Goal: Task Accomplishment & Management: Manage account settings

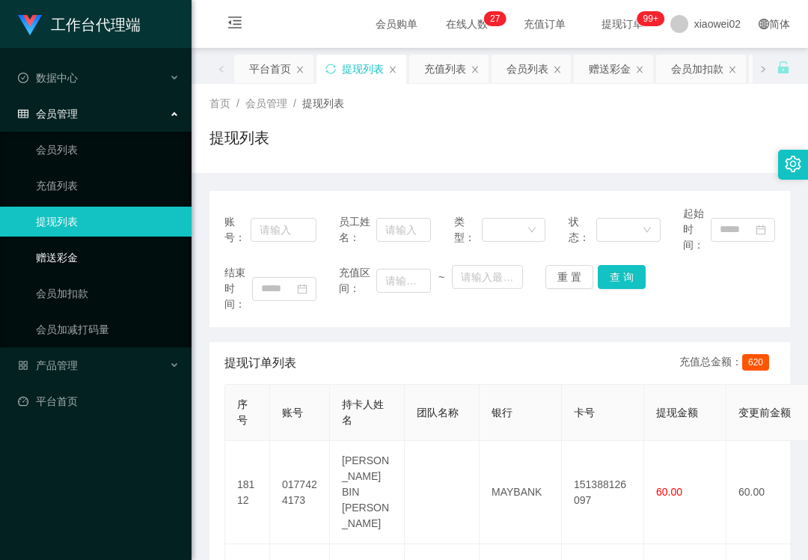
drag, startPoint x: 112, startPoint y: 255, endPoint x: 276, endPoint y: 232, distance: 165.5
click at [114, 255] on link "赠送彩金" at bounding box center [108, 258] width 144 height 30
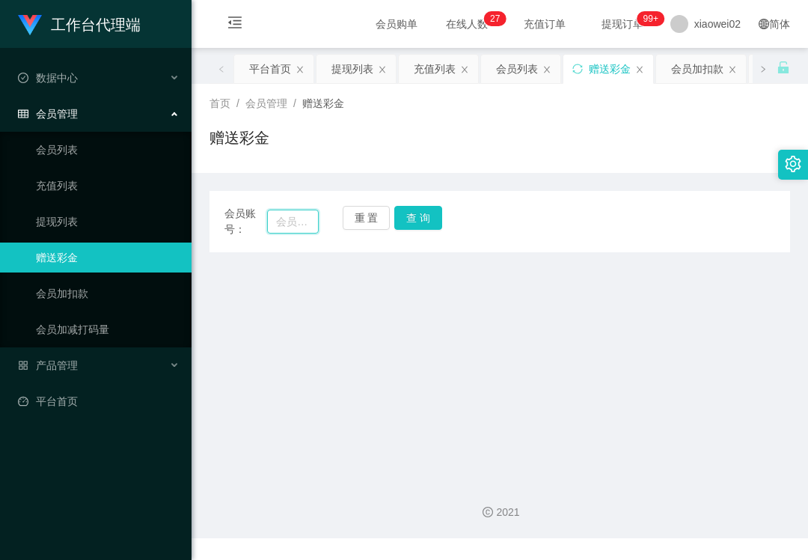
drag, startPoint x: 273, startPoint y: 222, endPoint x: 395, endPoint y: 222, distance: 122.0
click at [273, 222] on input "text" at bounding box center [293, 222] width 52 height 24
paste input "coonie97"
type input "coonie97"
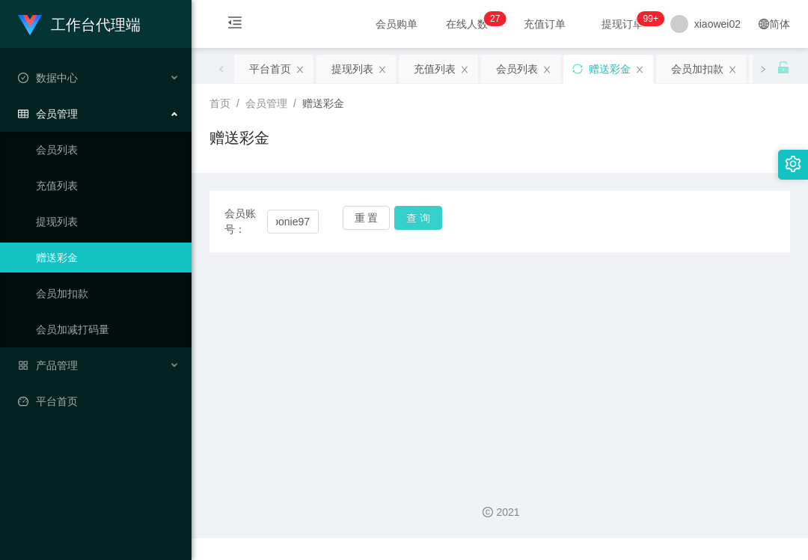
scroll to position [0, 0]
click at [416, 219] on button "查 询" at bounding box center [418, 218] width 48 height 24
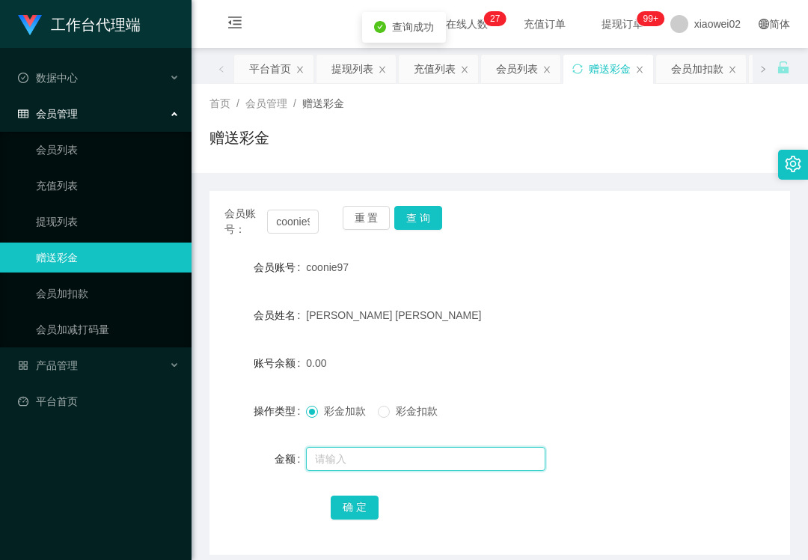
click at [355, 448] on input "text" at bounding box center [426, 459] width 240 height 24
type input "200"
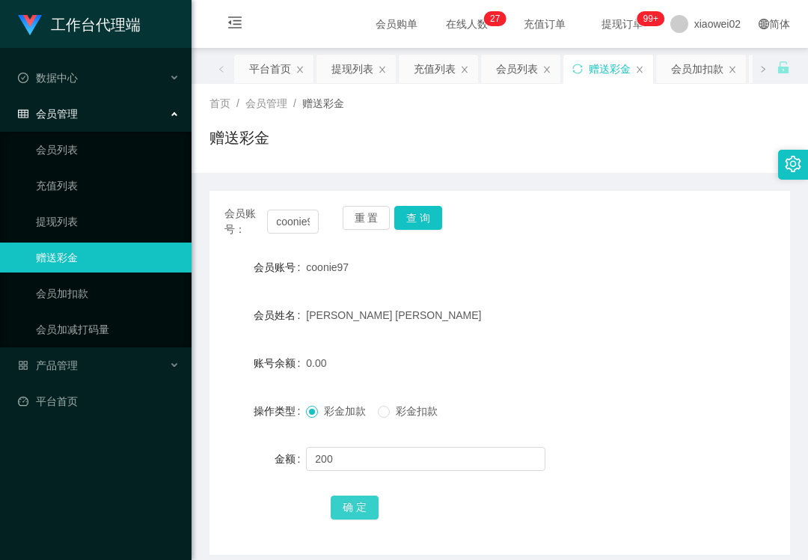
click at [346, 505] on button "确 定" at bounding box center [355, 508] width 48 height 24
click at [120, 438] on div "工作台代理端 数据中心 会员管理 会员列表 充值列表 提现列表 赠送彩金 会员加扣款 会员加减打码量 产品管理 平台首页" at bounding box center [96, 280] width 192 height 560
click at [378, 225] on button "重 置" at bounding box center [367, 218] width 48 height 24
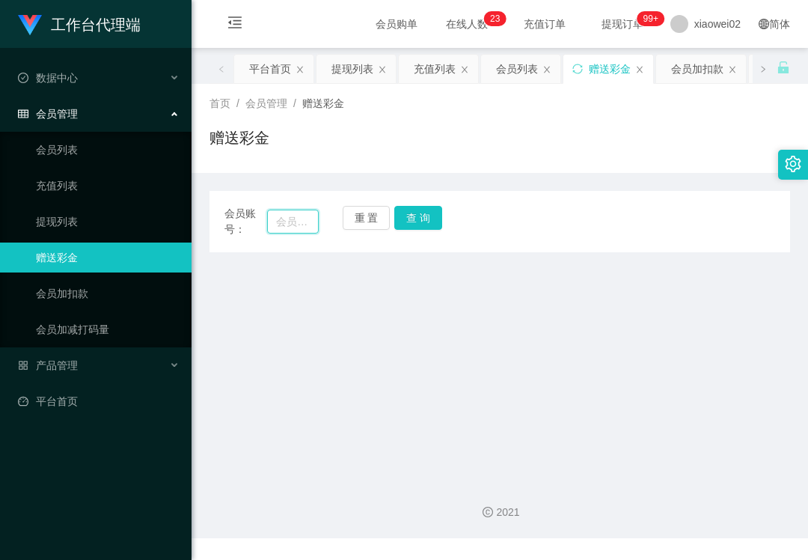
drag, startPoint x: 286, startPoint y: 228, endPoint x: 372, endPoint y: 228, distance: 86.1
click at [289, 228] on input "text" at bounding box center [293, 222] width 52 height 24
paste input "vivi7787"
type input "vivi7787"
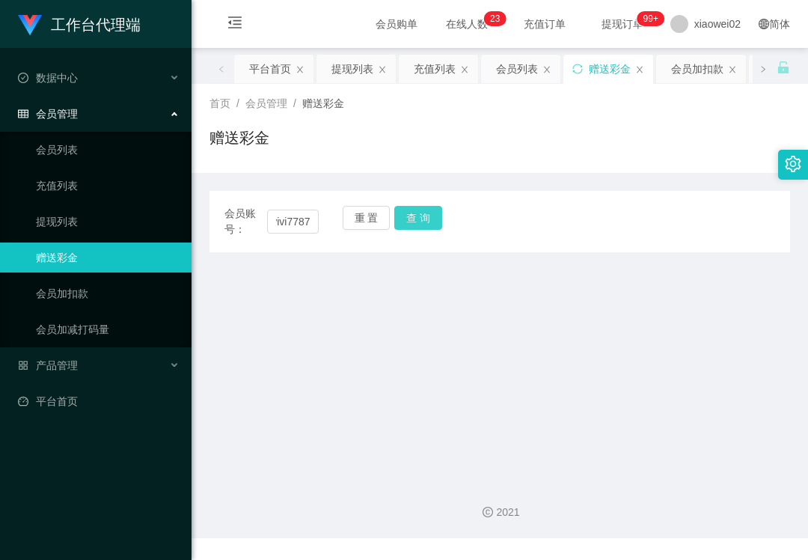
click at [415, 223] on button "查 询" at bounding box center [418, 218] width 48 height 24
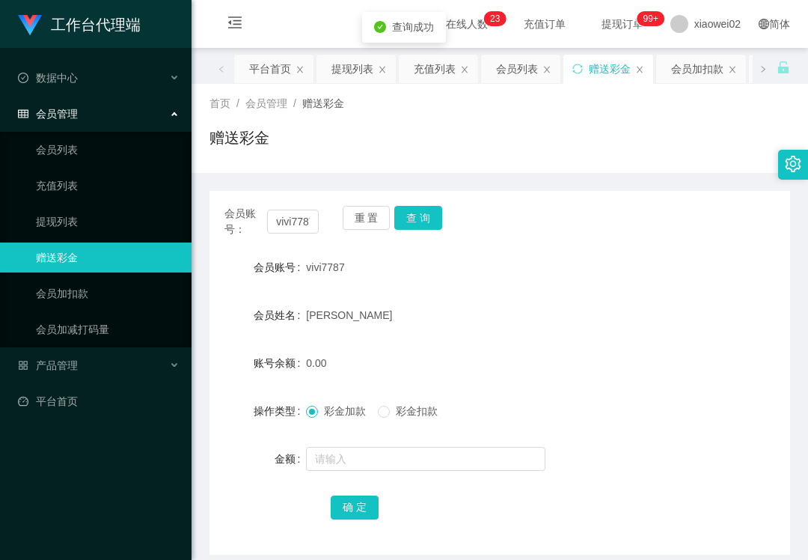
click at [374, 446] on div at bounding box center [475, 459] width 339 height 30
click at [374, 461] on input "text" at bounding box center [426, 459] width 240 height 24
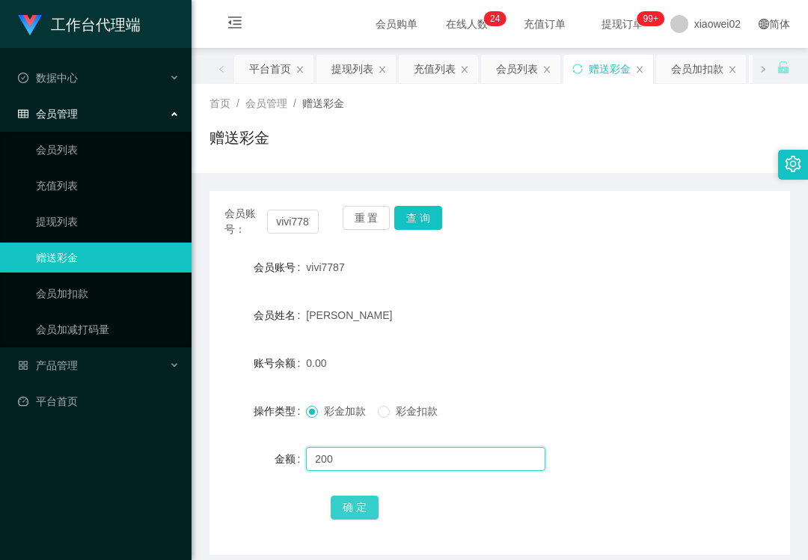
type input "200"
click at [350, 502] on button "确 定" at bounding box center [355, 508] width 48 height 24
click at [369, 235] on div "重 置 查 询" at bounding box center [390, 221] width 94 height 31
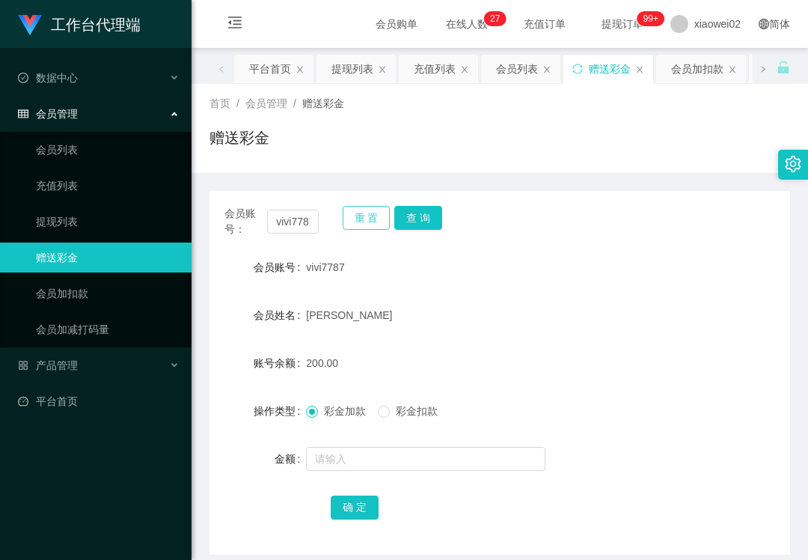
drag, startPoint x: 367, startPoint y: 226, endPoint x: 353, endPoint y: 226, distance: 13.5
click at [360, 226] on button "重 置" at bounding box center [367, 218] width 48 height 24
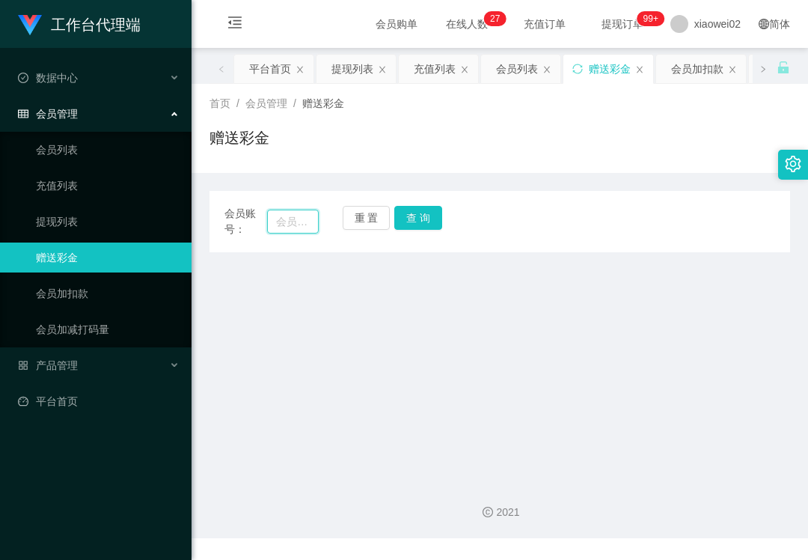
drag, startPoint x: 296, startPoint y: 226, endPoint x: 332, endPoint y: 226, distance: 35.9
click at [296, 226] on input "text" at bounding box center [293, 222] width 52 height 24
paste input "Huikhoo"
type input "Huikhoo"
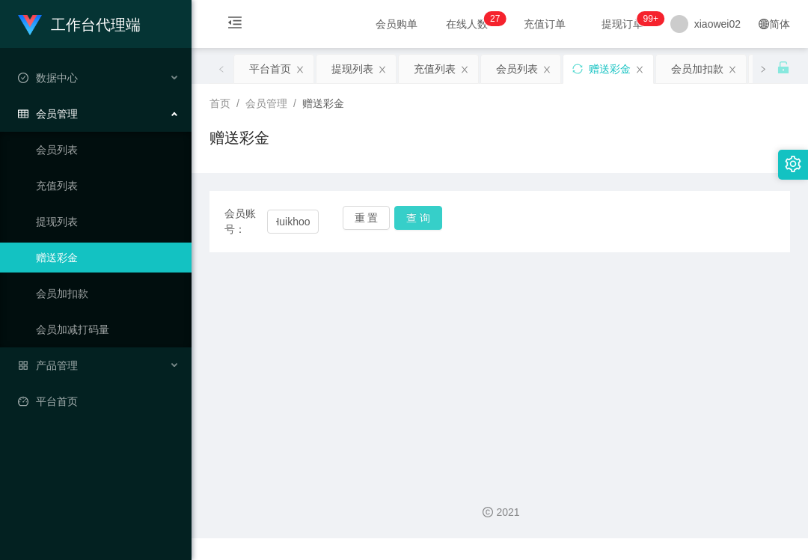
drag, startPoint x: 394, startPoint y: 222, endPoint x: 371, endPoint y: 266, distance: 49.5
click at [394, 222] on button "查 询" at bounding box center [418, 218] width 48 height 24
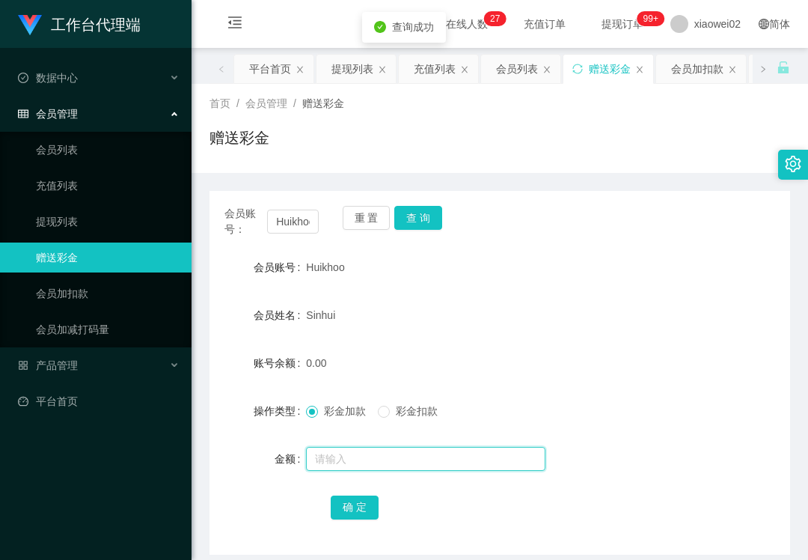
click at [344, 469] on input "text" at bounding box center [426, 459] width 240 height 24
type input "200"
click at [349, 498] on button "确 定" at bounding box center [355, 508] width 48 height 24
click at [582, 272] on div "Huikhoo" at bounding box center [475, 267] width 339 height 30
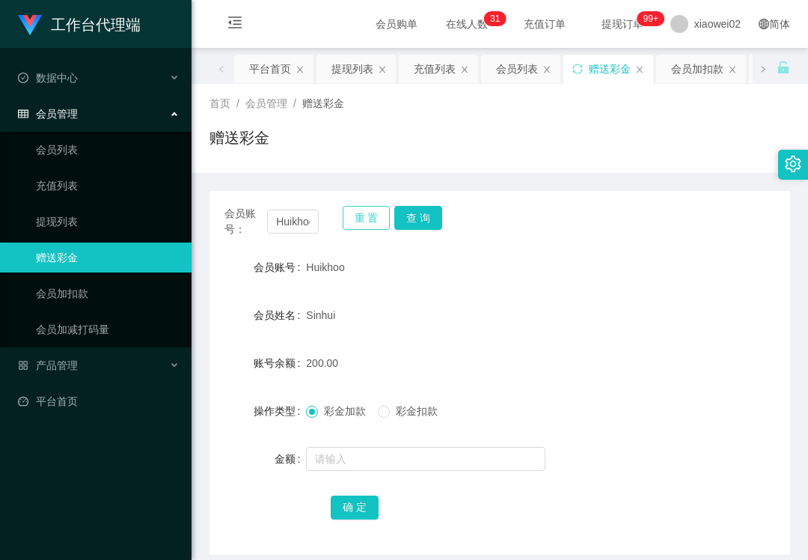
click at [367, 217] on button "重 置" at bounding box center [367, 218] width 48 height 24
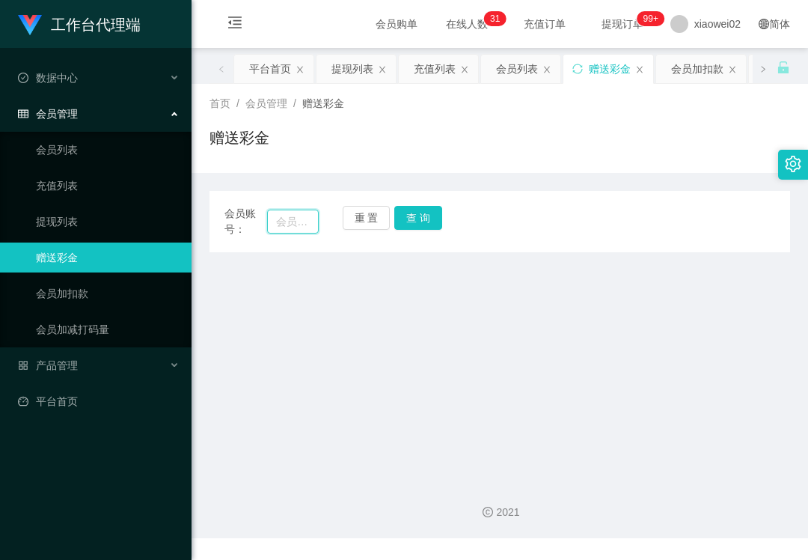
click at [296, 220] on input "text" at bounding box center [293, 222] width 52 height 24
paste input "Lim74"
type input "Lim74"
click at [405, 220] on button "查 询" at bounding box center [418, 218] width 48 height 24
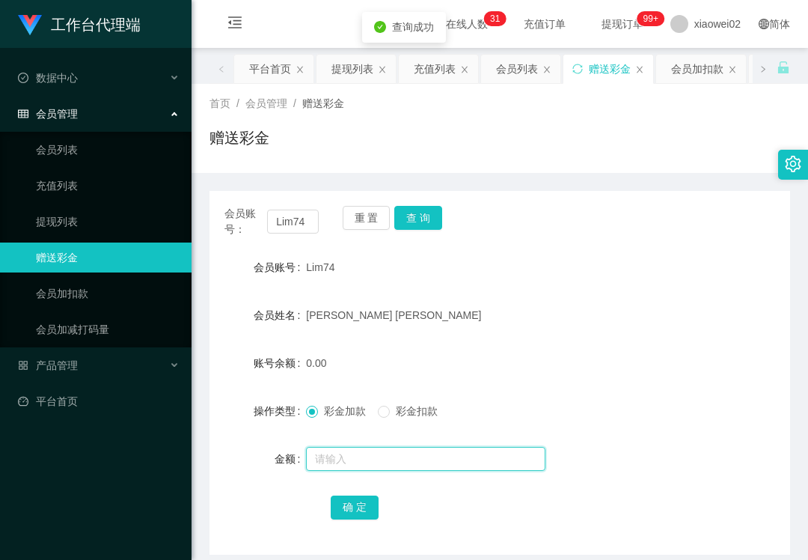
click at [365, 470] on input "text" at bounding box center [426, 459] width 240 height 24
type input "100"
click at [345, 506] on button "确 定" at bounding box center [355, 508] width 48 height 24
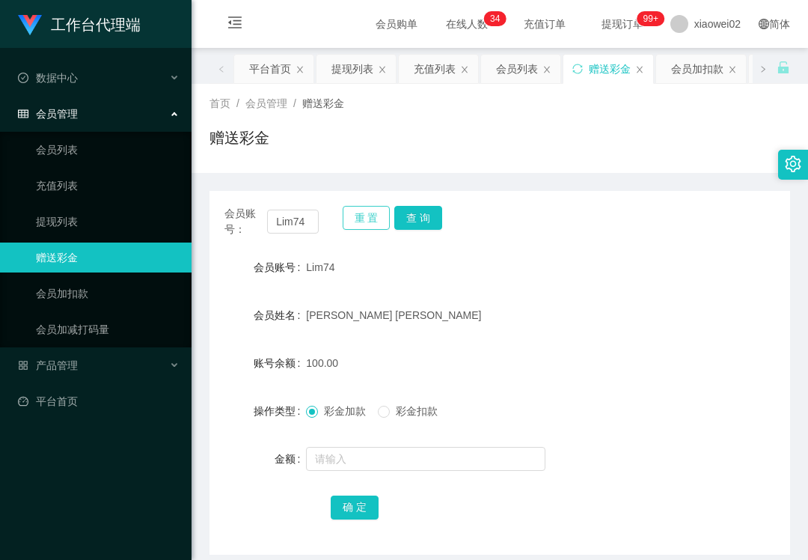
click at [382, 208] on button "重 置" at bounding box center [367, 218] width 48 height 24
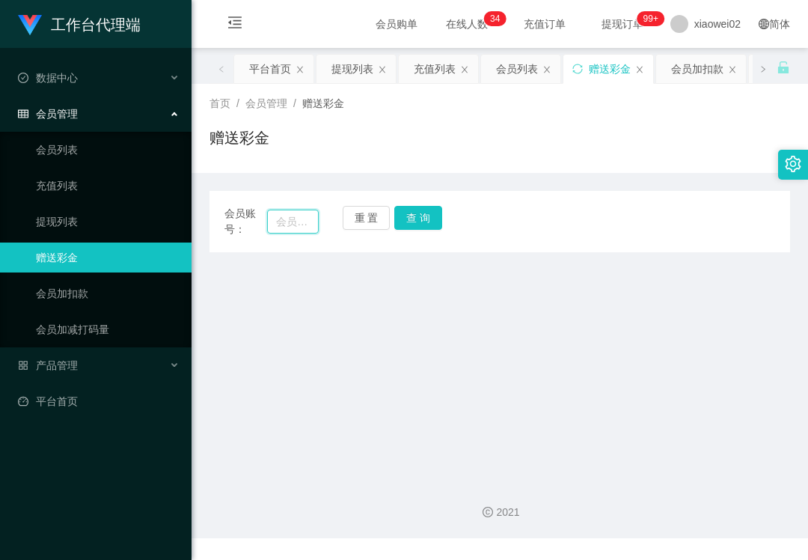
click at [294, 220] on input "text" at bounding box center [293, 222] width 52 height 24
paste input "EdwardLiong"
type input "EdwardLiong"
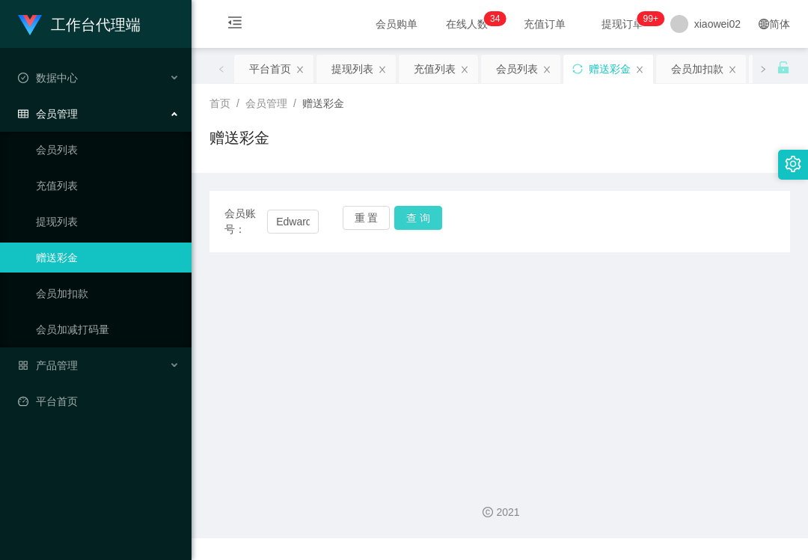
click at [408, 213] on button "查 询" at bounding box center [418, 218] width 48 height 24
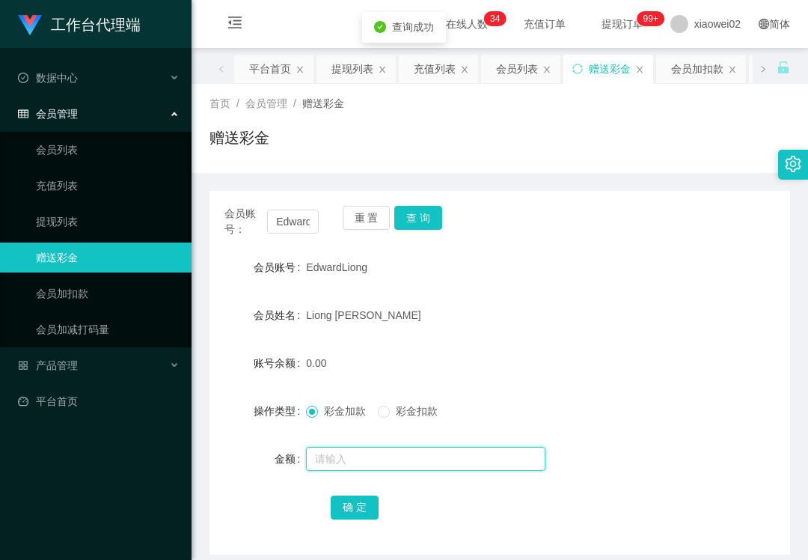
click at [359, 458] on input "text" at bounding box center [426, 459] width 240 height 24
type input "100"
click at [348, 507] on button "确 定" at bounding box center [355, 508] width 48 height 24
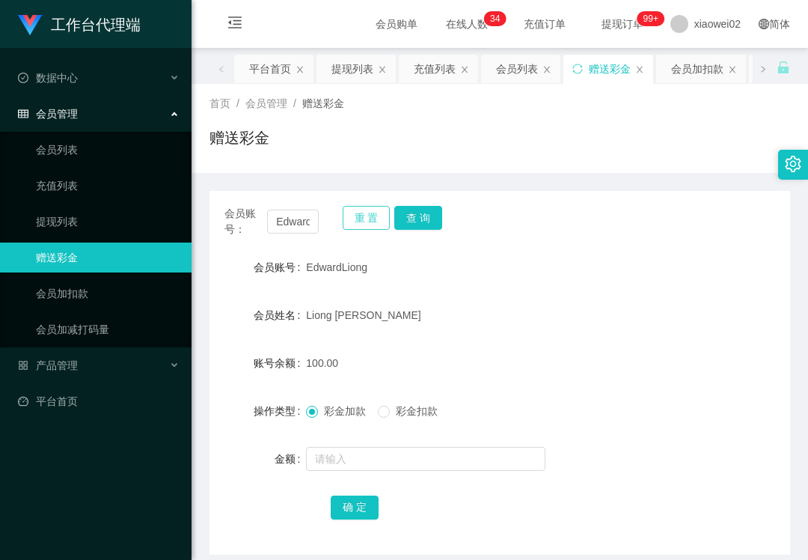
drag, startPoint x: 359, startPoint y: 229, endPoint x: 342, endPoint y: 229, distance: 17.2
click at [359, 229] on button "重 置" at bounding box center [367, 218] width 48 height 24
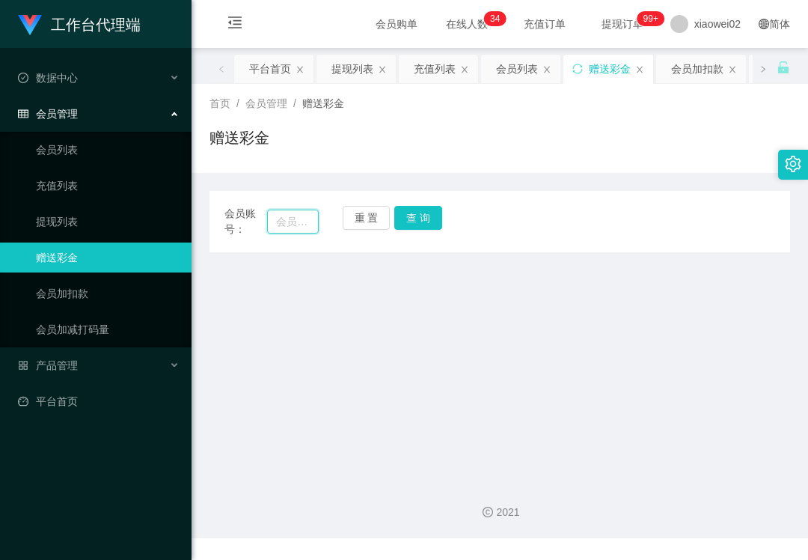
drag, startPoint x: 291, startPoint y: 229, endPoint x: 320, endPoint y: 228, distance: 29.2
click at [291, 229] on input "text" at bounding box center [293, 222] width 52 height 24
paste input "0177424173"
type input "0177424173"
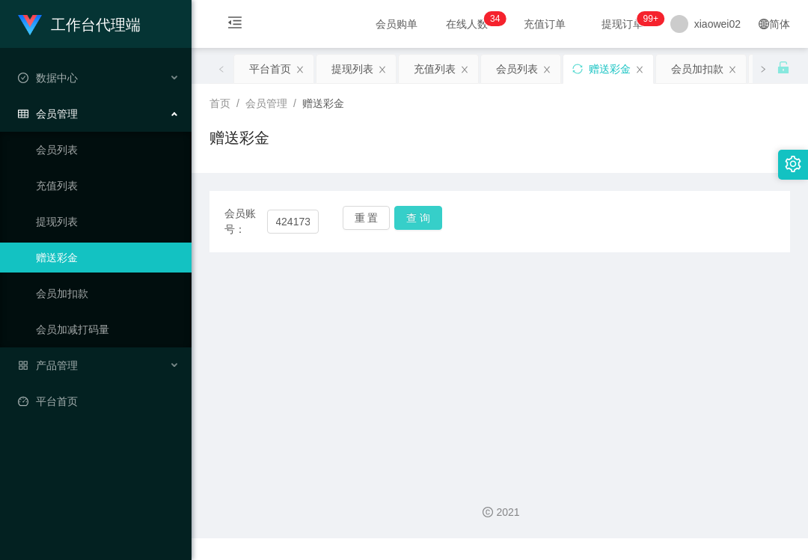
drag, startPoint x: 410, startPoint y: 219, endPoint x: 411, endPoint y: 237, distance: 18.7
click at [410, 219] on button "查 询" at bounding box center [418, 218] width 48 height 24
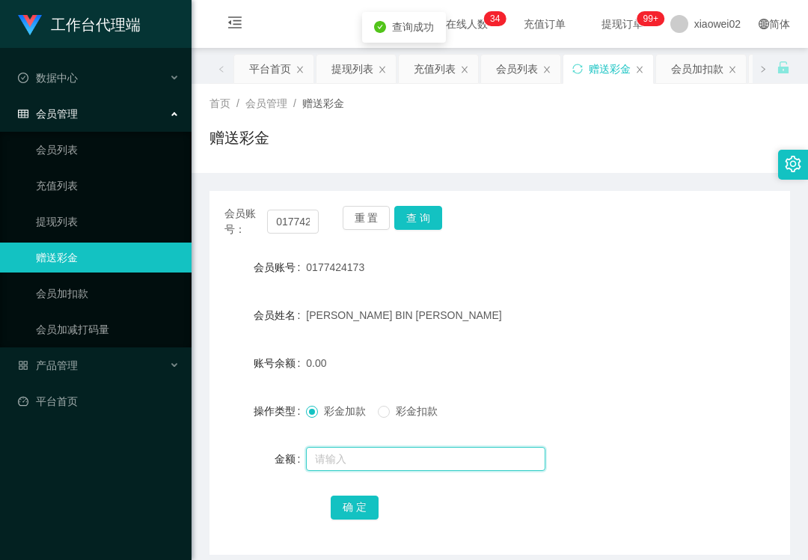
click at [363, 466] on input "text" at bounding box center [426, 459] width 240 height 24
type input "100"
click at [347, 505] on button "确 定" at bounding box center [355, 508] width 48 height 24
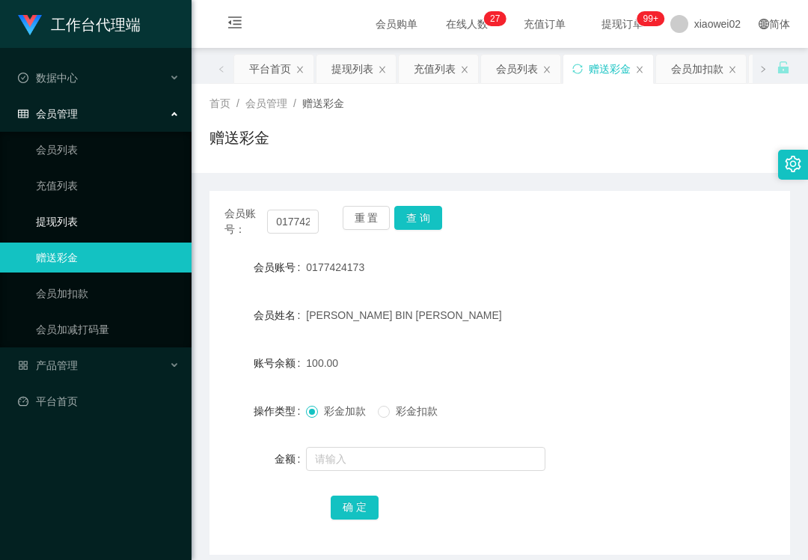
click at [138, 217] on link "提现列表" at bounding box center [108, 222] width 144 height 30
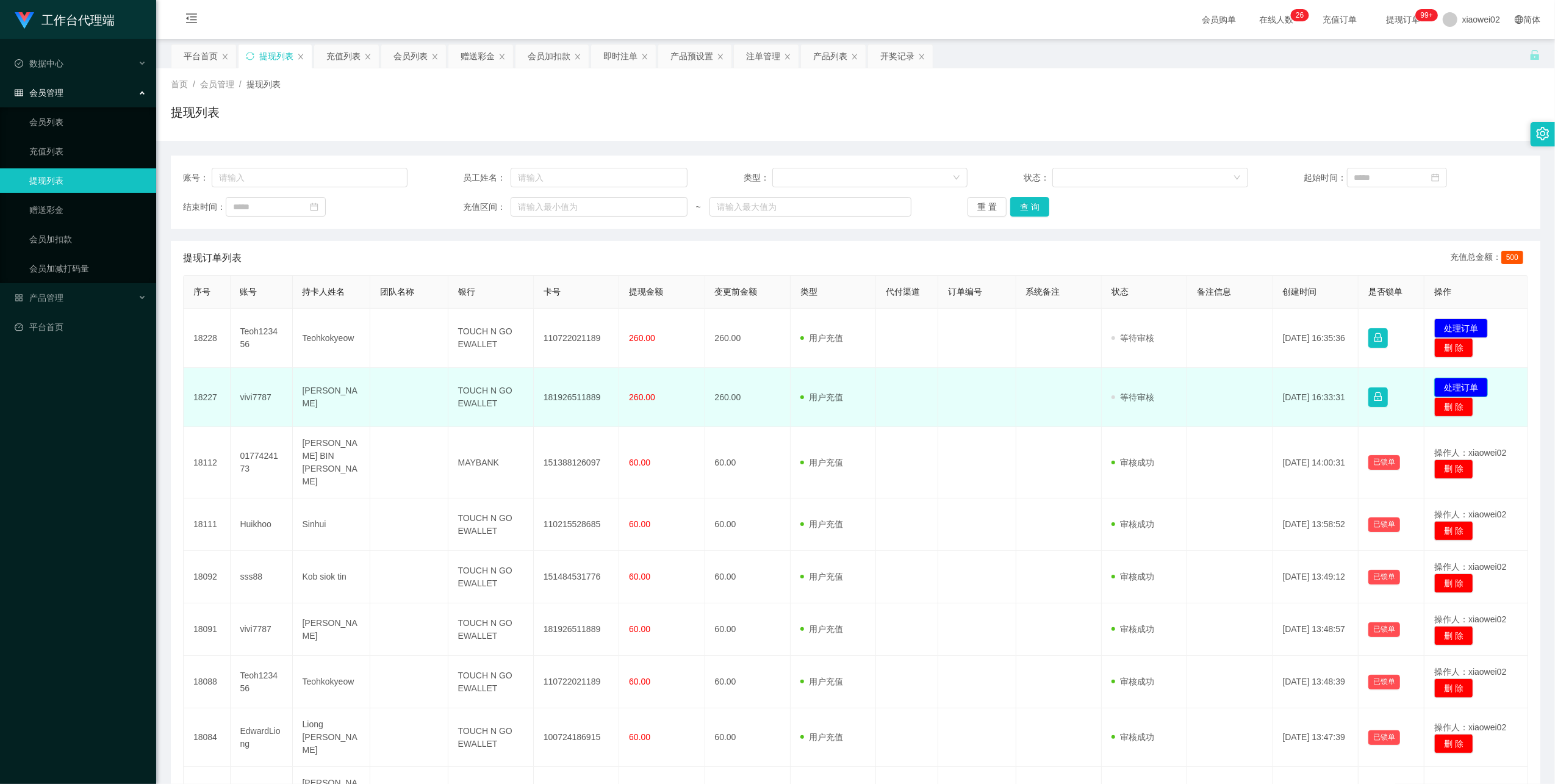
click at [1441, 390] on button "处理订单" at bounding box center [1461, 387] width 54 height 20
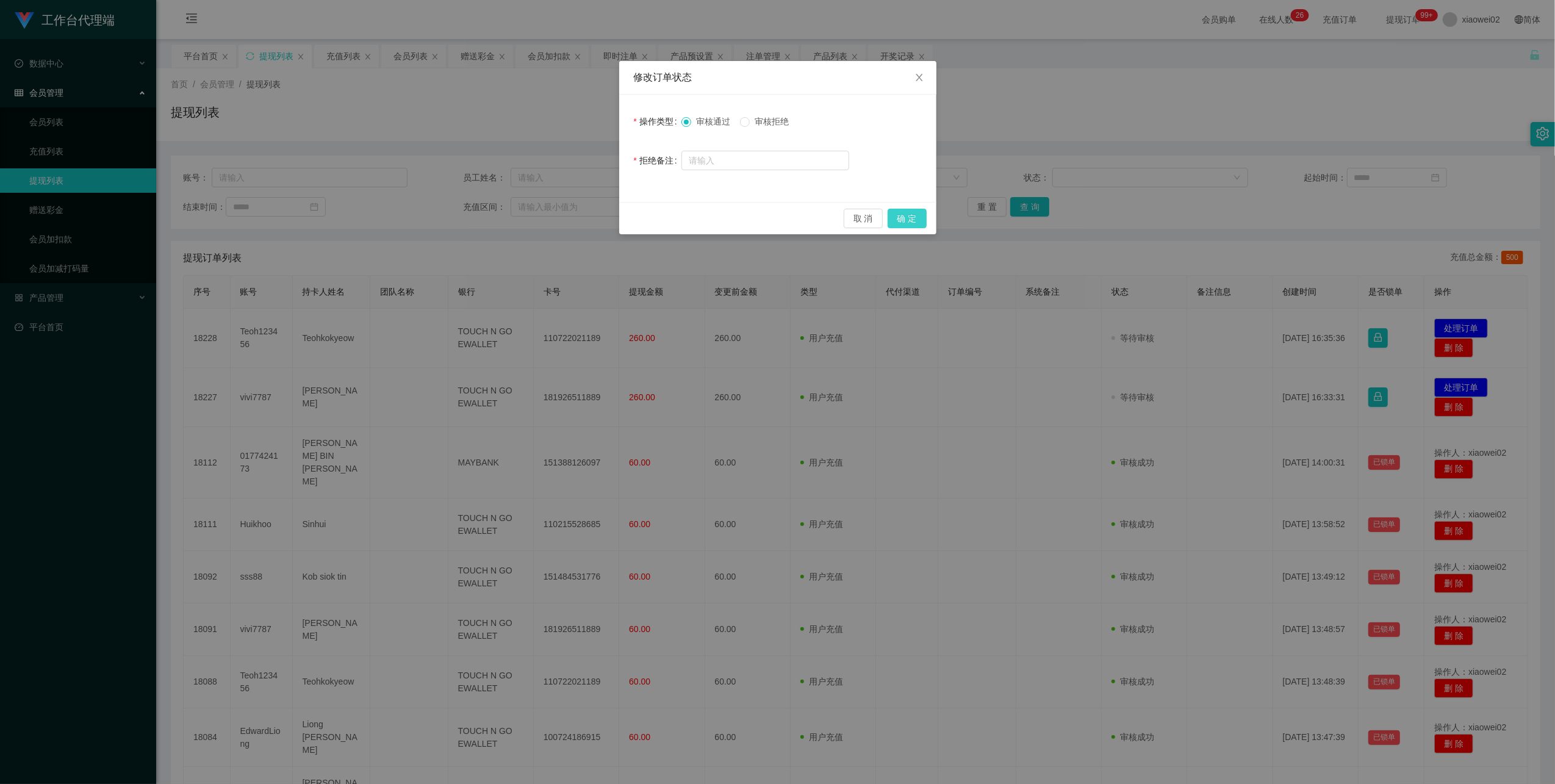
drag, startPoint x: 905, startPoint y: 214, endPoint x: 1244, endPoint y: 291, distance: 347.6
click at [905, 214] on button "确 定" at bounding box center [907, 218] width 39 height 20
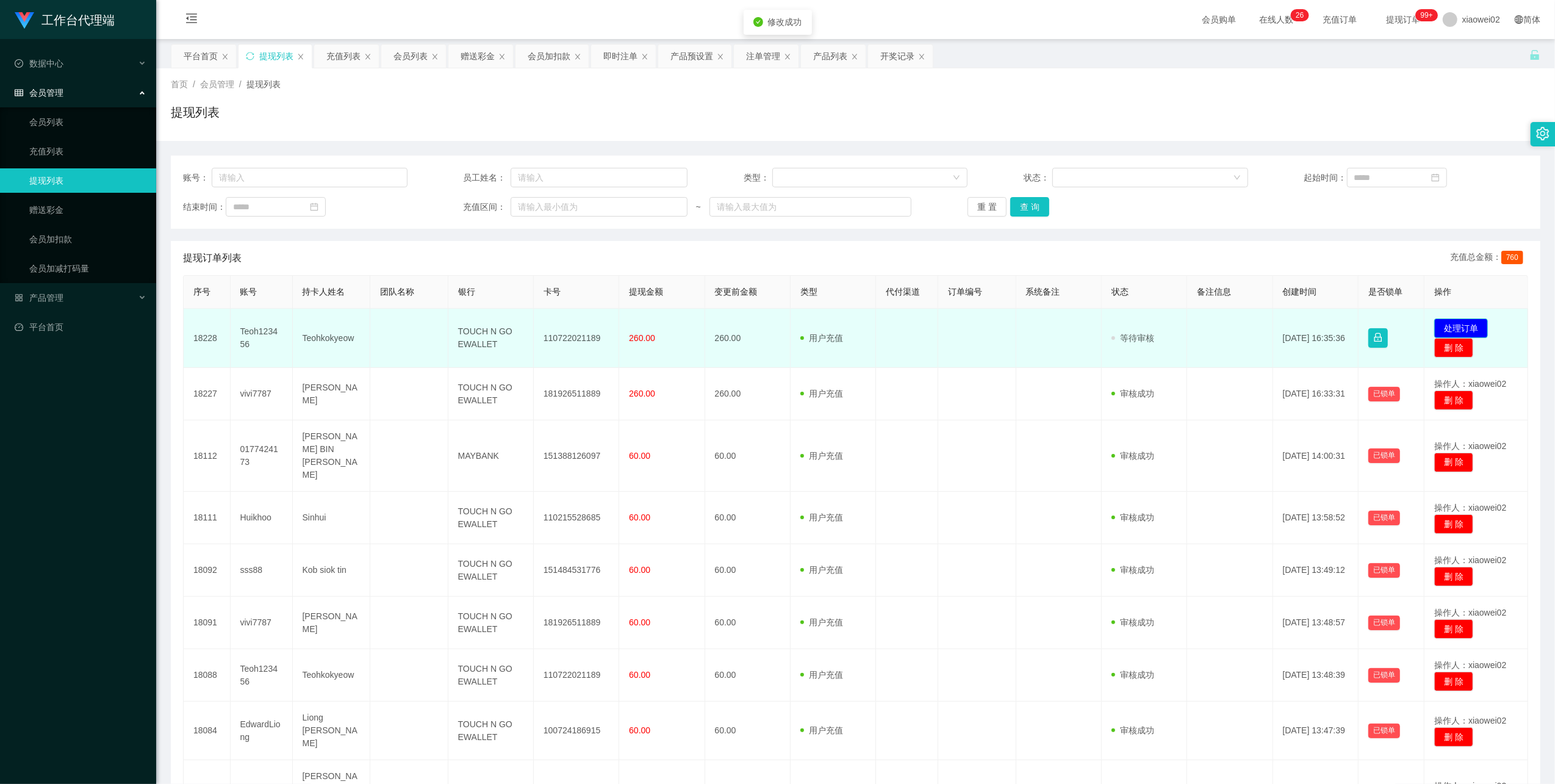
click at [1445, 331] on button "处理订单" at bounding box center [1461, 328] width 54 height 20
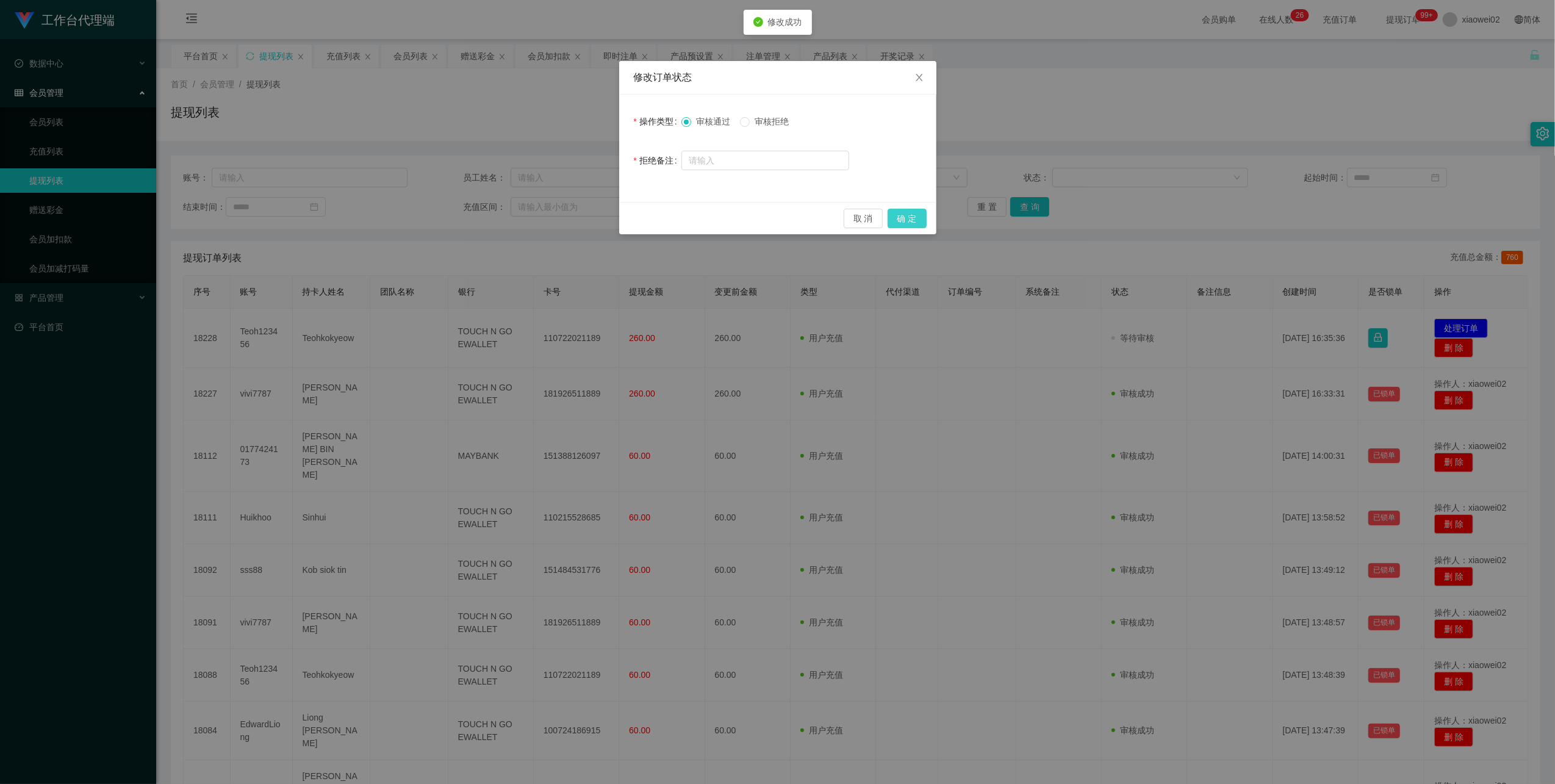
click at [909, 210] on button "确 定" at bounding box center [907, 218] width 39 height 20
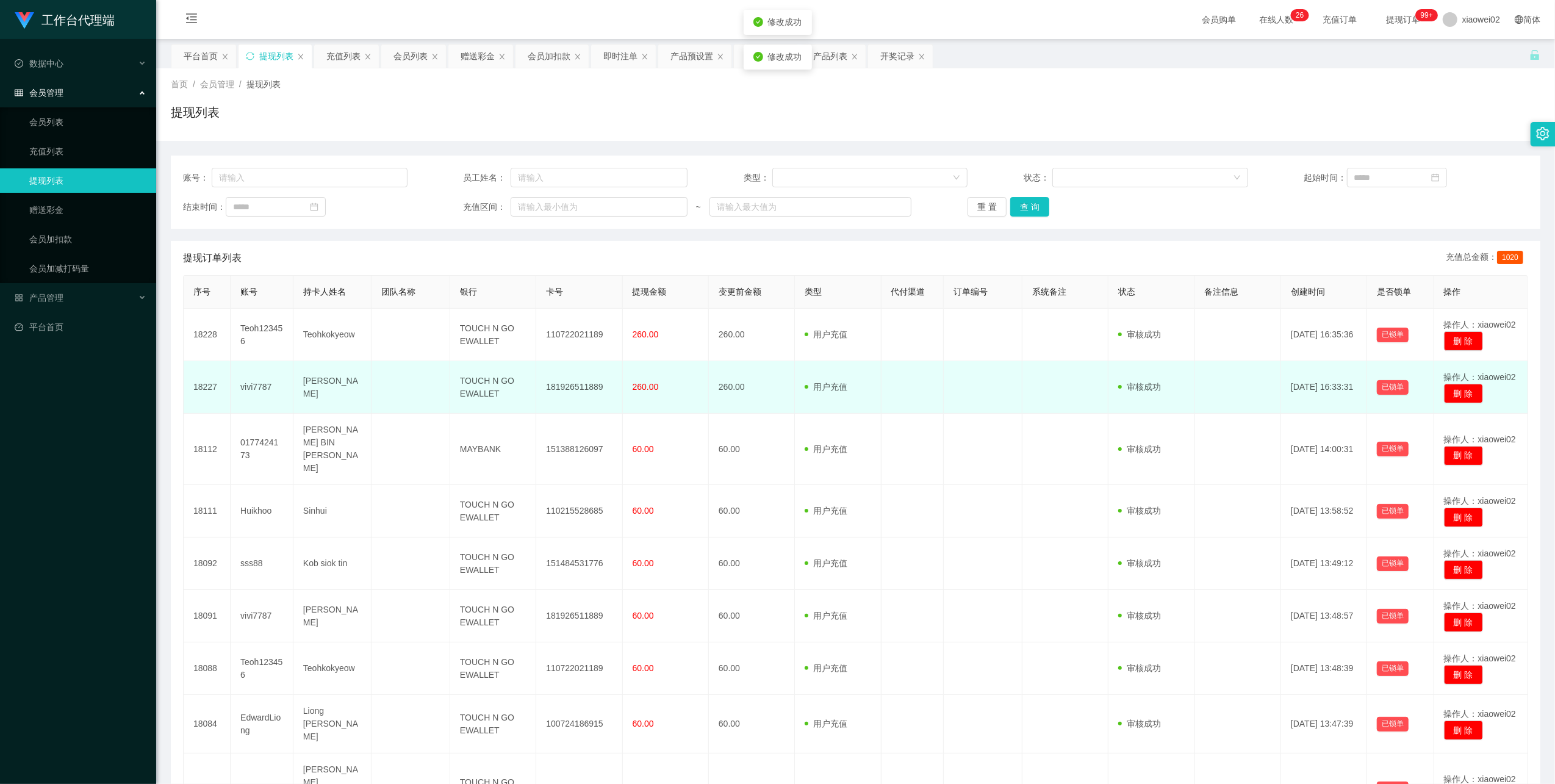
click at [579, 383] on td "181926511889" at bounding box center [579, 387] width 86 height 52
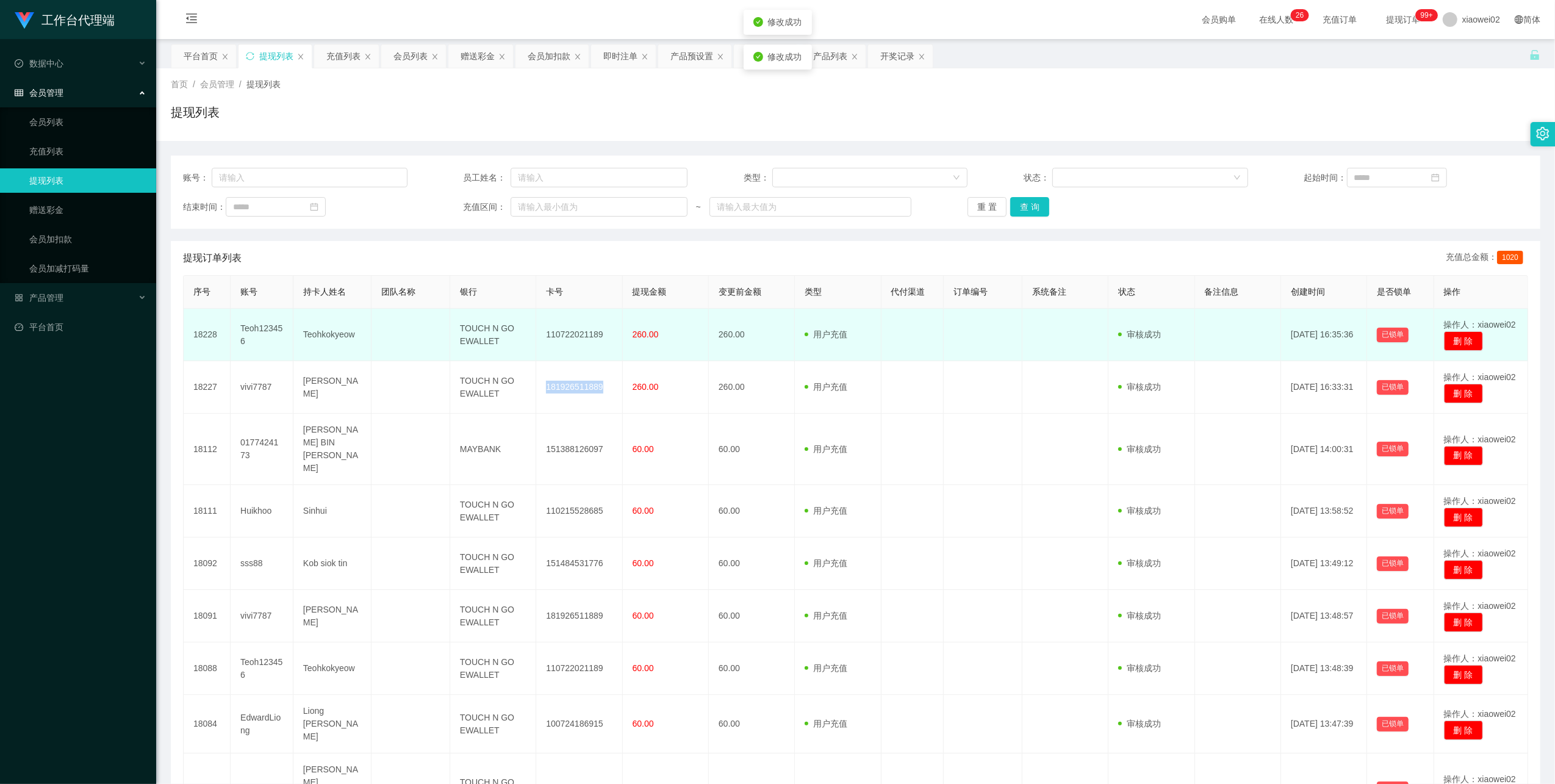
copy td "181926511889"
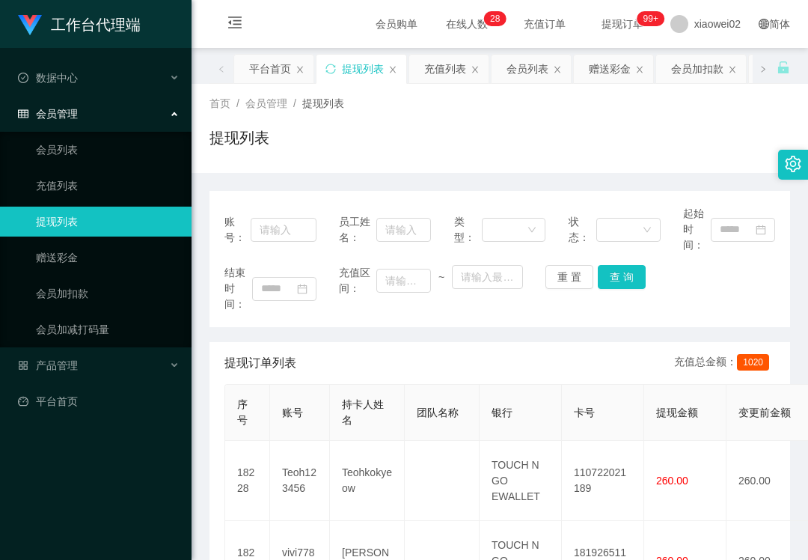
drag, startPoint x: 609, startPoint y: 138, endPoint x: 594, endPoint y: 192, distance: 55.9
click at [609, 138] on div "提现列表" at bounding box center [500, 144] width 581 height 34
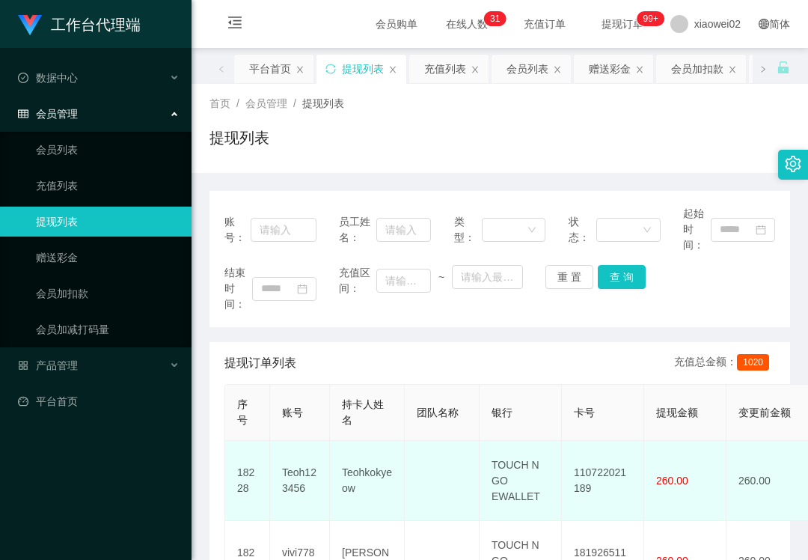
click at [603, 478] on td "110722021189" at bounding box center [603, 481] width 82 height 80
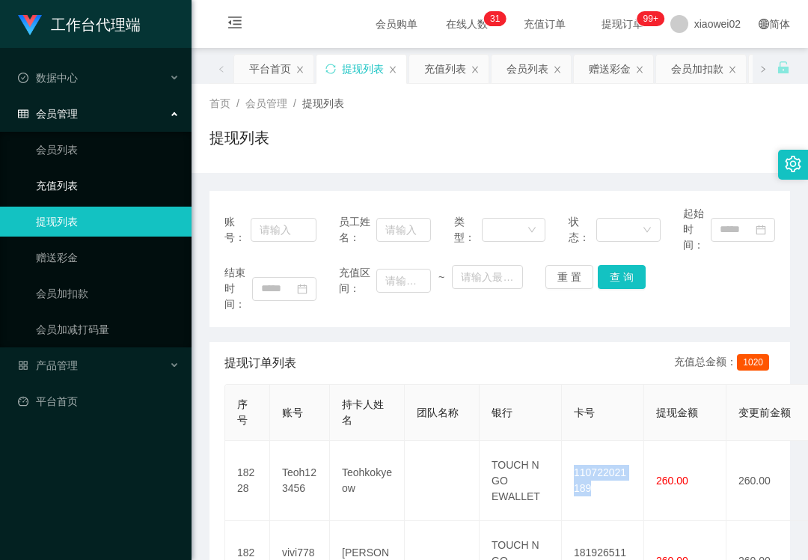
copy td "110722021189"
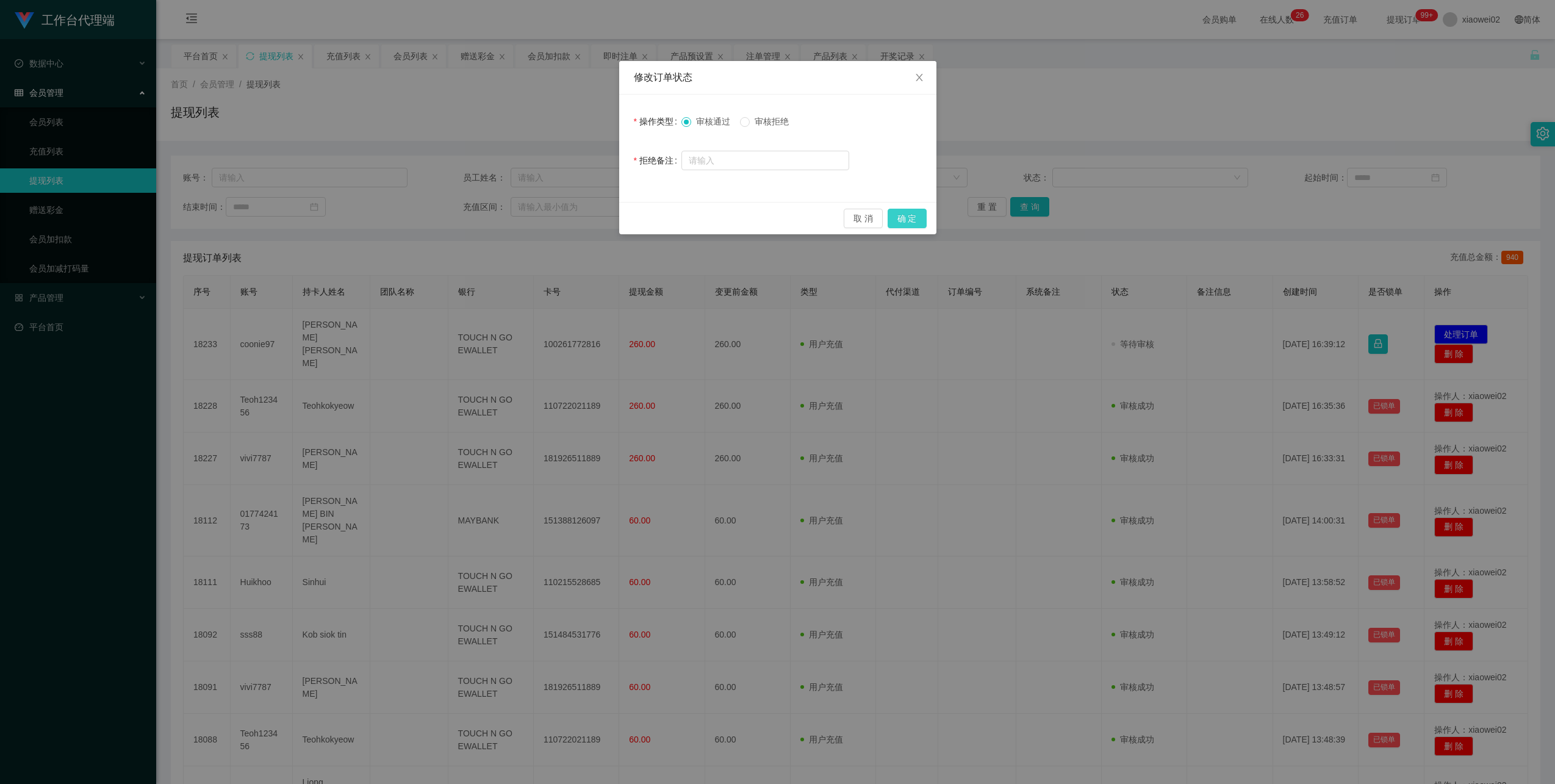
drag, startPoint x: 0, startPoint y: 0, endPoint x: 915, endPoint y: 217, distance: 940.4
click at [913, 218] on button "确 定" at bounding box center [907, 218] width 39 height 20
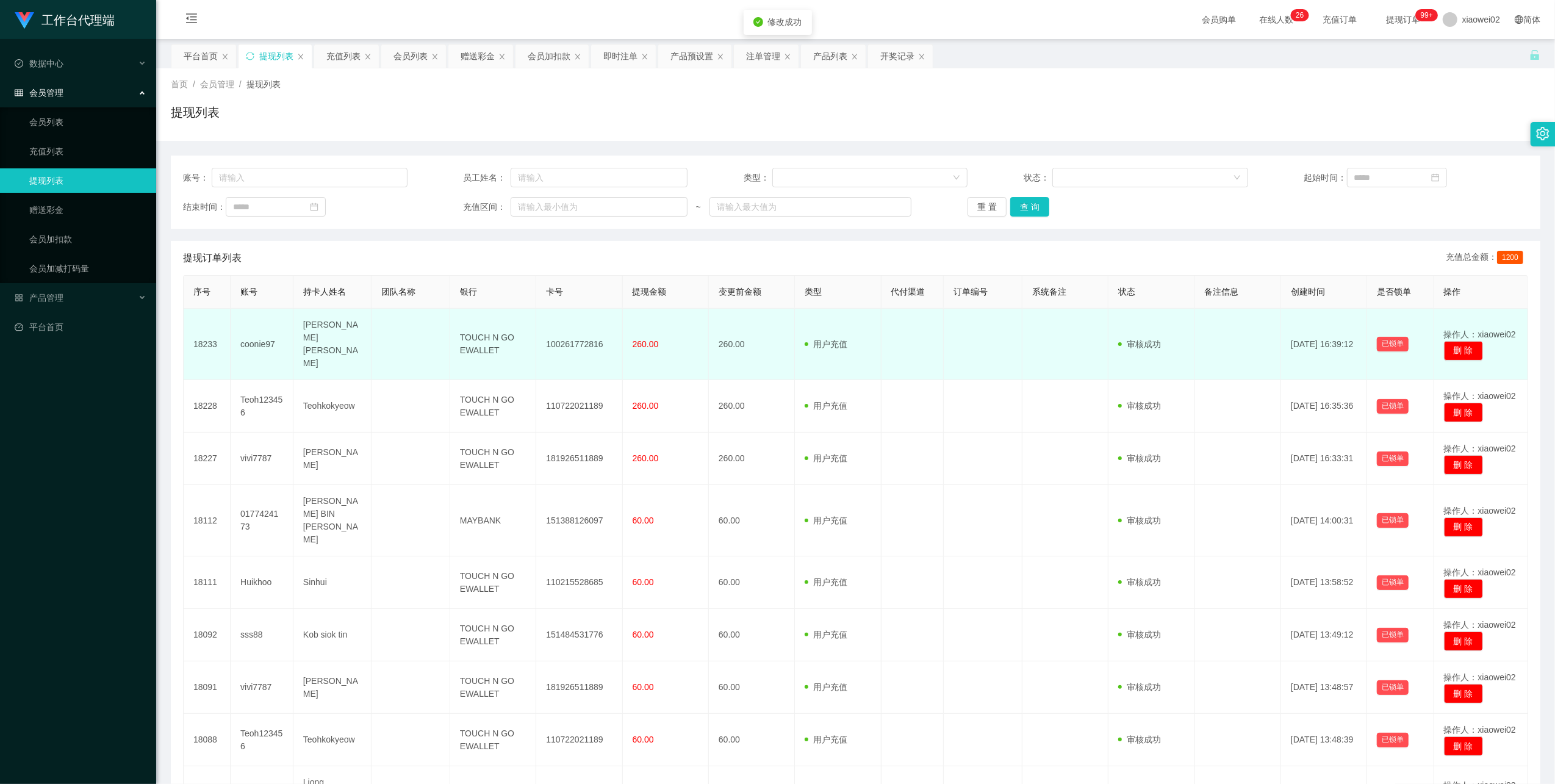
click at [571, 335] on td "100261772816" at bounding box center [579, 345] width 86 height 72
drag, startPoint x: 571, startPoint y: 335, endPoint x: 649, endPoint y: 319, distance: 79.6
click at [571, 335] on td "100261772816" at bounding box center [579, 345] width 86 height 72
copy td "100261772816"
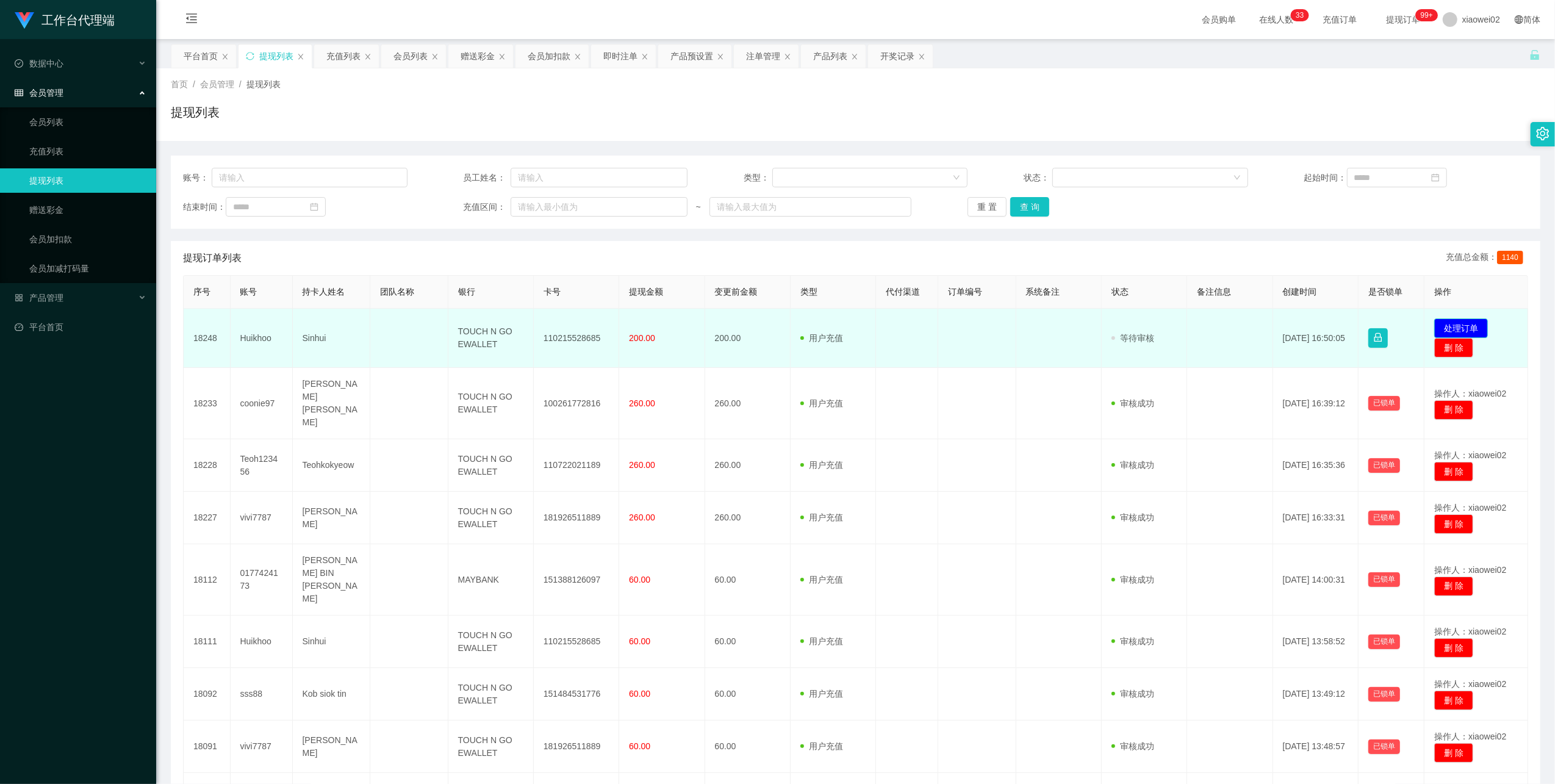
click at [1453, 325] on button "处理订单" at bounding box center [1461, 328] width 54 height 20
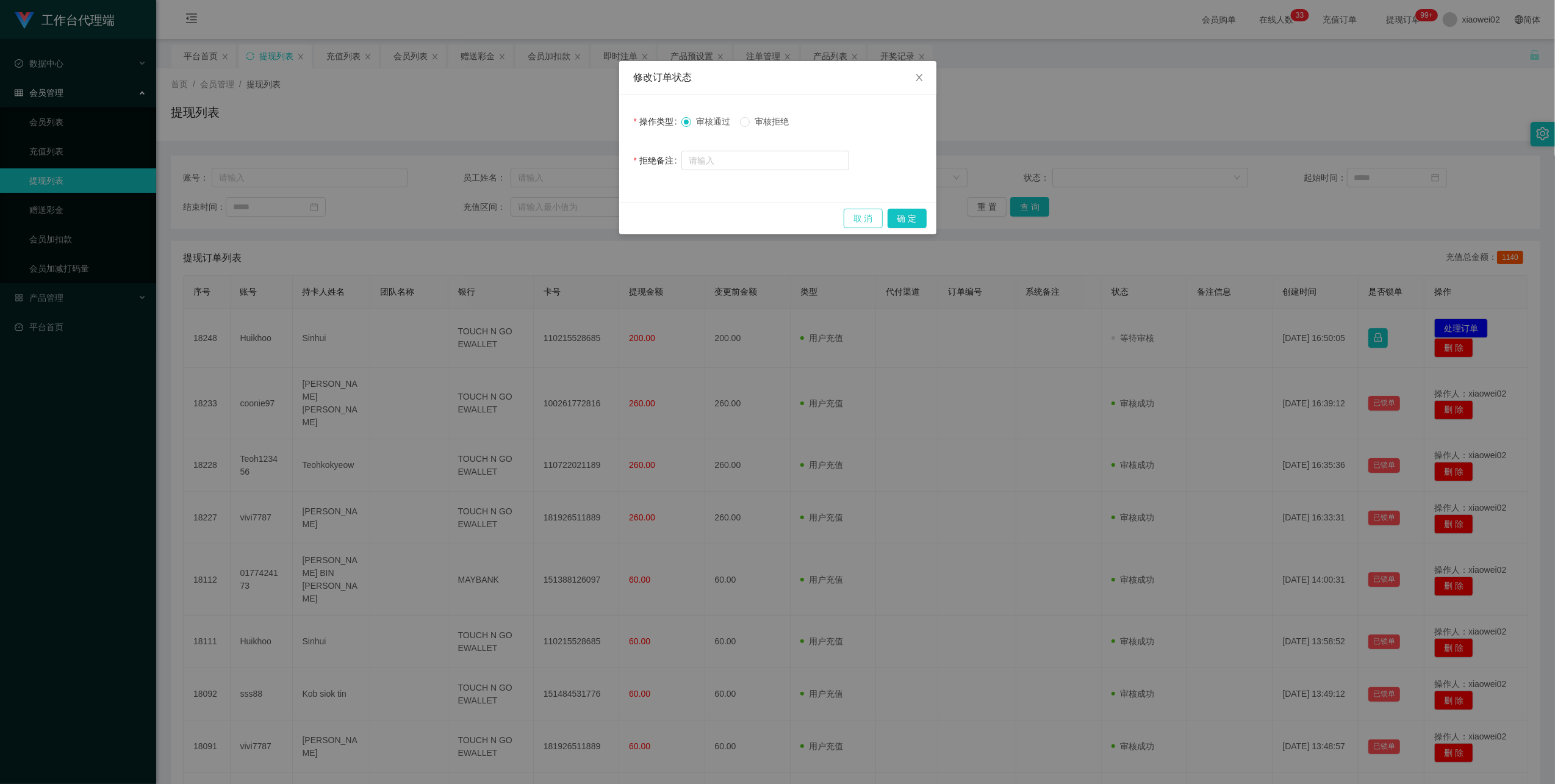
drag, startPoint x: 865, startPoint y: 219, endPoint x: 921, endPoint y: 193, distance: 61.7
click at [867, 218] on button "取 消" at bounding box center [863, 218] width 39 height 20
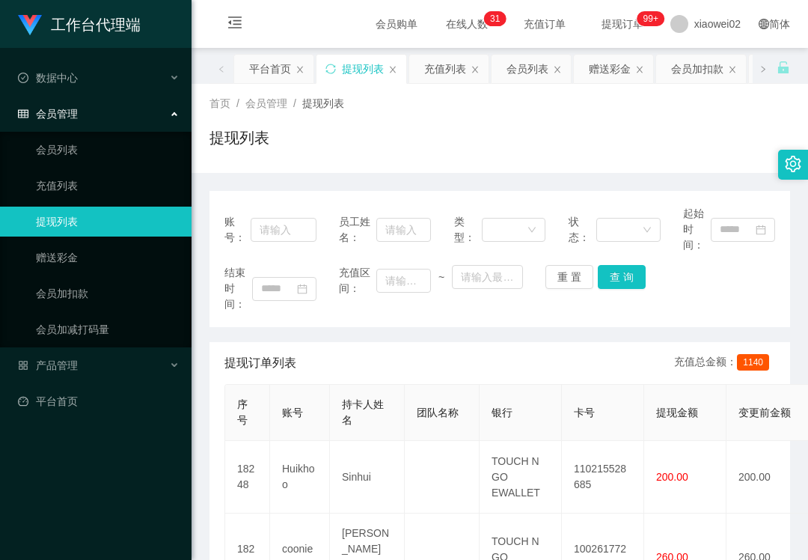
drag, startPoint x: 121, startPoint y: 546, endPoint x: 217, endPoint y: 400, distance: 174.6
click at [124, 542] on div "工作台代理端 数据中心 会员管理 会员列表 充值列表 提现列表 赠送彩金 会员加扣款 会员加减打码量 产品管理 平台首页" at bounding box center [96, 280] width 192 height 560
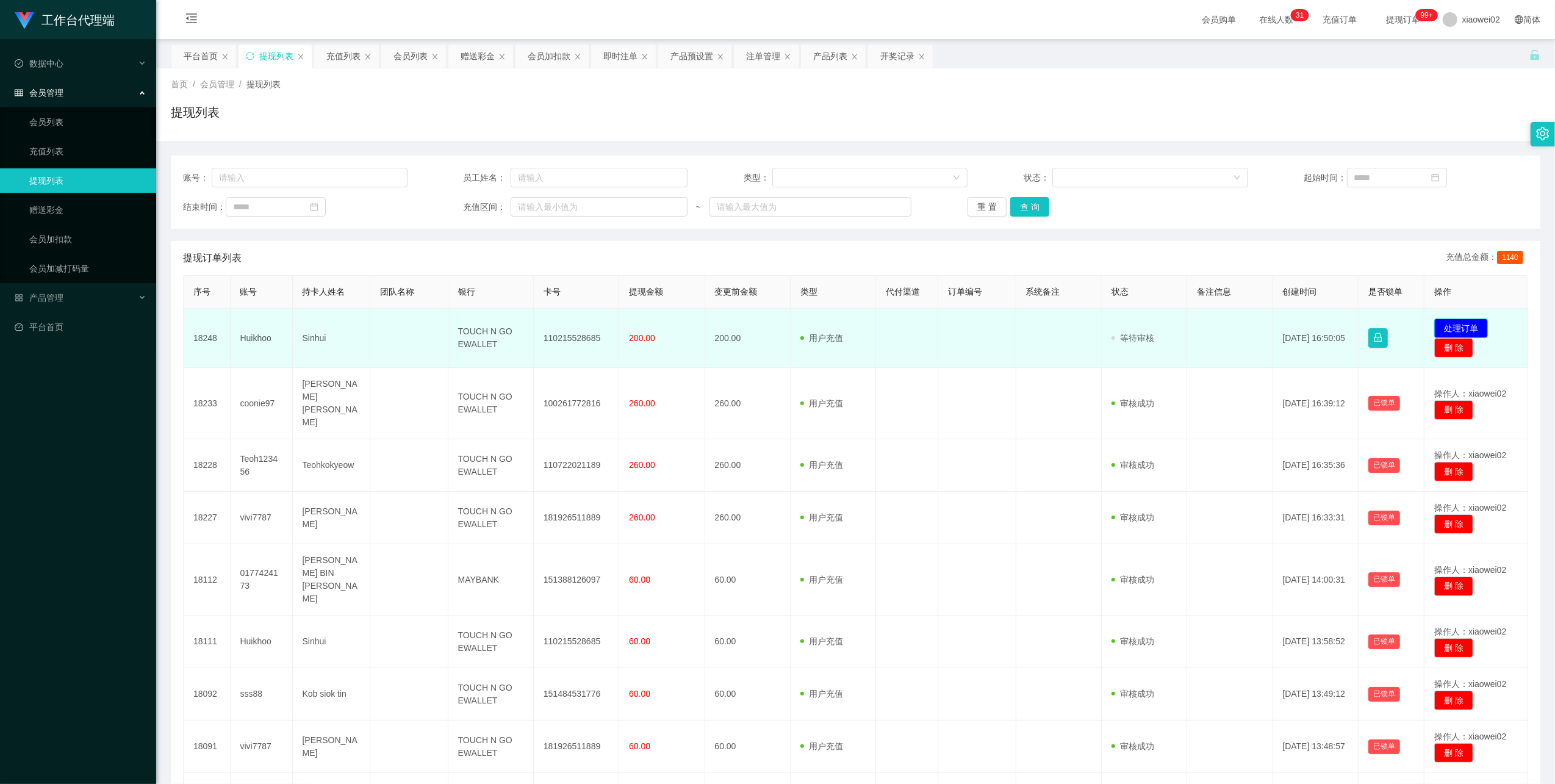
click at [1456, 330] on button "处理订单" at bounding box center [1461, 328] width 54 height 20
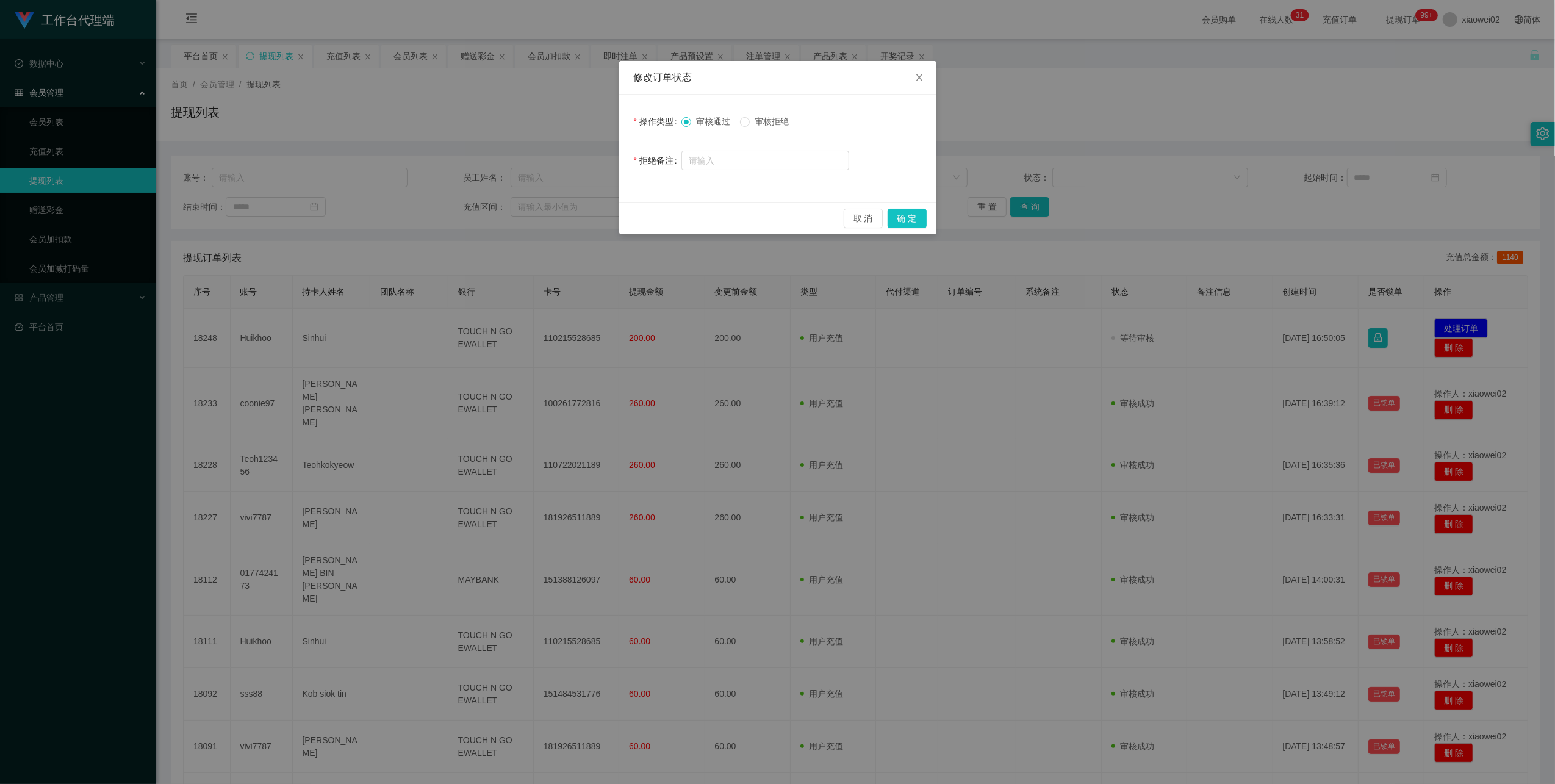
click at [763, 130] on div "审核通过 审核拒绝" at bounding box center [765, 121] width 168 height 24
click at [782, 120] on span "审核拒绝" at bounding box center [772, 121] width 44 height 10
click at [905, 218] on button "确 定" at bounding box center [907, 218] width 39 height 20
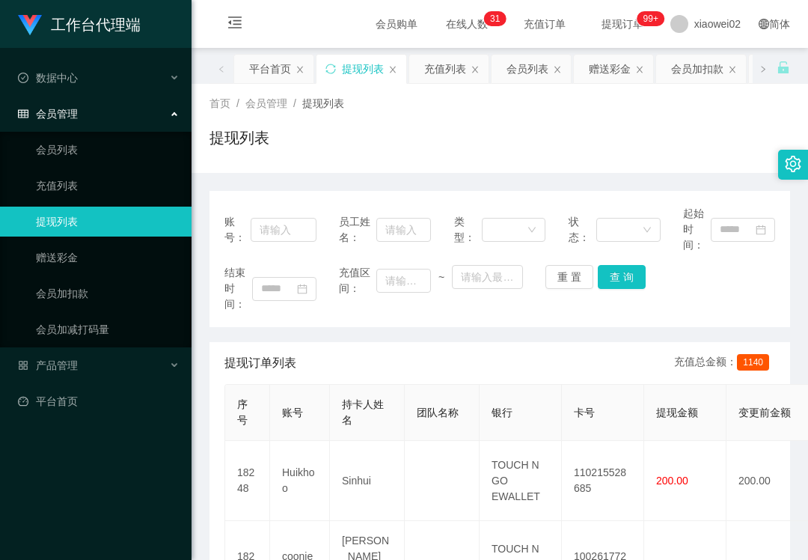
drag, startPoint x: 76, startPoint y: 540, endPoint x: 124, endPoint y: 479, distance: 77.9
click at [82, 536] on div "工作台代理端 数据中心 会员管理 会员列表 充值列表 提现列表 赠送彩金 会员加扣款 会员加减打码量 产品管理 平台首页" at bounding box center [96, 280] width 192 height 560
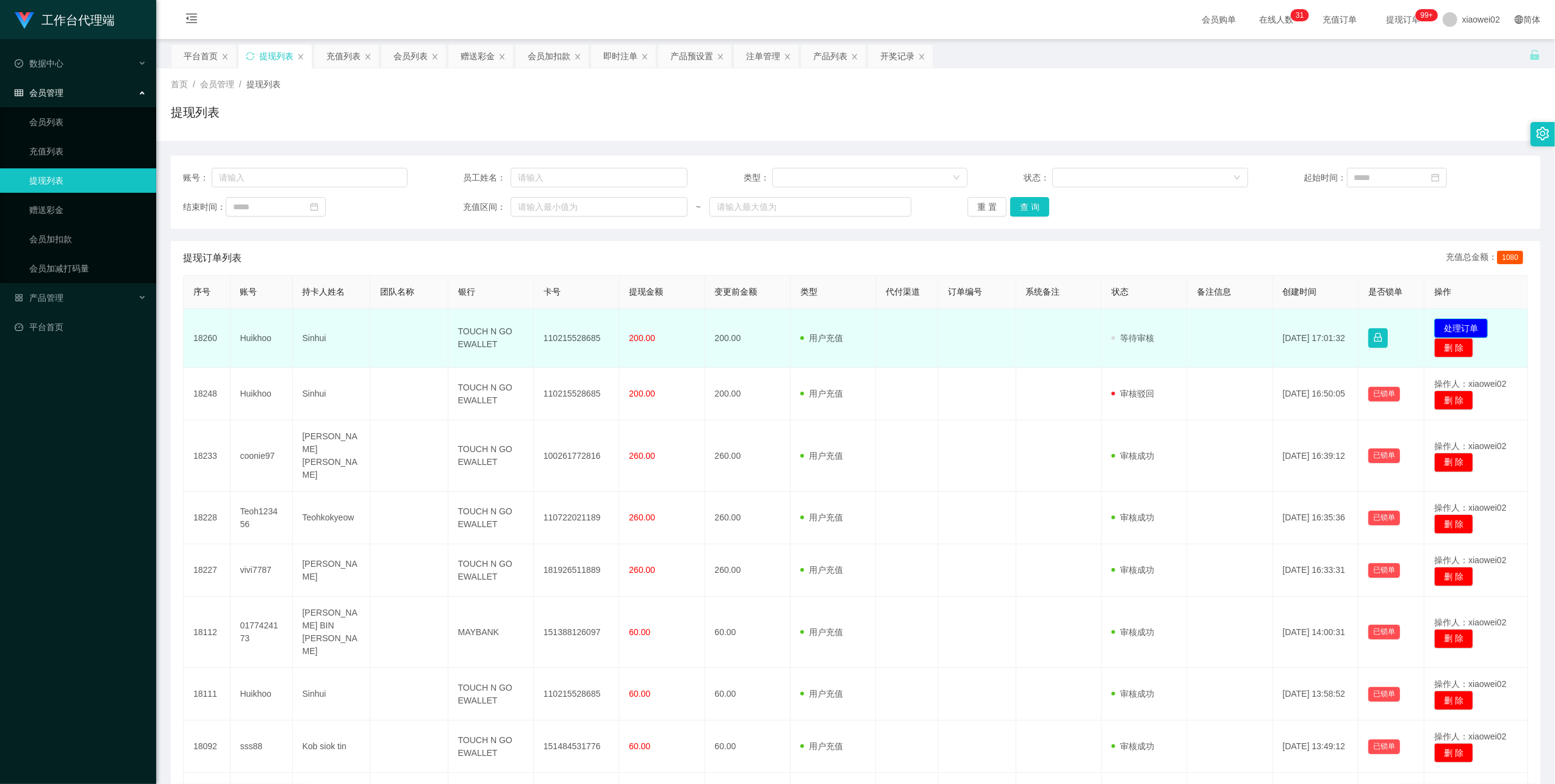
click at [1453, 327] on button "处理订单" at bounding box center [1461, 328] width 54 height 20
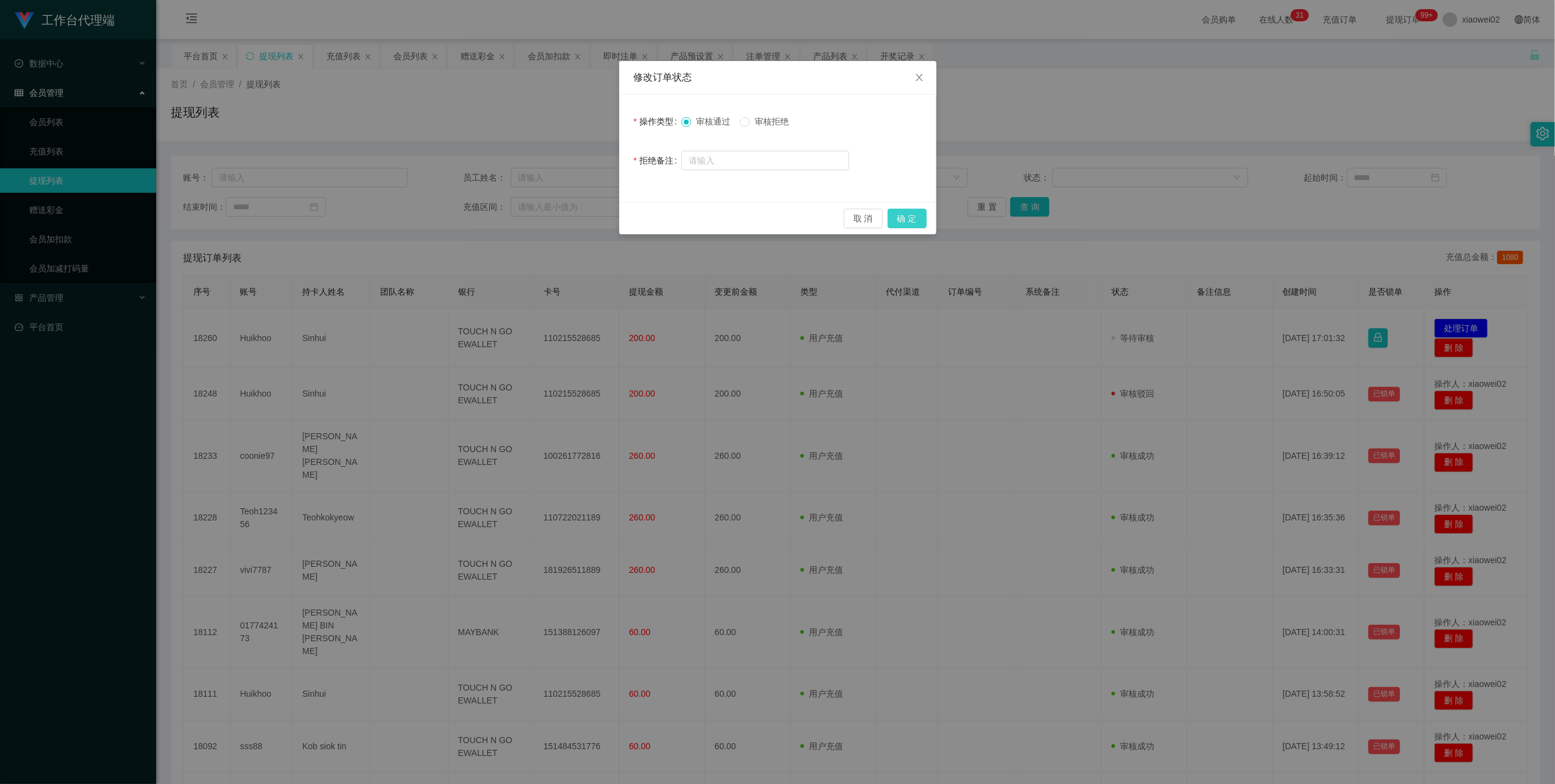
click at [909, 213] on button "确 定" at bounding box center [907, 218] width 39 height 20
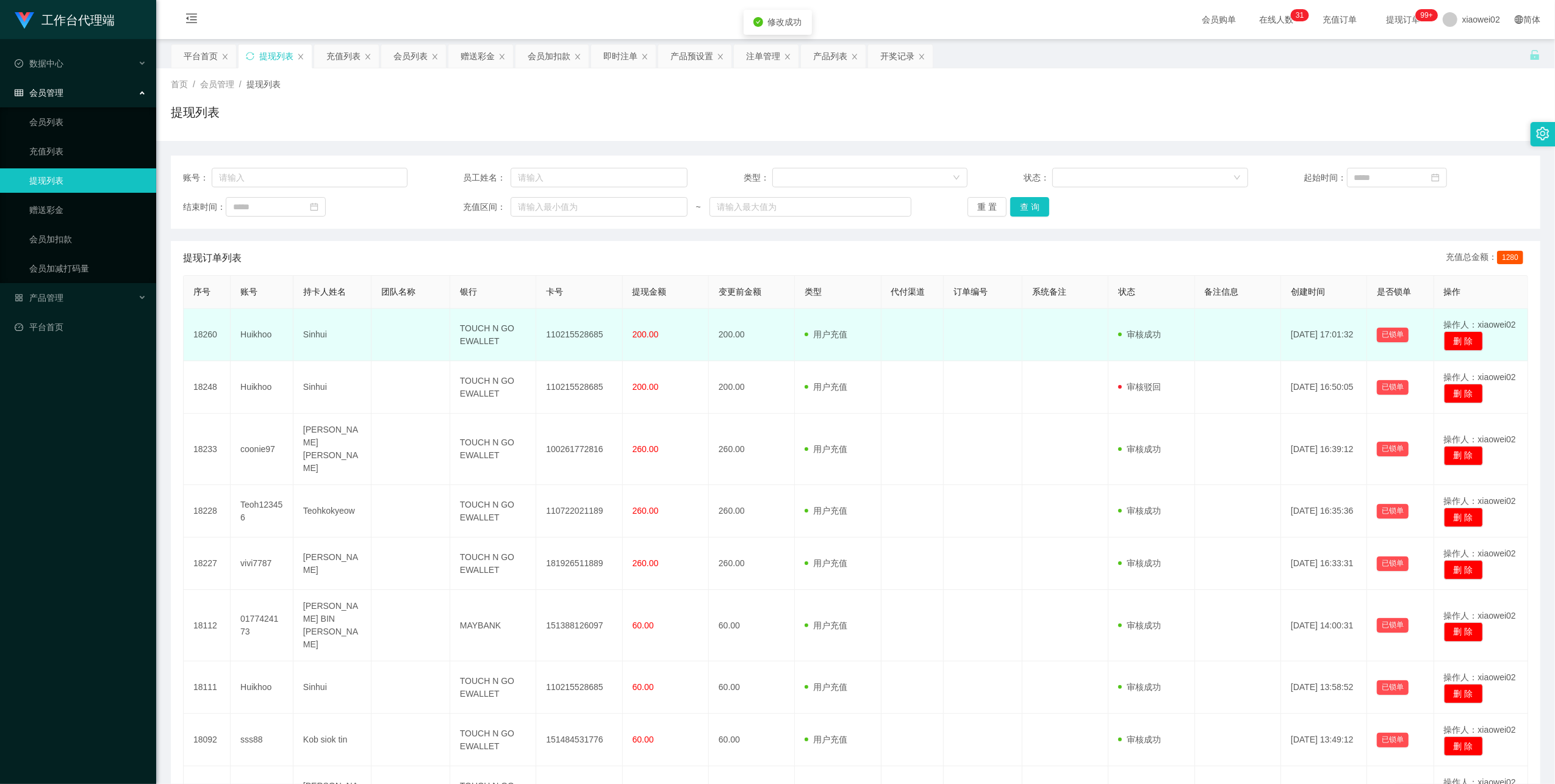
click at [588, 330] on td "110215528685" at bounding box center [579, 335] width 86 height 52
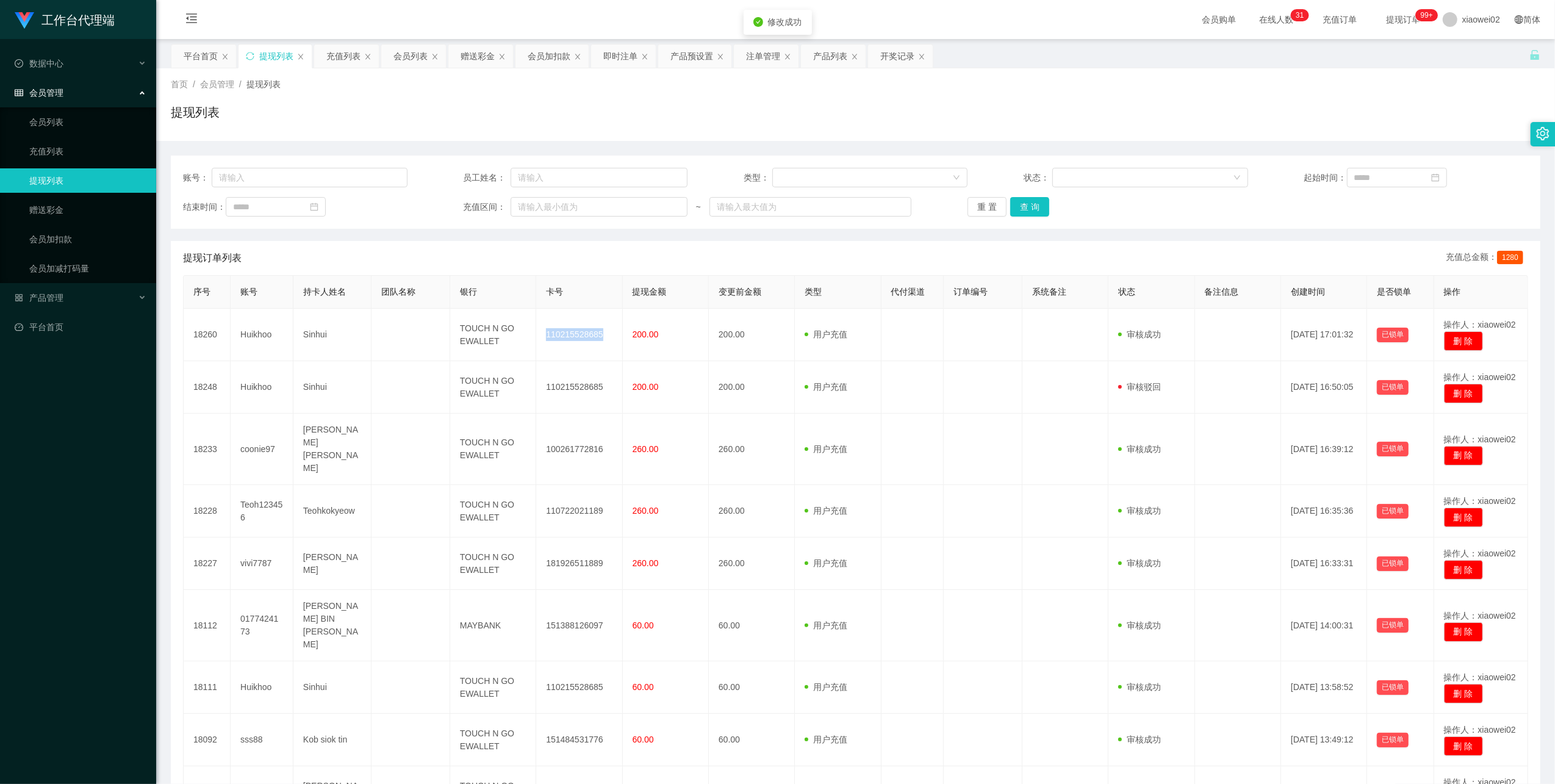
copy td "110215528685"
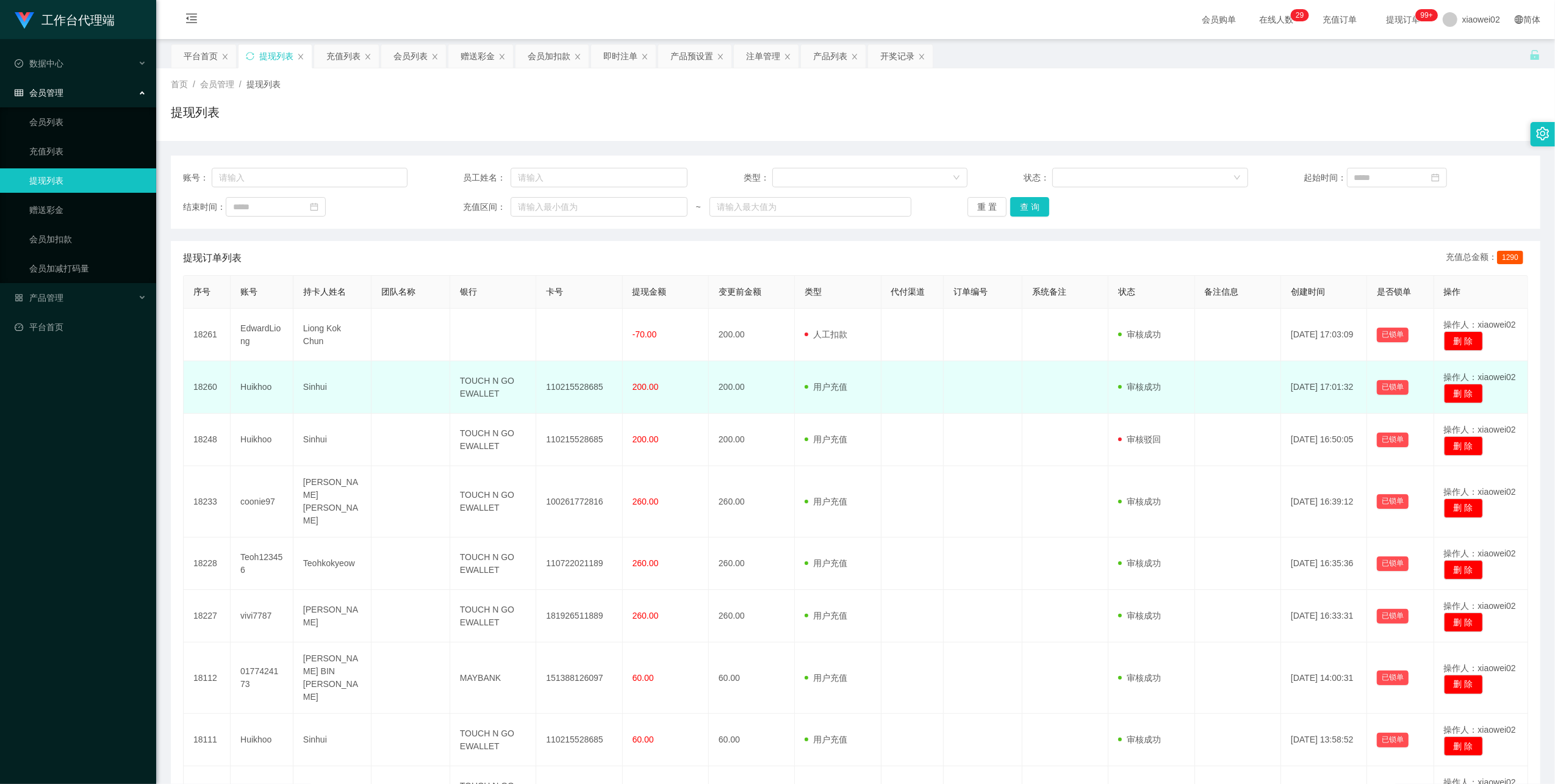
click at [581, 391] on td "110215528685" at bounding box center [579, 387] width 86 height 52
copy td "110215528685"
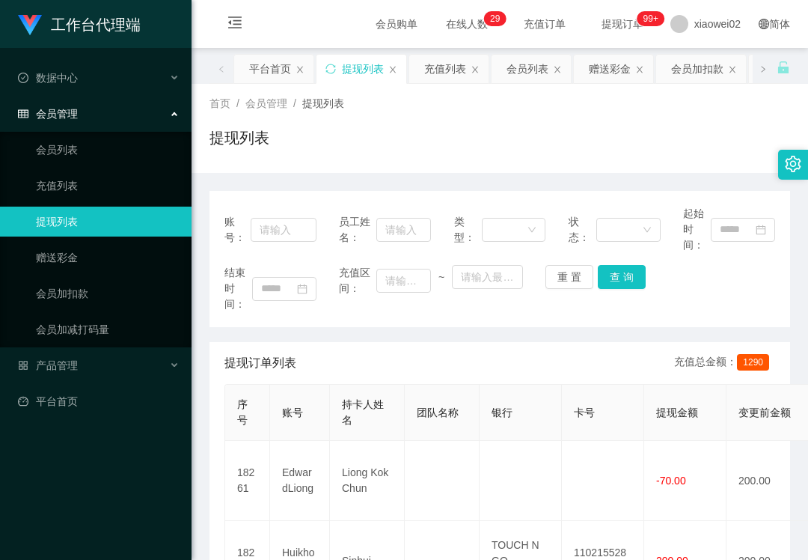
click at [129, 517] on div "工作台代理端 数据中心 会员管理 会员列表 充值列表 提现列表 赠送彩金 会员加扣款 会员加减打码量 产品管理 平台首页" at bounding box center [96, 280] width 192 height 560
click at [67, 260] on link "赠送彩金" at bounding box center [108, 258] width 144 height 30
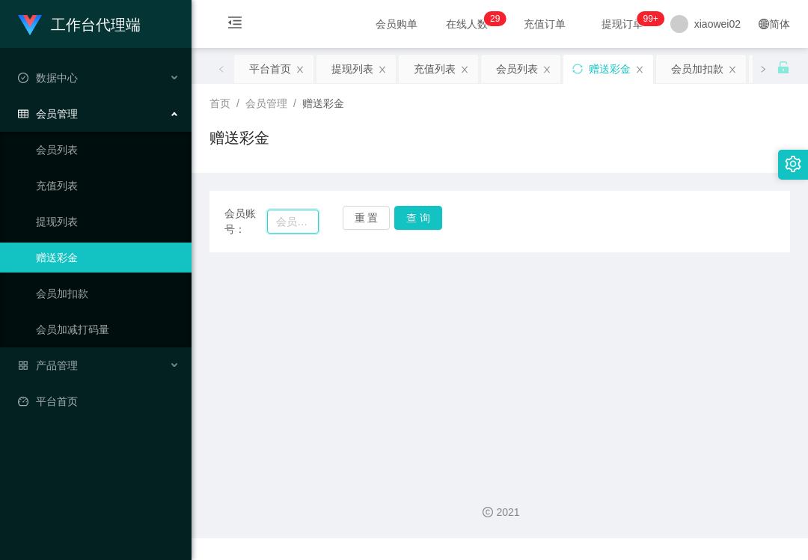
click at [311, 226] on input "text" at bounding box center [293, 222] width 52 height 24
paste input "yy780405"
type input "yy780405"
click at [400, 216] on button "查 询" at bounding box center [418, 218] width 48 height 24
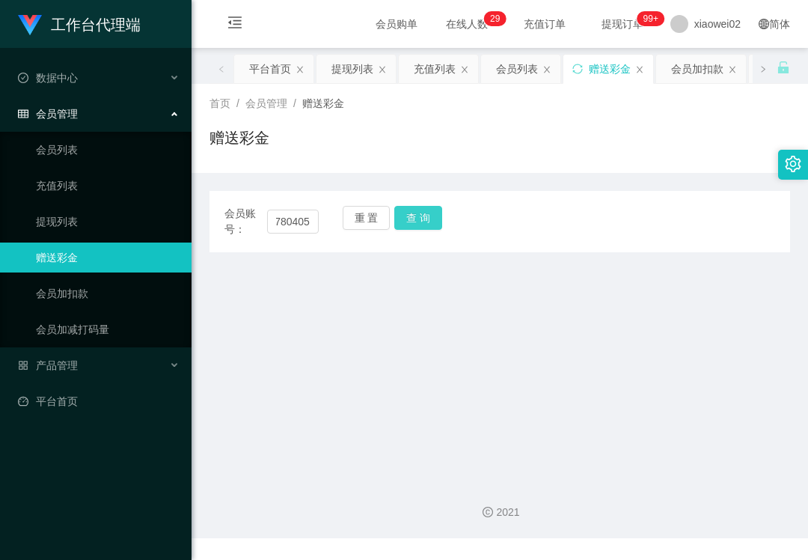
scroll to position [0, 0]
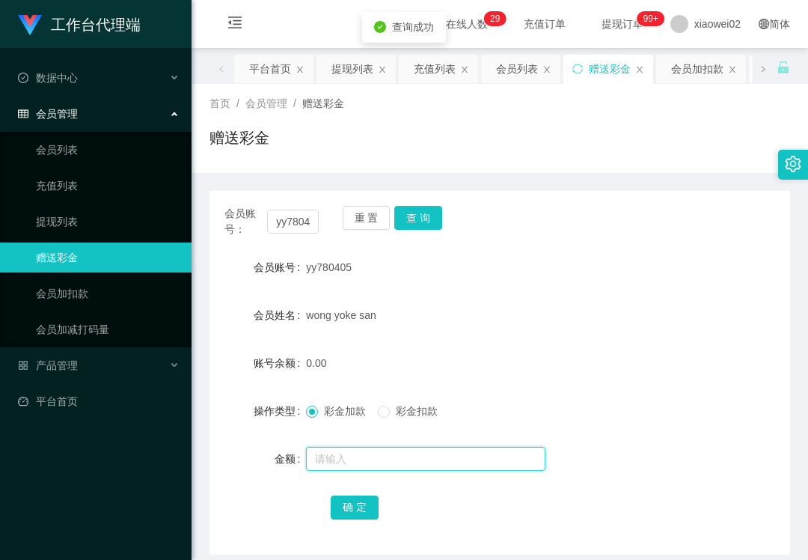
click at [340, 461] on input "text" at bounding box center [426, 459] width 240 height 24
type input "100"
click at [355, 502] on button "确 定" at bounding box center [355, 508] width 48 height 24
drag, startPoint x: 136, startPoint y: 540, endPoint x: 156, endPoint y: 423, distance: 119.1
click at [136, 540] on div "工作台代理端 数据中心 会员管理 会员列表 充值列表 提现列表 赠送彩金 会员加扣款 会员加减打码量 产品管理 平台首页" at bounding box center [96, 280] width 192 height 560
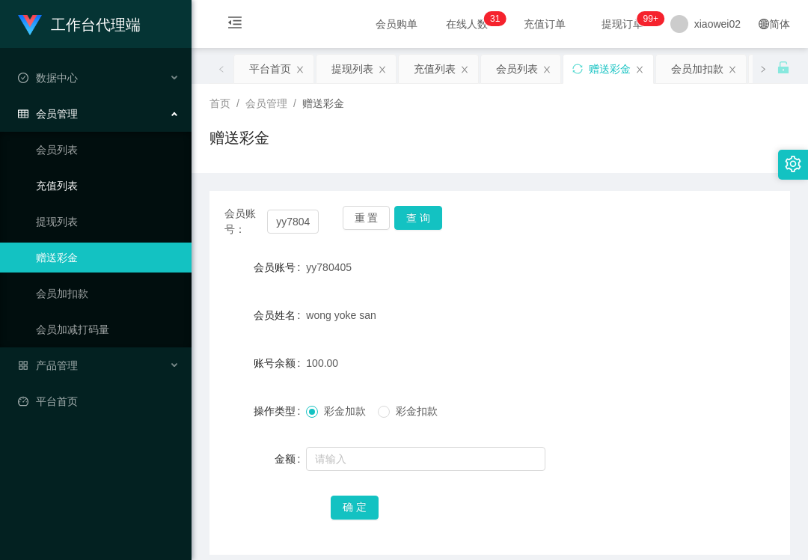
click at [79, 198] on ul "会员列表 充值列表 提现列表 赠送彩金 会员加扣款 会员加减打码量" at bounding box center [96, 240] width 192 height 216
click at [81, 211] on link "提现列表" at bounding box center [108, 222] width 144 height 30
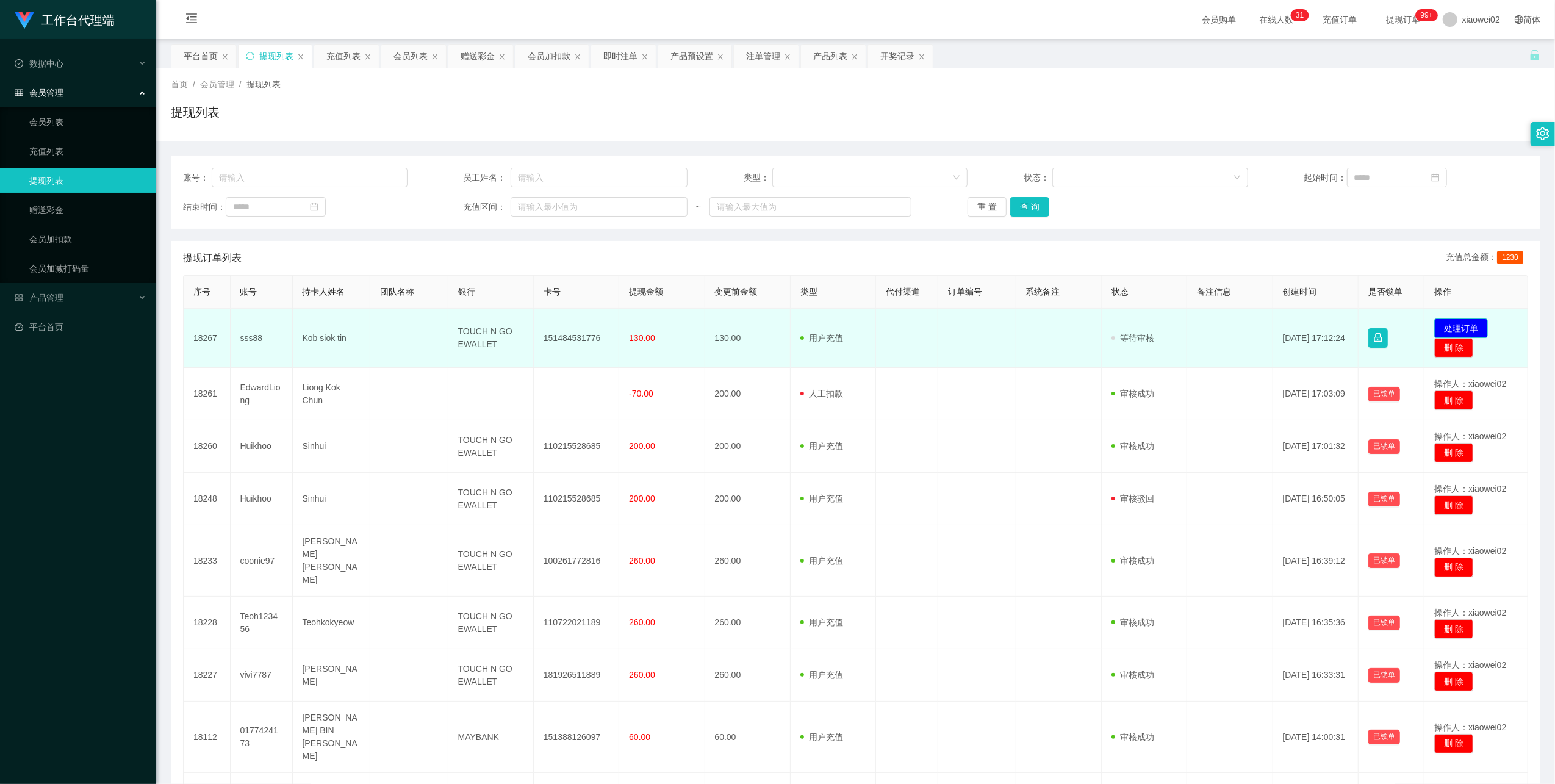
click at [1452, 328] on button "处理订单" at bounding box center [1461, 328] width 54 height 20
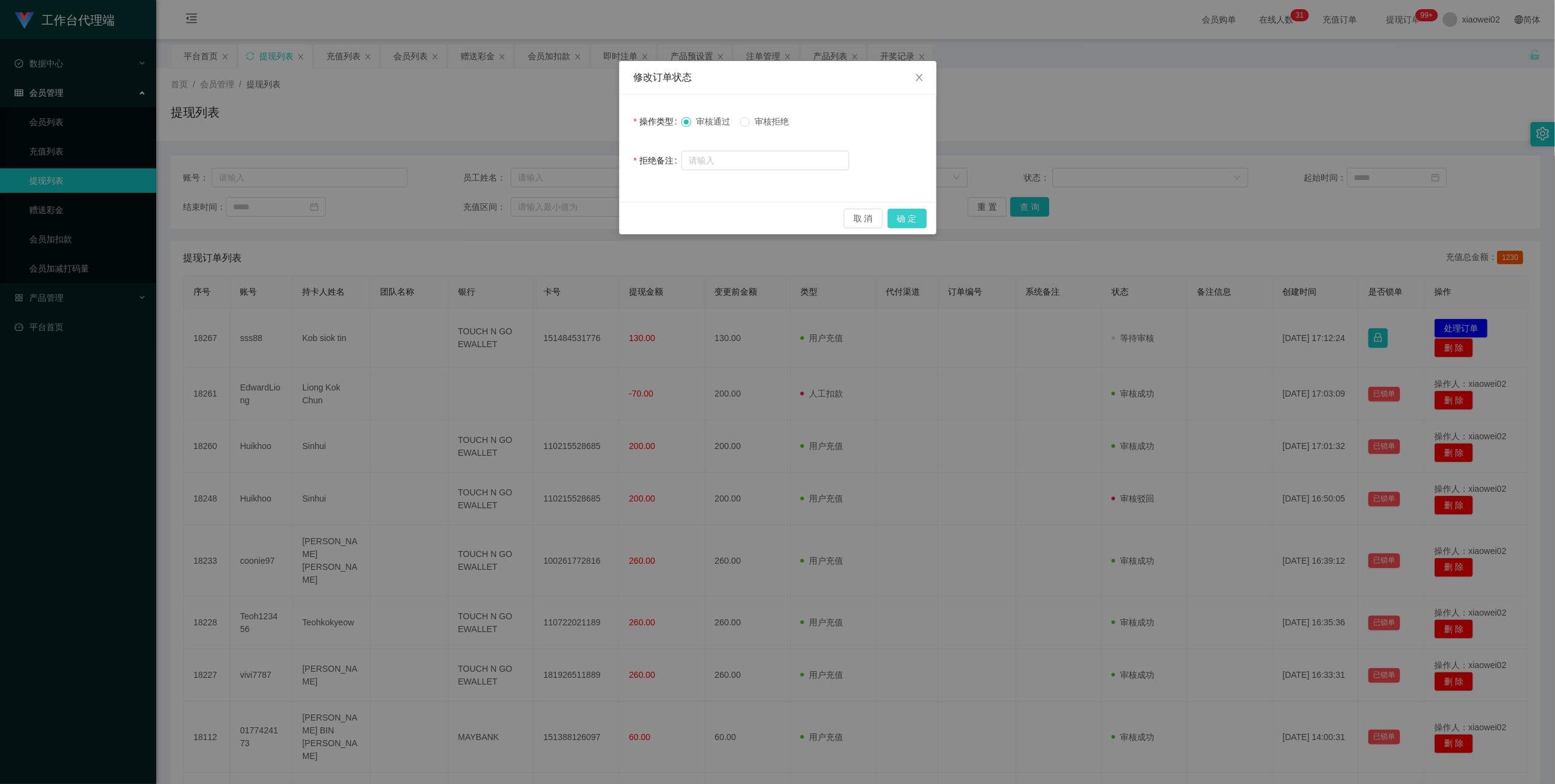
click at [910, 220] on button "确 定" at bounding box center [907, 218] width 39 height 20
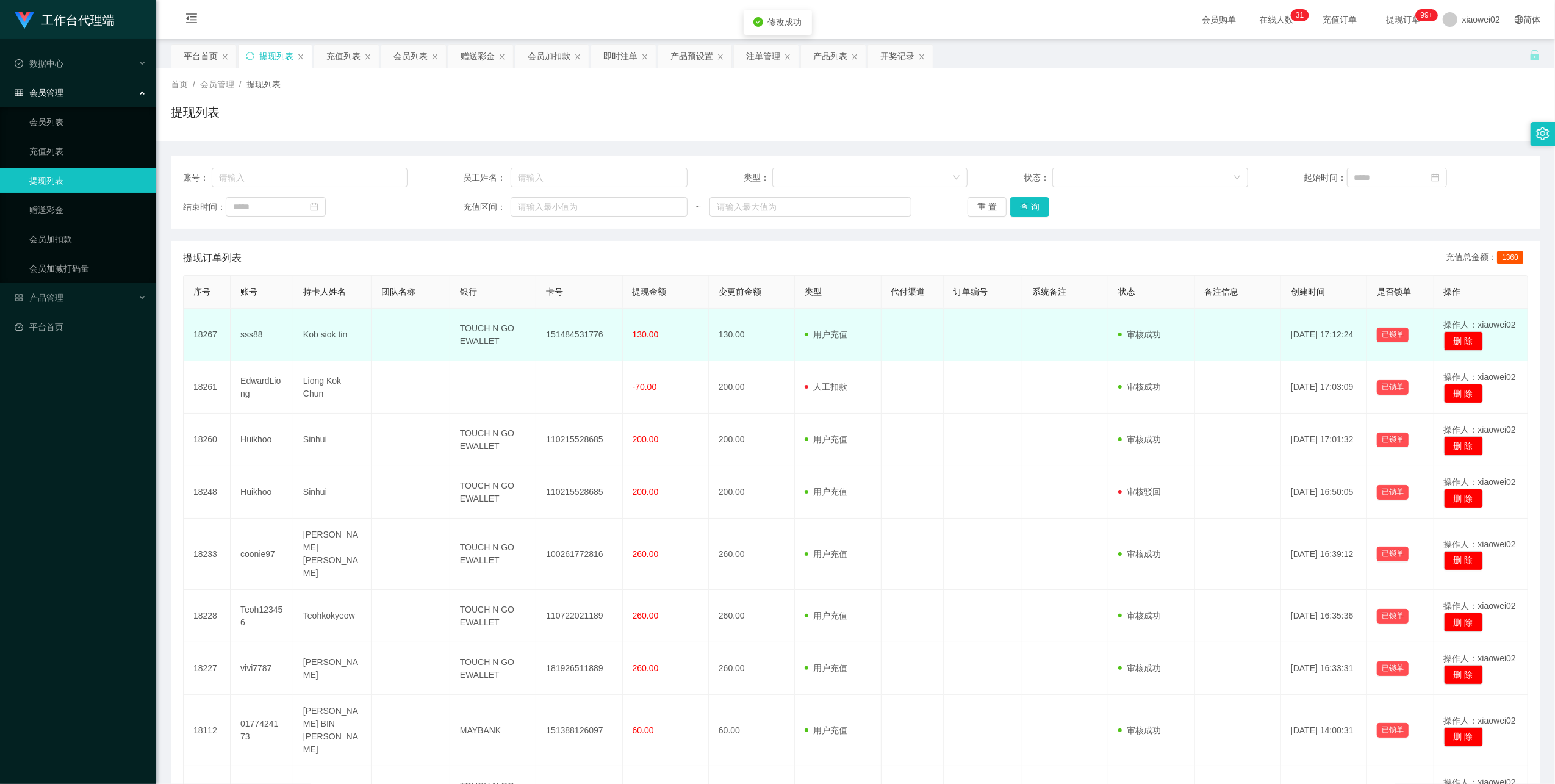
click at [566, 334] on td "151484531776" at bounding box center [579, 335] width 86 height 52
click at [570, 334] on td "151484531776" at bounding box center [579, 335] width 86 height 52
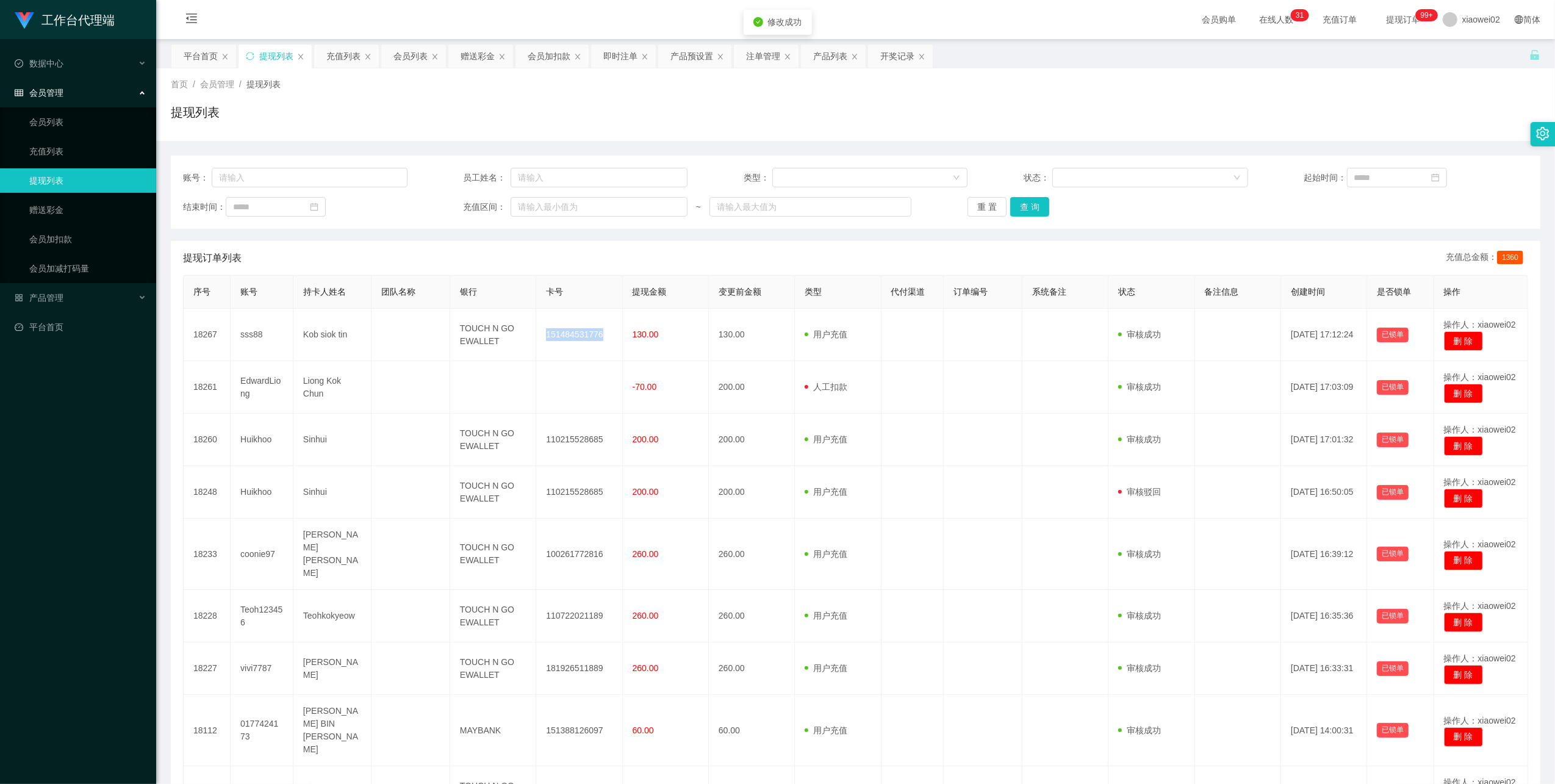
copy td "151484531776"
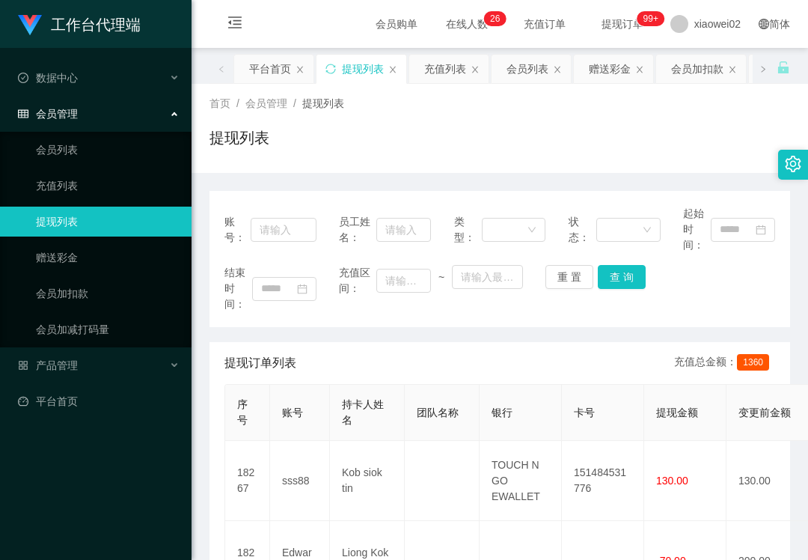
scroll to position [100, 0]
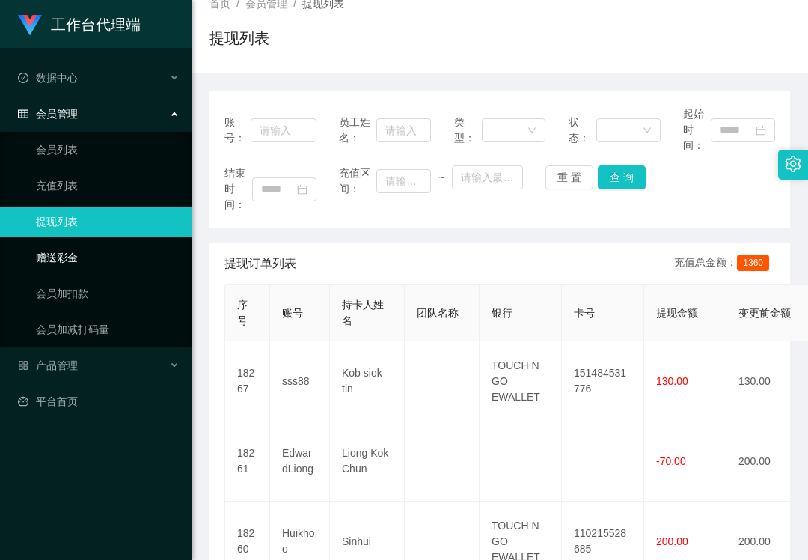
click at [88, 246] on link "赠送彩金" at bounding box center [108, 258] width 144 height 30
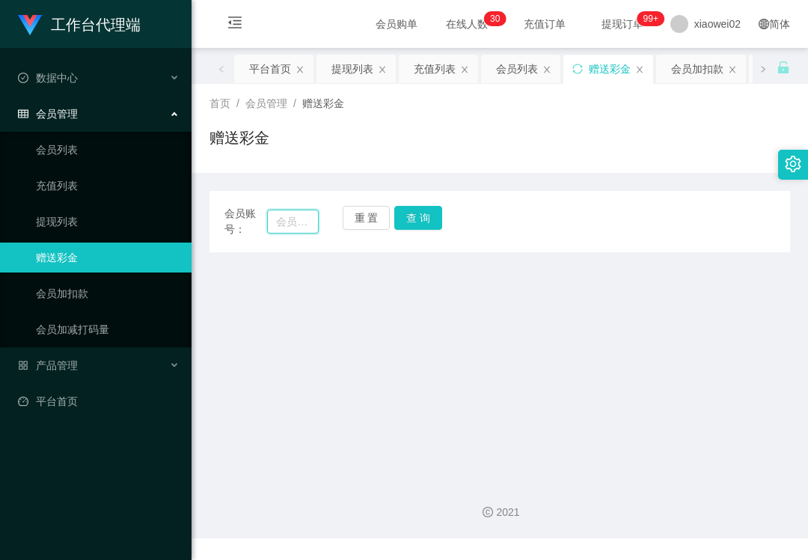
click at [295, 223] on input "text" at bounding box center [293, 222] width 52 height 24
paste input "Huikhoo"
type input "Huikhoo"
drag, startPoint x: 394, startPoint y: 214, endPoint x: 413, endPoint y: 234, distance: 28.1
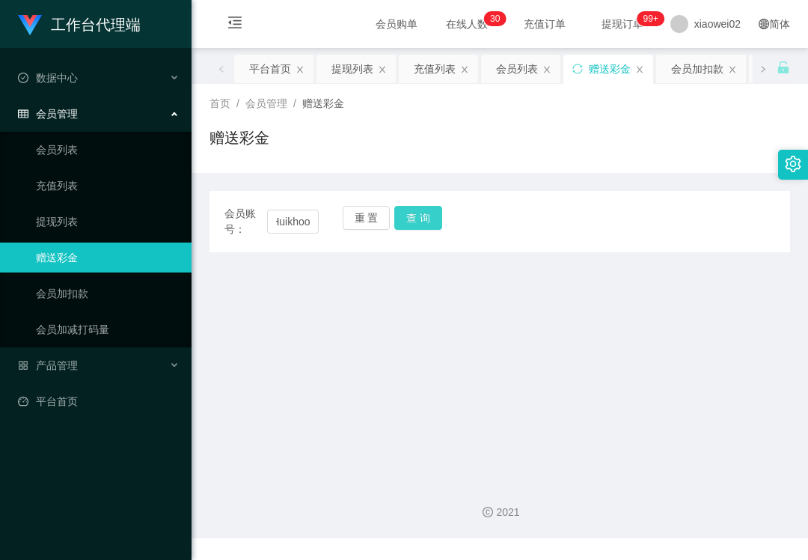
click at [394, 214] on button "查 询" at bounding box center [418, 218] width 48 height 24
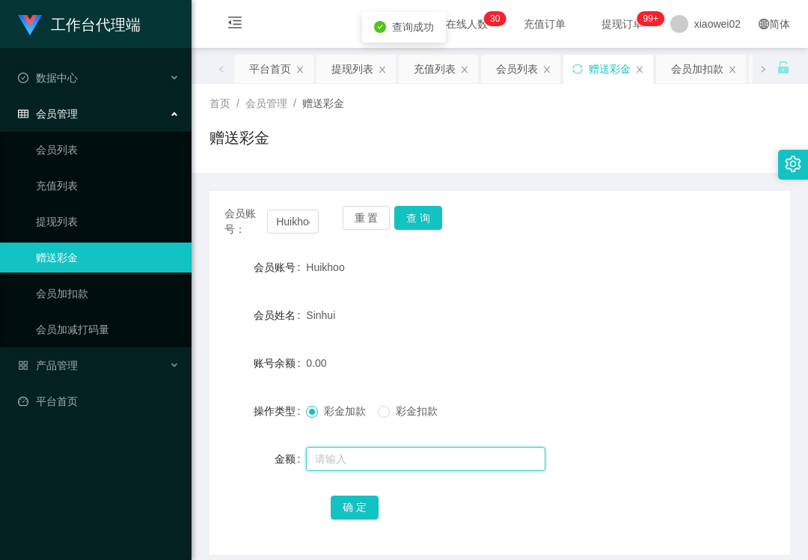
click at [348, 465] on input "text" at bounding box center [426, 459] width 240 height 24
type input "60"
click at [340, 501] on button "确 定" at bounding box center [355, 508] width 48 height 24
drag, startPoint x: 244, startPoint y: 516, endPoint x: 243, endPoint y: 503, distance: 12.8
click at [244, 516] on div "确 定" at bounding box center [500, 507] width 581 height 30
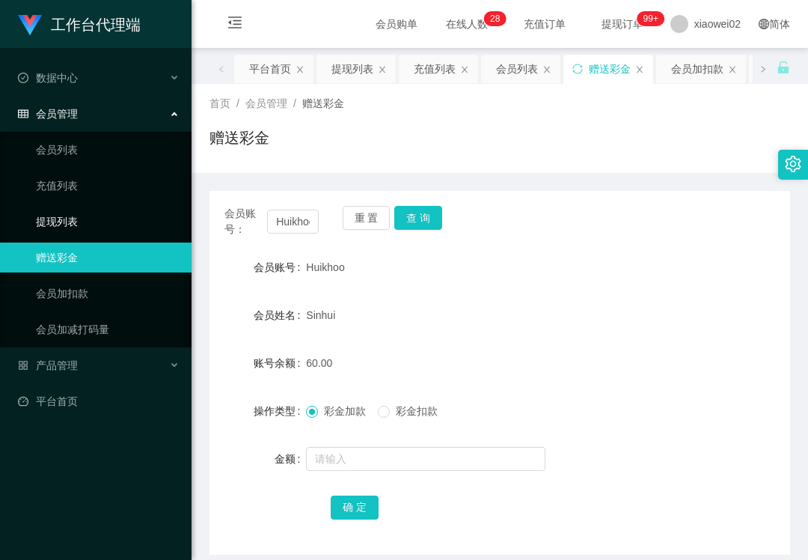
click at [133, 213] on link "提现列表" at bounding box center [108, 222] width 144 height 30
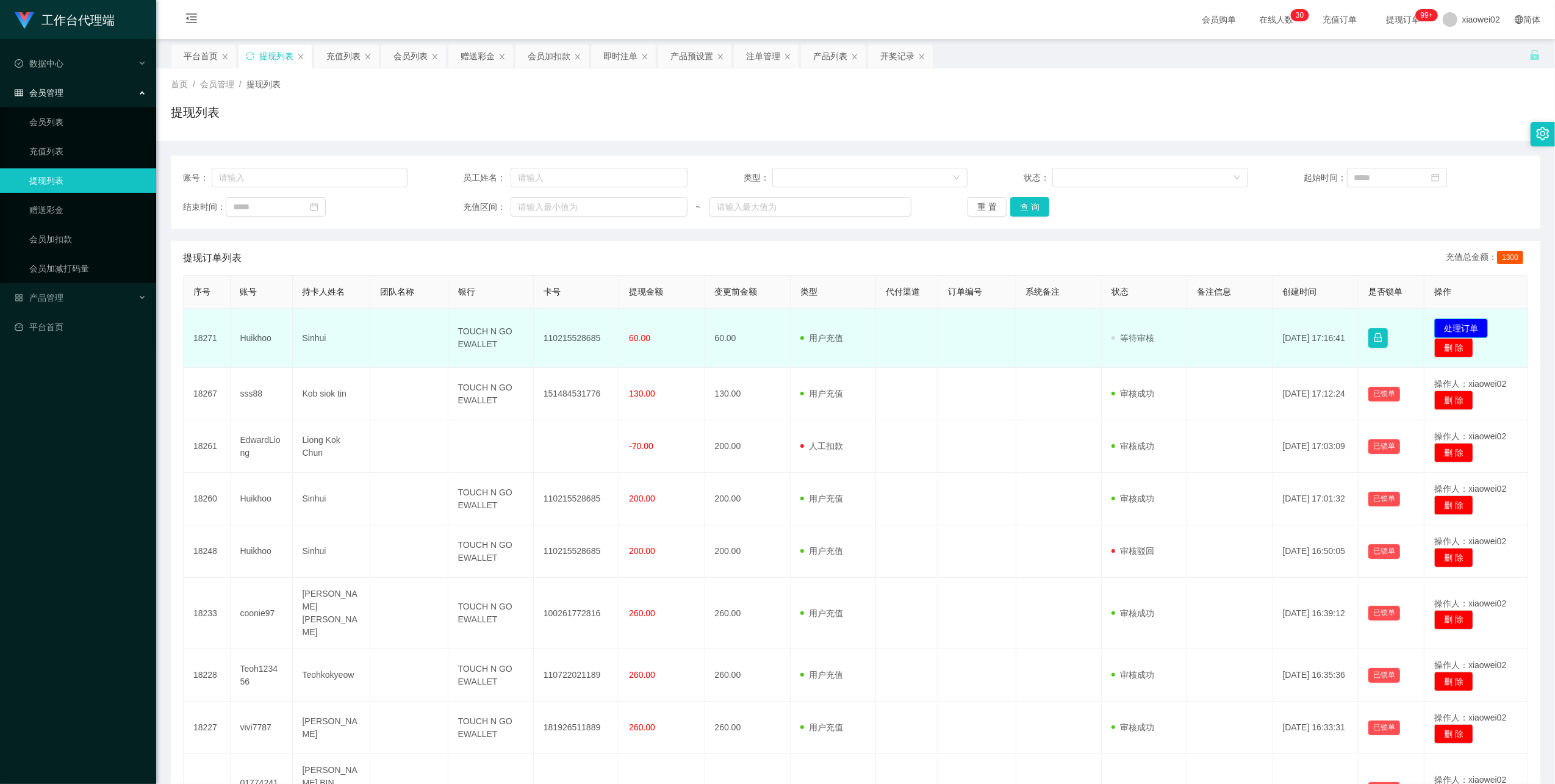
click at [659, 323] on button "处理订单" at bounding box center [1461, 328] width 54 height 20
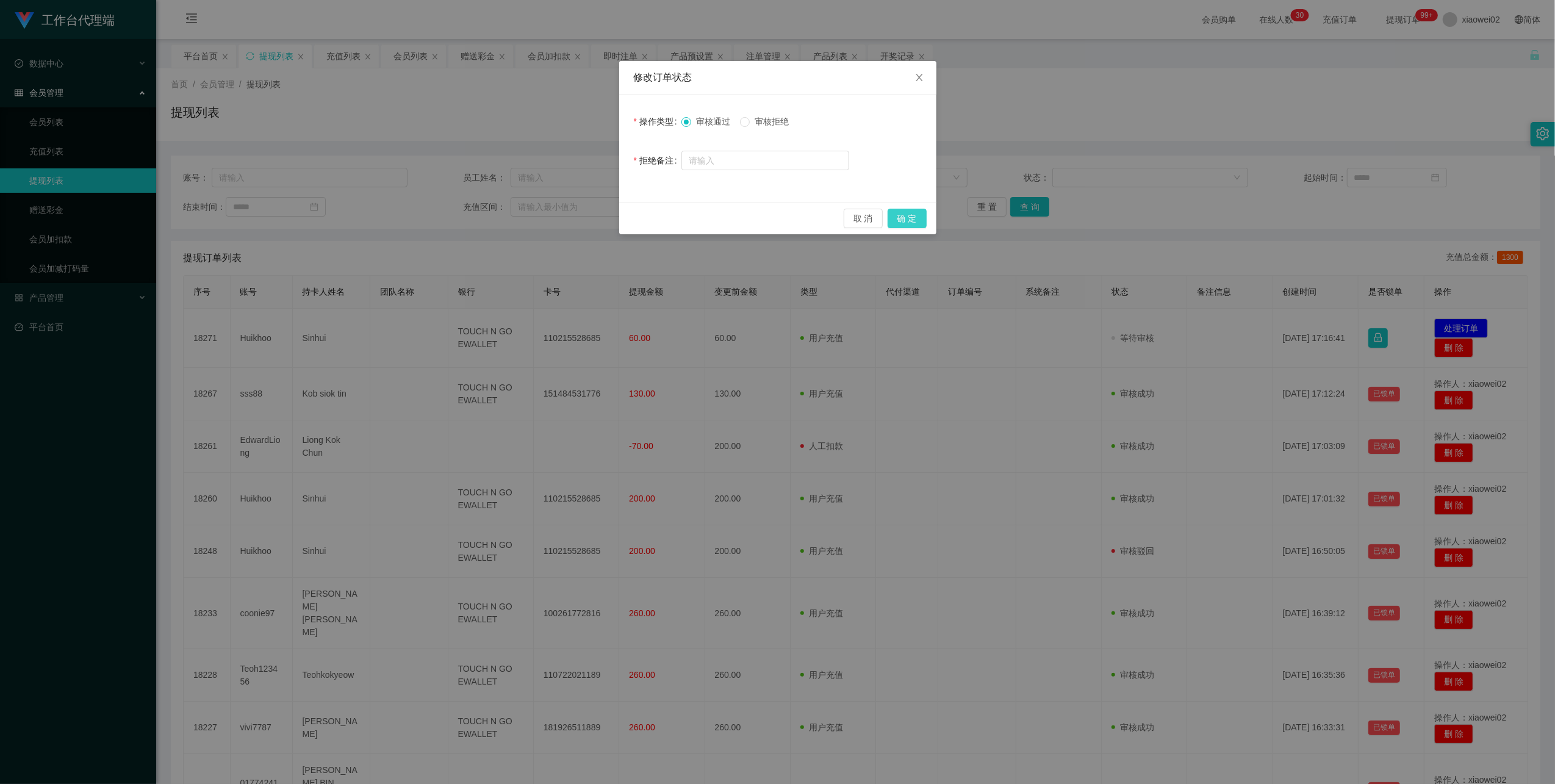
click at [659, 216] on button "确 定" at bounding box center [907, 218] width 39 height 20
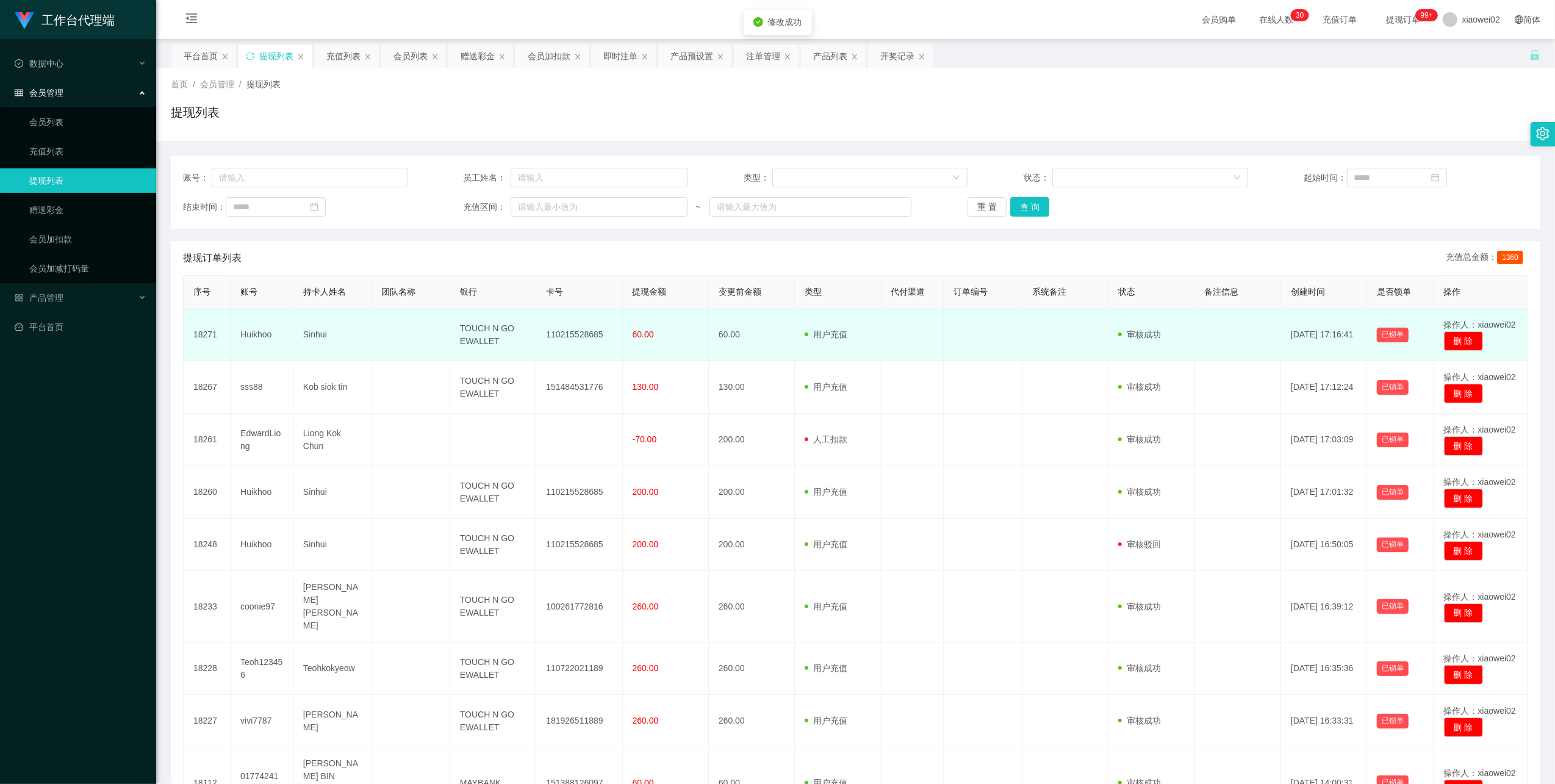
click at [574, 335] on td "110215528685" at bounding box center [579, 335] width 86 height 52
click at [575, 334] on td "110215528685" at bounding box center [579, 335] width 86 height 52
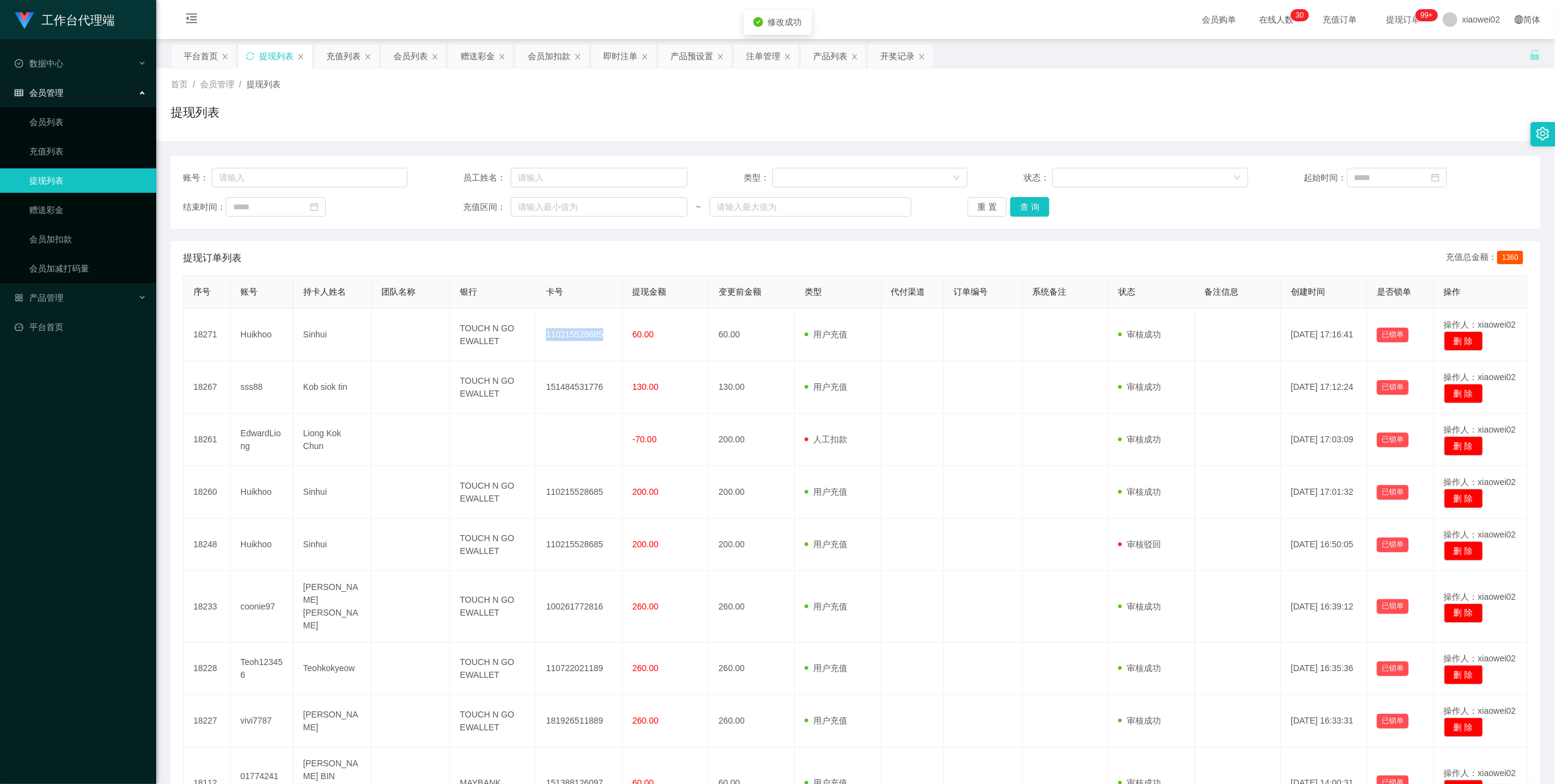
copy td "110215528685"
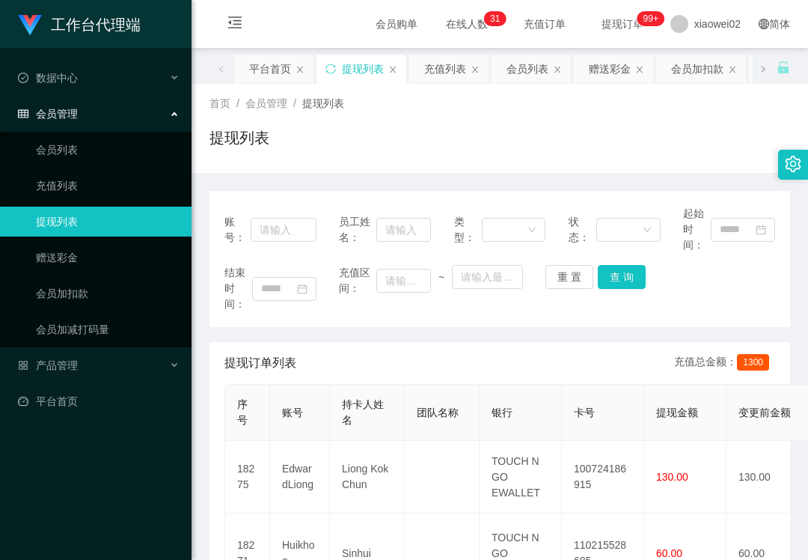
drag, startPoint x: 43, startPoint y: 510, endPoint x: 108, endPoint y: 413, distance: 116.5
click at [43, 510] on div "工作台代理端 数据中心 会员管理 会员列表 充值列表 提现列表 赠送彩金 会员加扣款 会员加减打码量 产品管理 平台首页" at bounding box center [96, 280] width 192 height 560
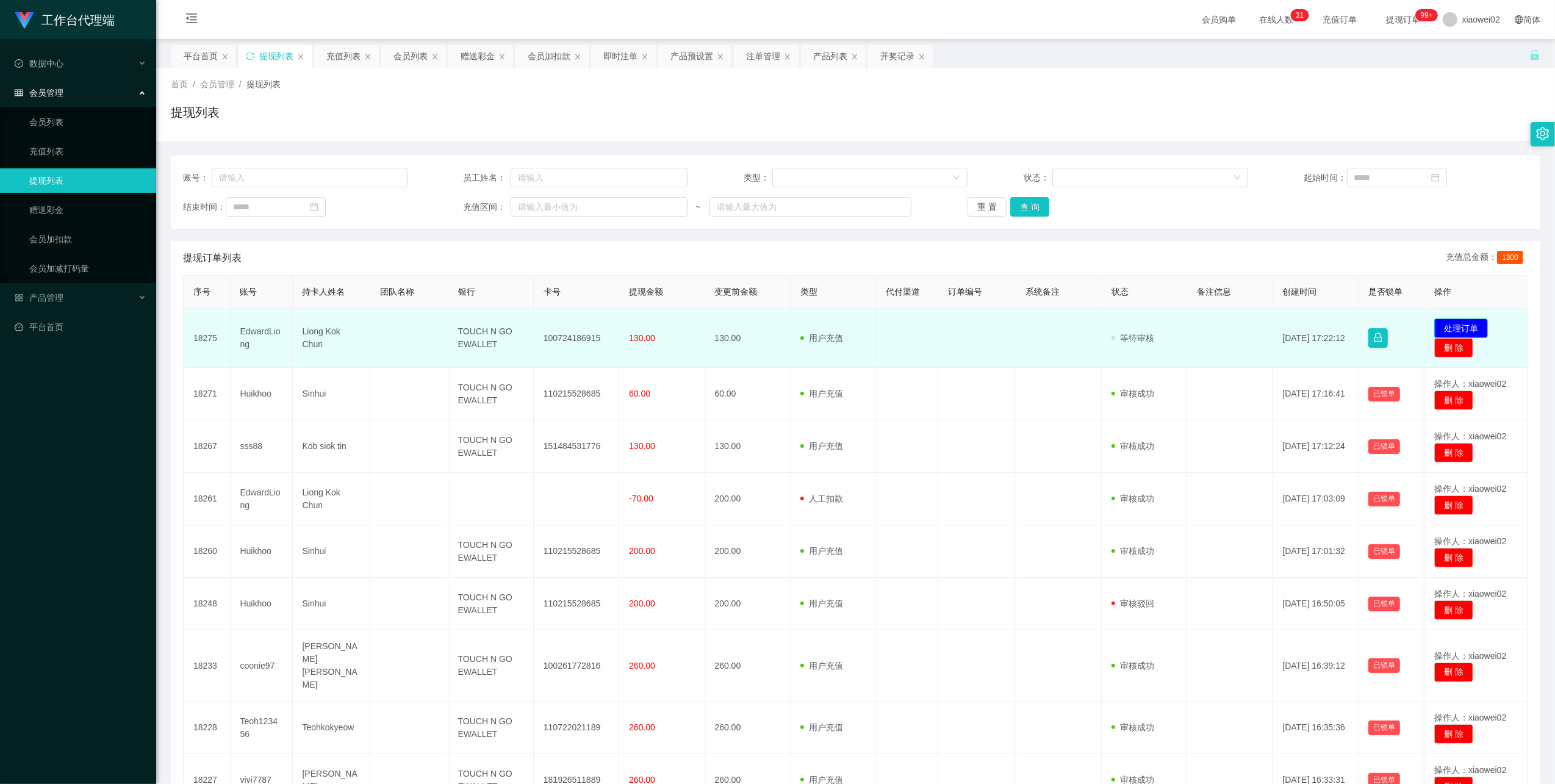
click at [659, 323] on button "处理订单" at bounding box center [1461, 328] width 54 height 20
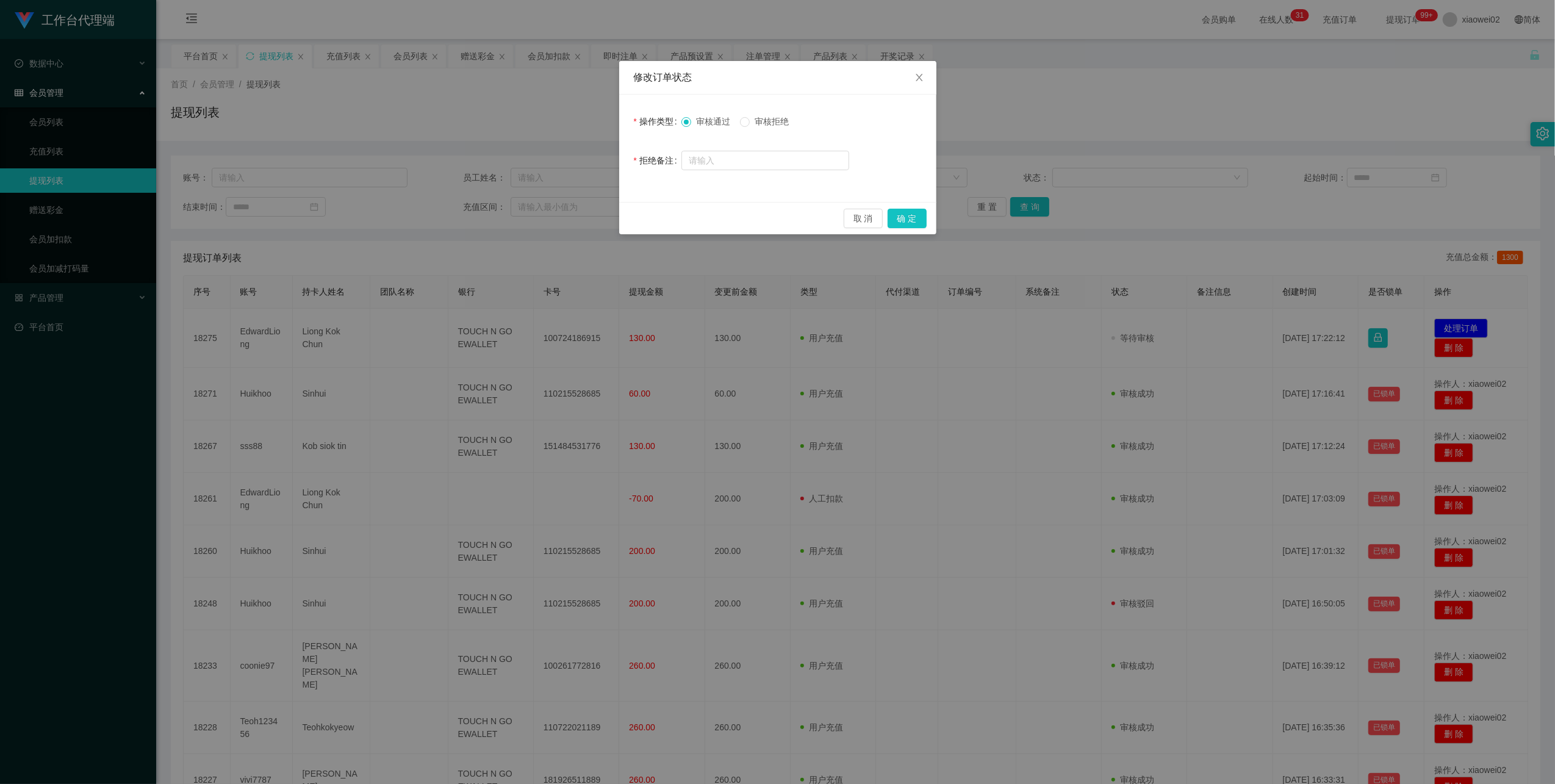
click at [659, 205] on div "取 消 确 定" at bounding box center [778, 218] width 317 height 33
click at [659, 220] on button "确 定" at bounding box center [907, 218] width 39 height 20
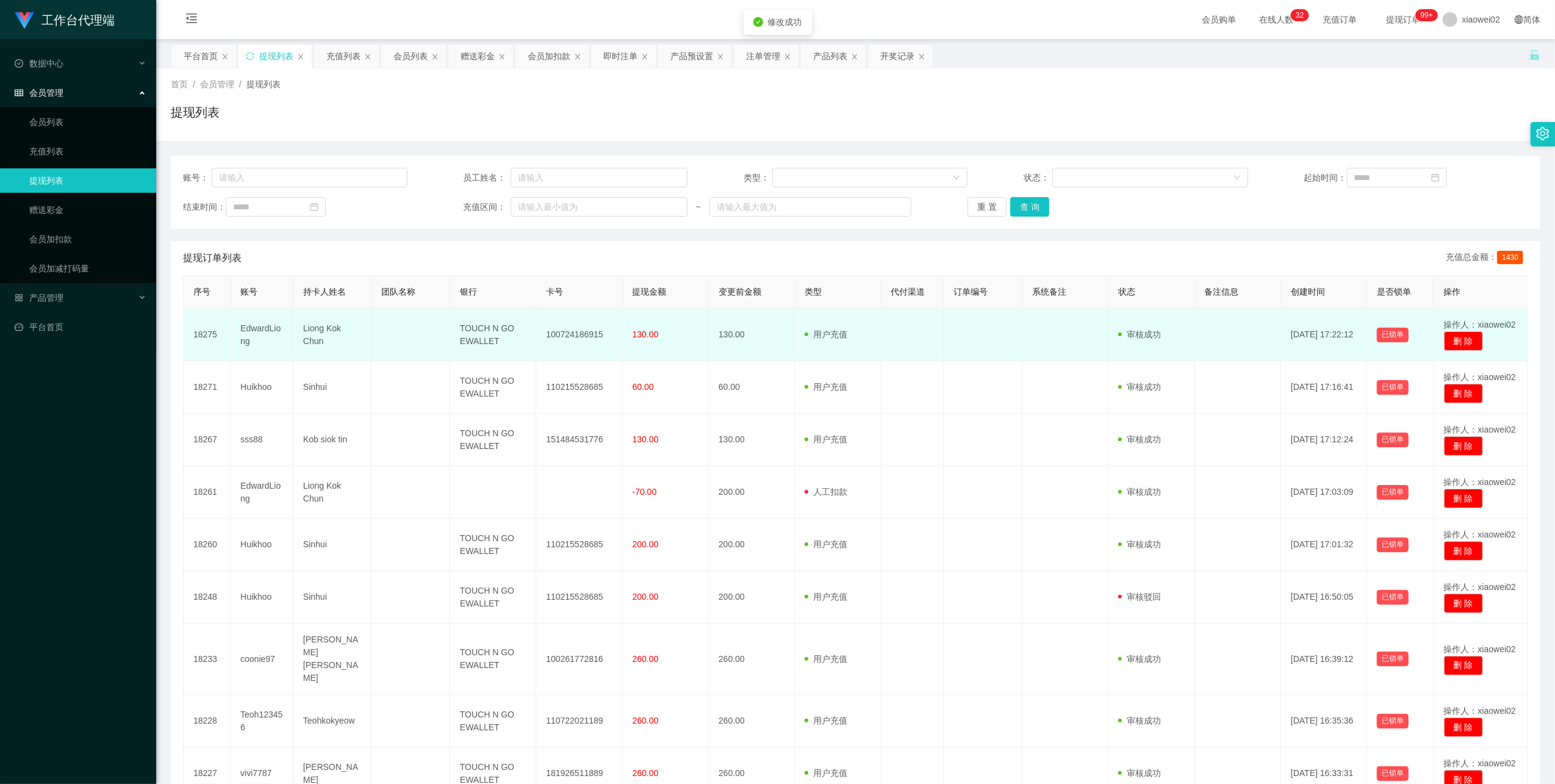
click at [584, 326] on td "100724186915" at bounding box center [579, 335] width 86 height 52
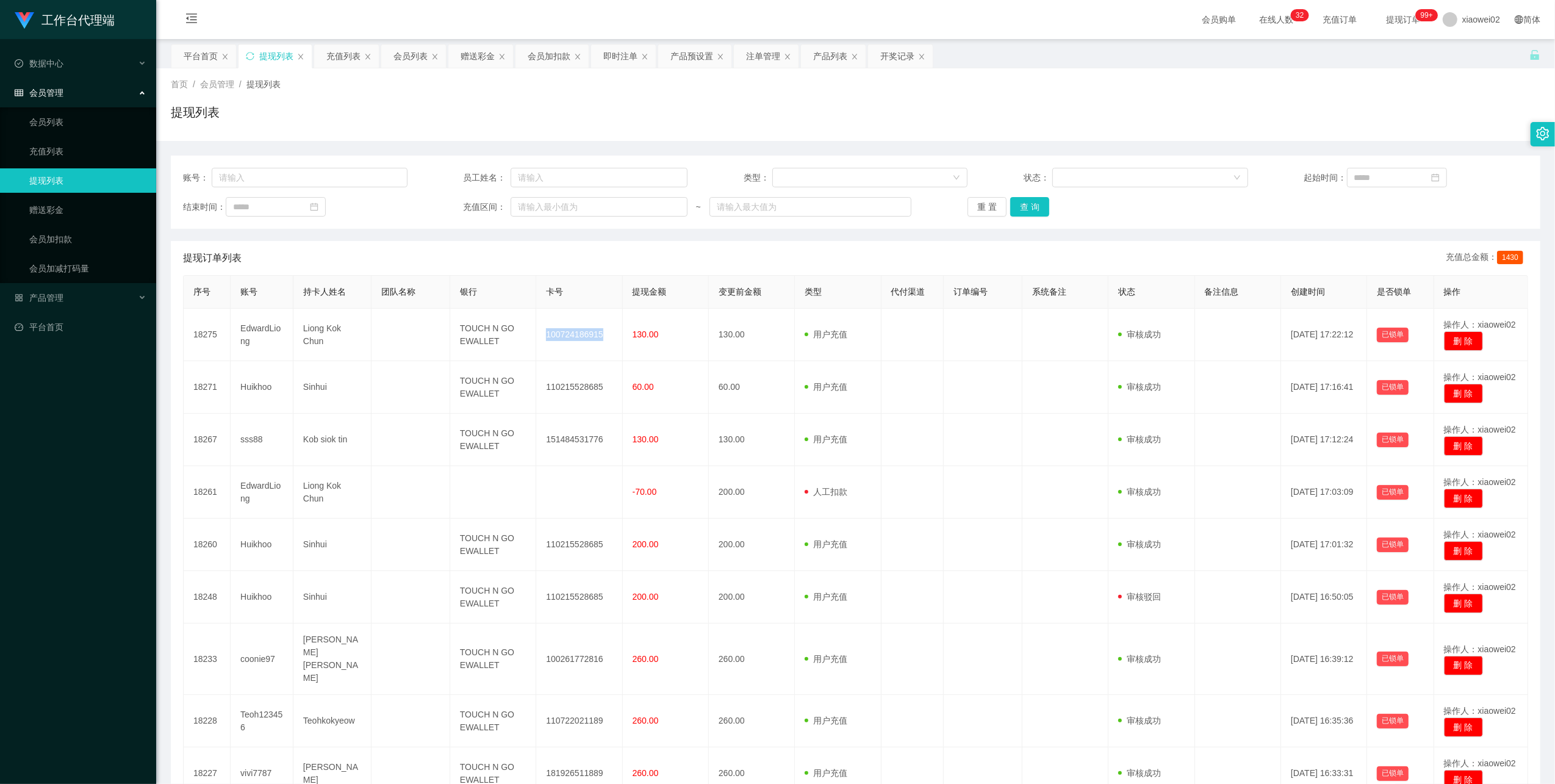
copy td "100724186915"
drag, startPoint x: 1516, startPoint y: 0, endPoint x: 1112, endPoint y: 84, distance: 412.6
click at [659, 135] on div "首页 / 会员管理 / 提现列表 / 提现列表" at bounding box center [856, 104] width 1399 height 73
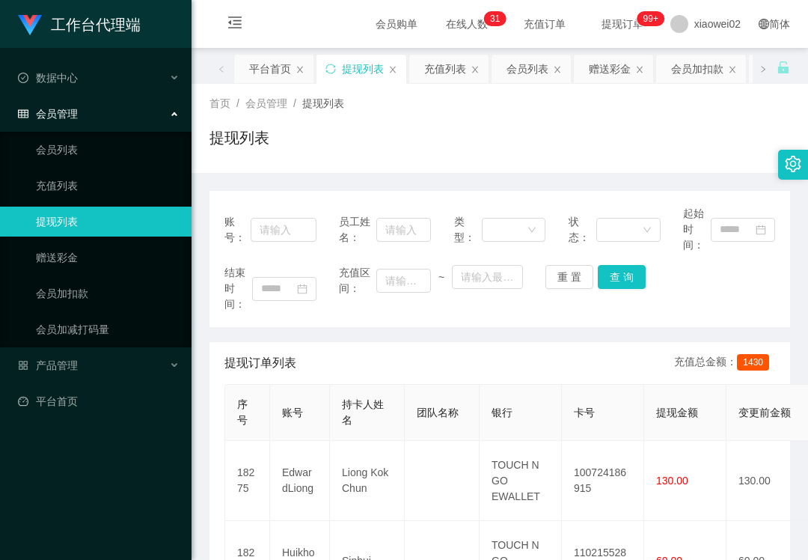
click at [551, 138] on div "提现列表" at bounding box center [500, 144] width 581 height 34
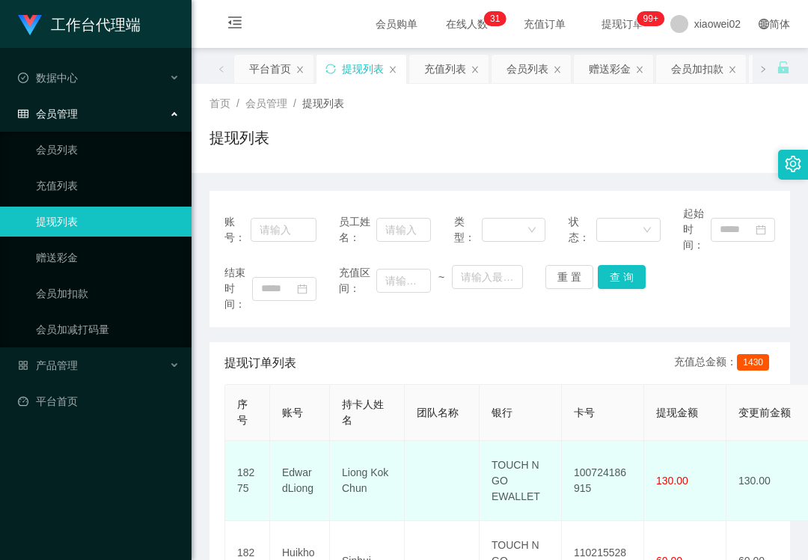
click at [608, 478] on td "100724186915" at bounding box center [603, 481] width 82 height 80
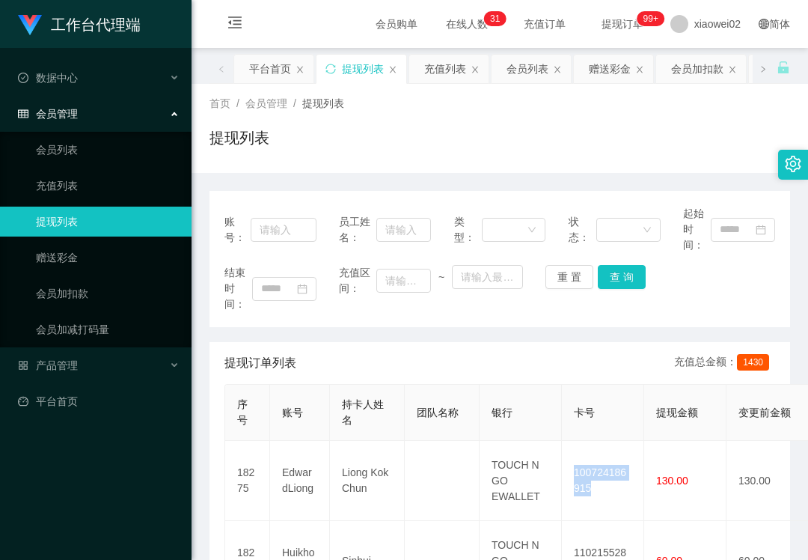
drag, startPoint x: 609, startPoint y: 478, endPoint x: 590, endPoint y: 431, distance: 50.0
click at [609, 476] on td "100724186915" at bounding box center [603, 481] width 82 height 80
copy td "100724186915"
click at [546, 162] on div "首页 / 会员管理 / 提现列表 / 提现列表" at bounding box center [500, 128] width 617 height 89
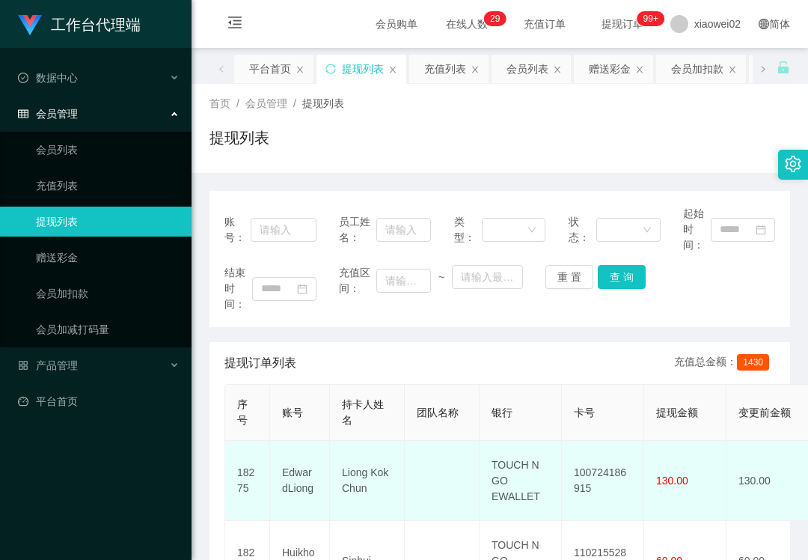
click at [371, 477] on td "Liong Kok Chun" at bounding box center [367, 481] width 75 height 80
click at [371, 475] on td "Liong Kok Chun" at bounding box center [367, 481] width 75 height 80
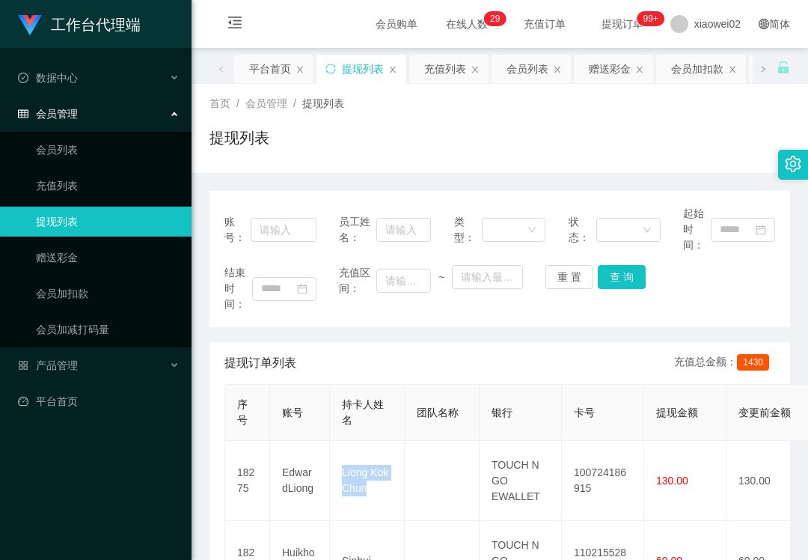
copy td "Liong Kok Chun"
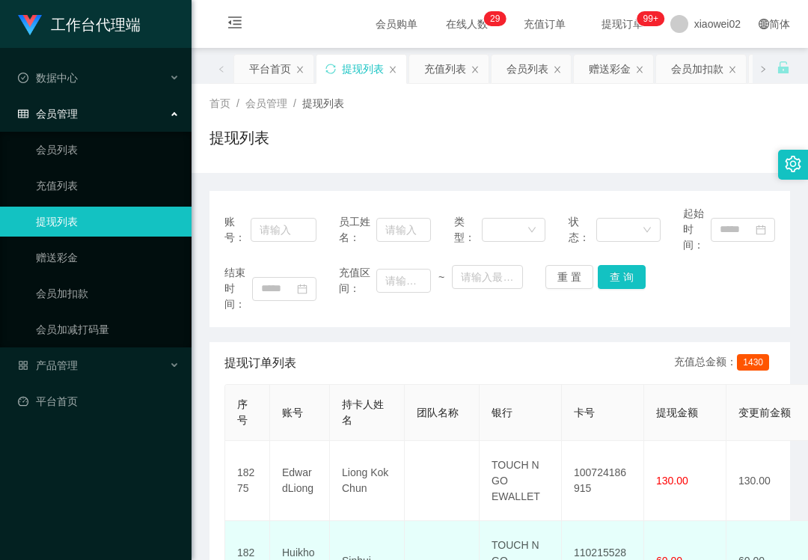
click at [422, 527] on td at bounding box center [442, 561] width 75 height 80
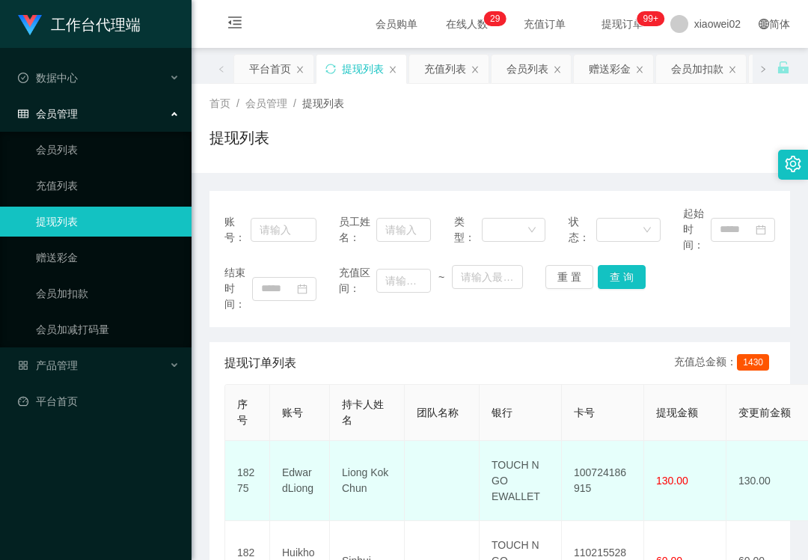
click at [294, 472] on td "EdwardLiong" at bounding box center [300, 481] width 60 height 80
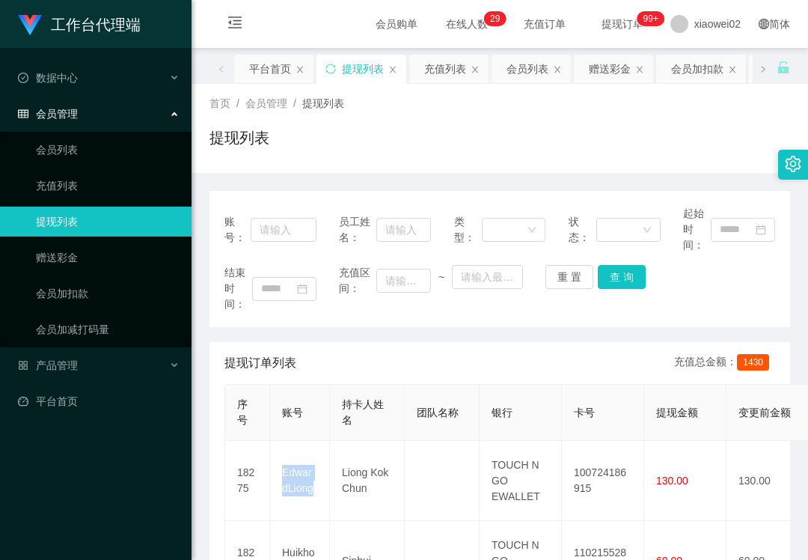
copy td "EdwardLiong"
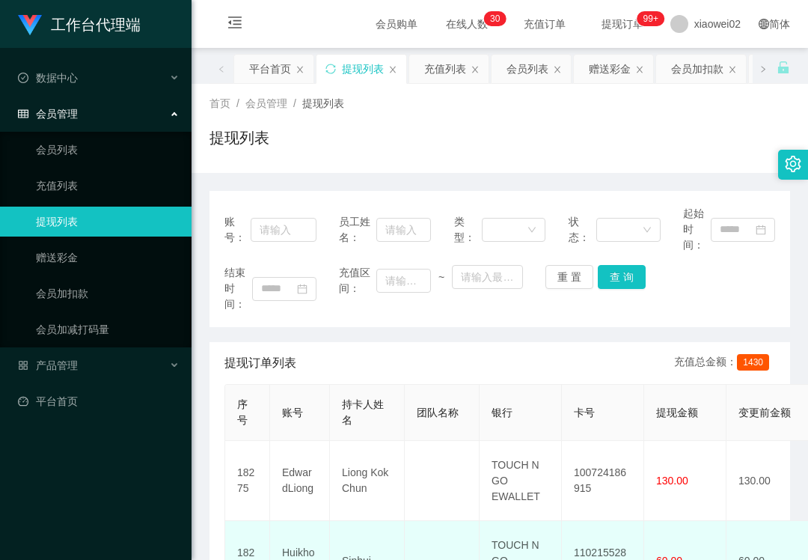
click at [397, 558] on td "Sinhui" at bounding box center [367, 561] width 75 height 80
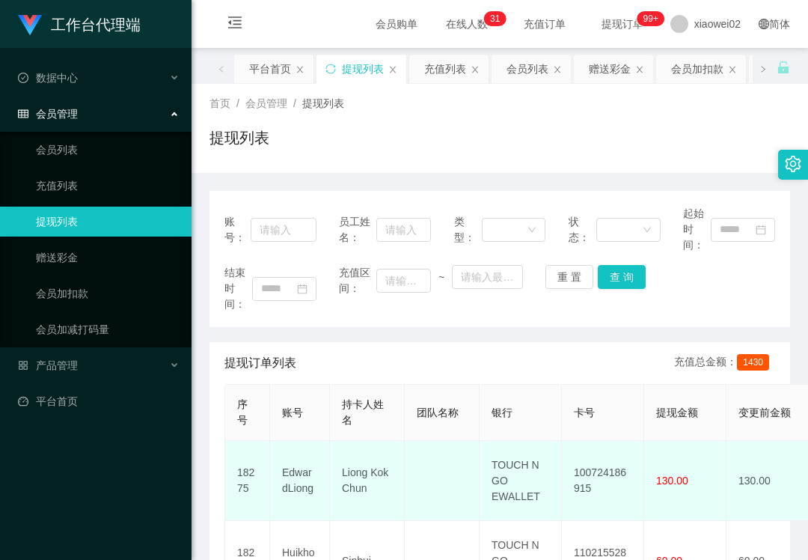
click at [298, 476] on td "EdwardLiong" at bounding box center [300, 481] width 60 height 80
copy td "EdwardLiong"
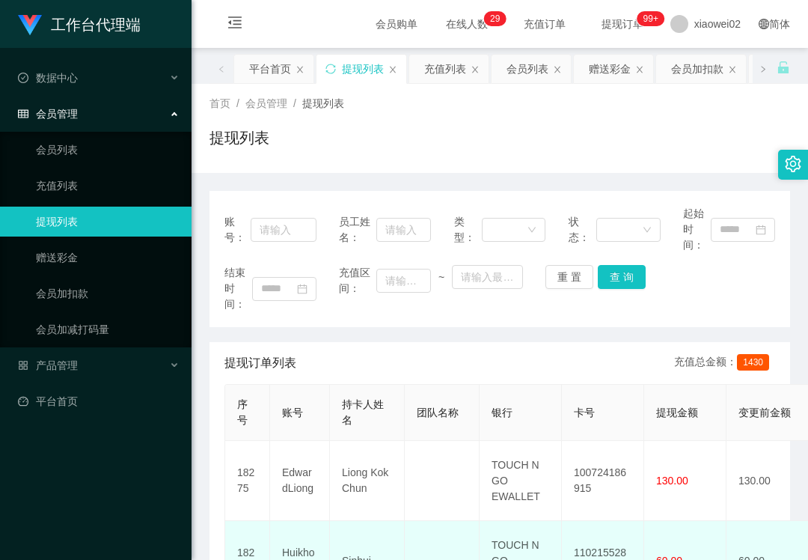
click at [332, 558] on td "Sinhui" at bounding box center [367, 561] width 75 height 80
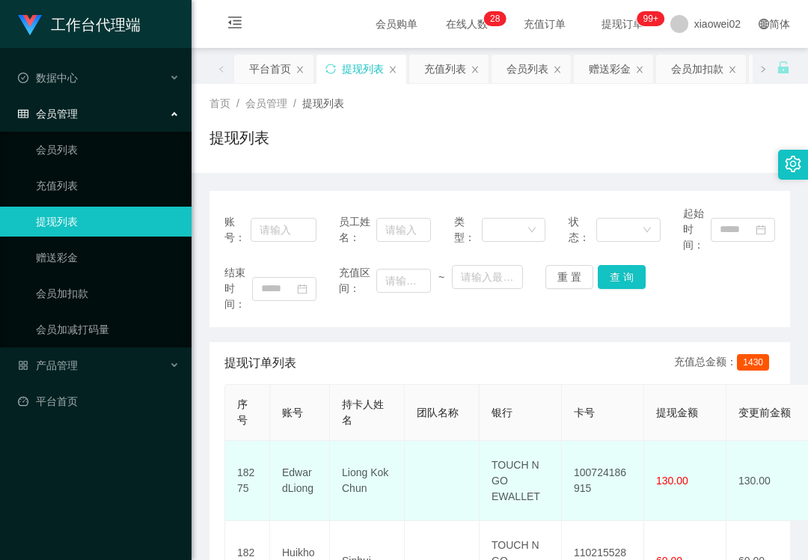
click at [618, 472] on td "100724186915" at bounding box center [603, 481] width 82 height 80
click at [617, 472] on td "100724186915" at bounding box center [603, 481] width 82 height 80
copy td "100724186915"
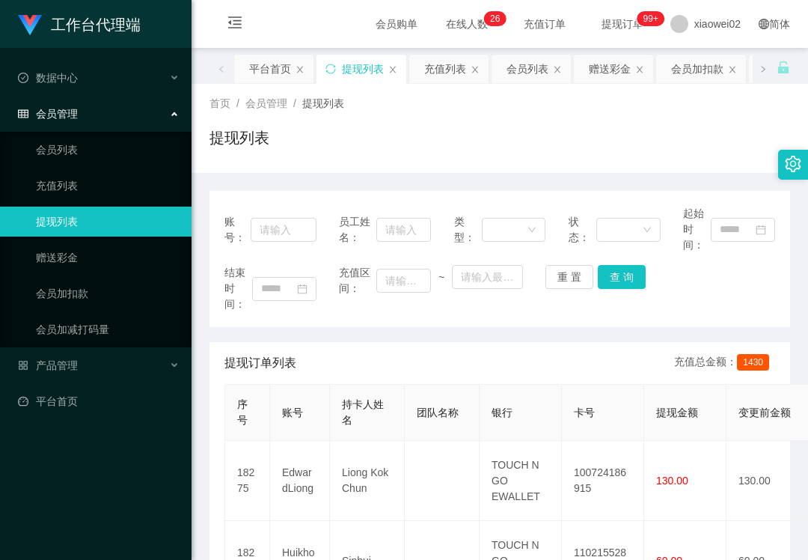
click at [117, 524] on div "工作台代理端 数据中心 会员管理 会员列表 充值列表 提现列表 赠送彩金 会员加扣款 会员加减打码量 产品管理 平台首页" at bounding box center [96, 280] width 192 height 560
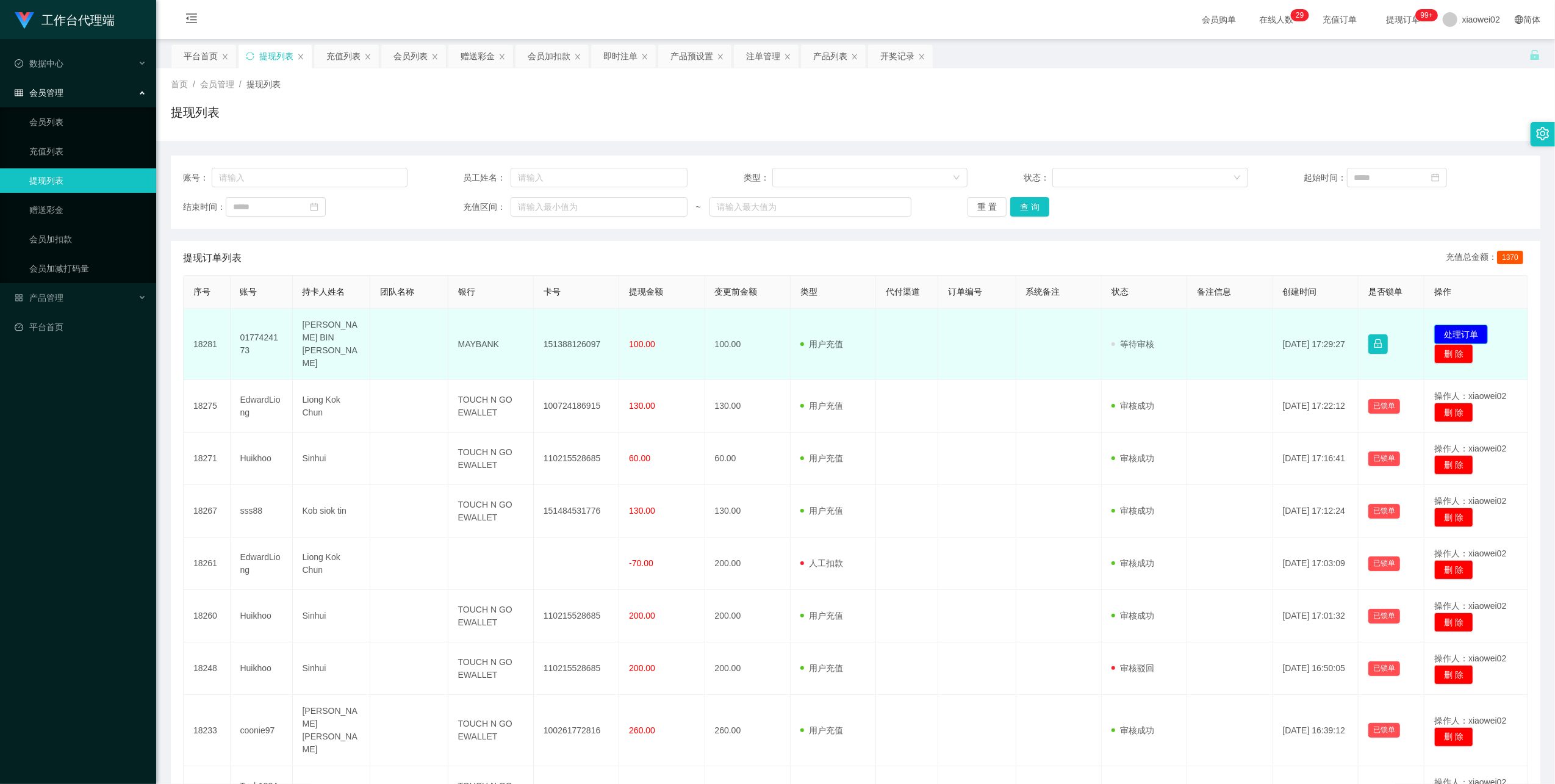
click at [1477, 327] on button "处理订单" at bounding box center [1461, 334] width 54 height 20
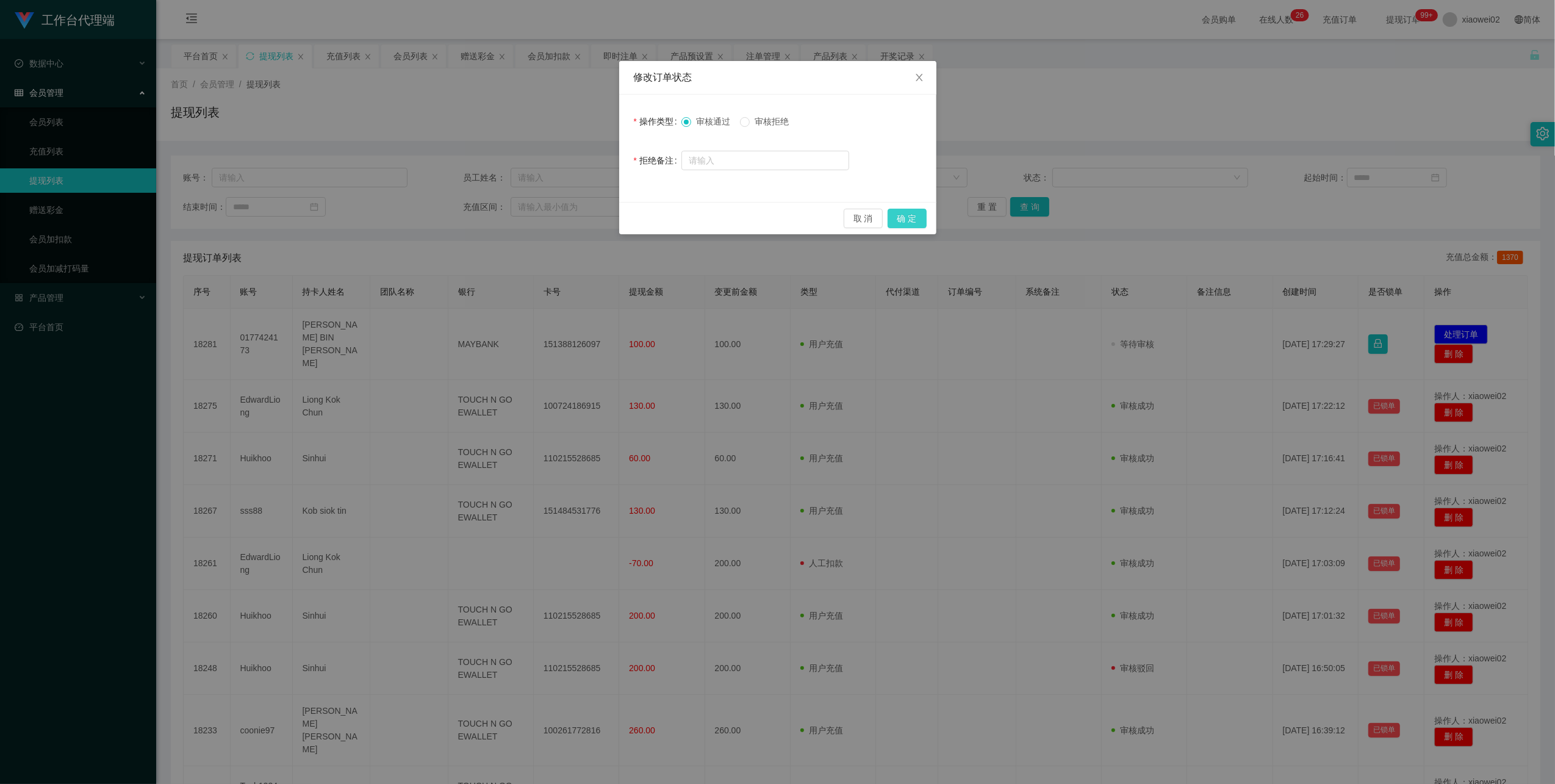
click at [905, 220] on button "确 定" at bounding box center [907, 218] width 39 height 20
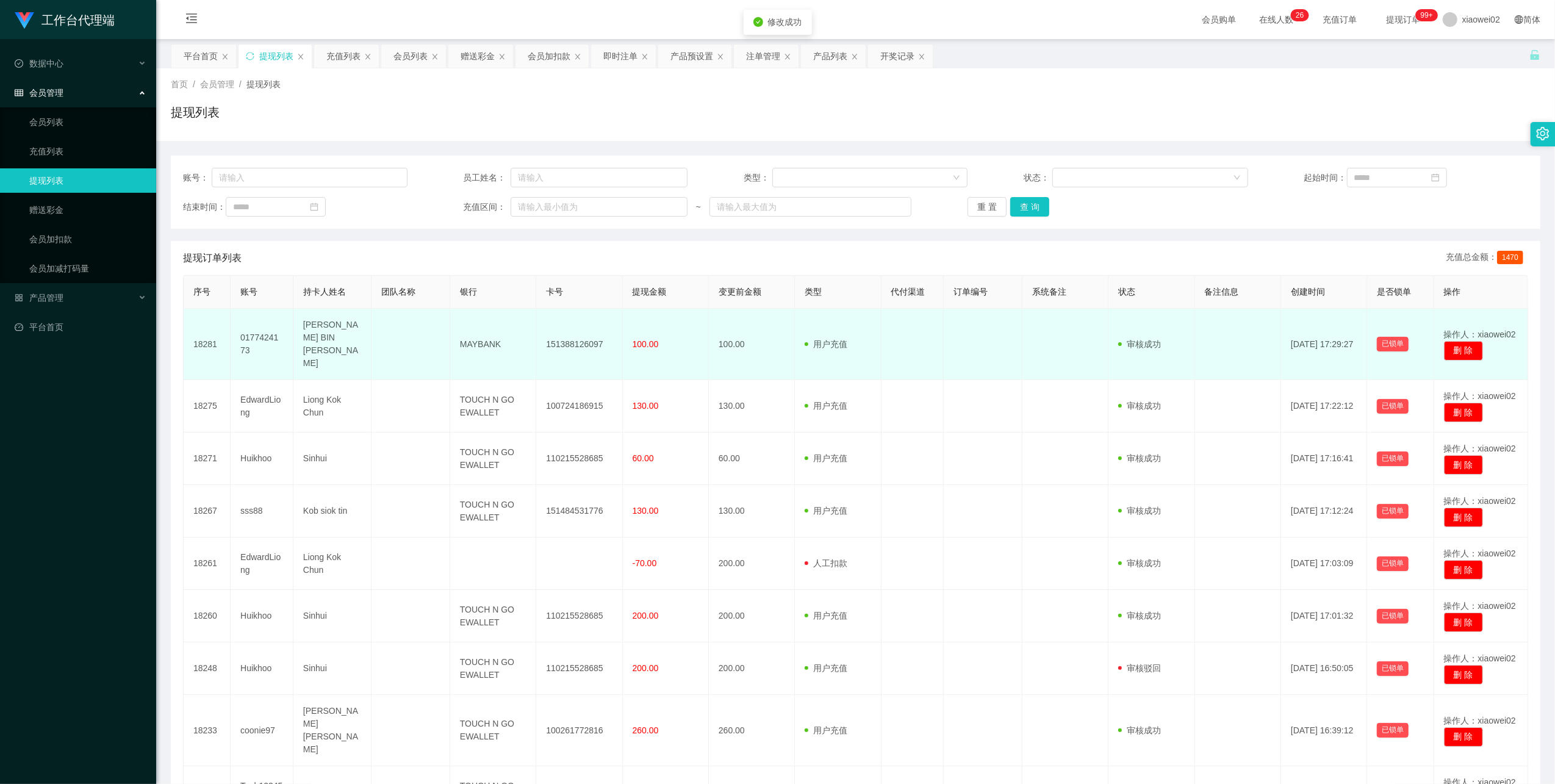
click at [579, 340] on td "151388126097" at bounding box center [579, 345] width 86 height 72
copy td "151388126097"
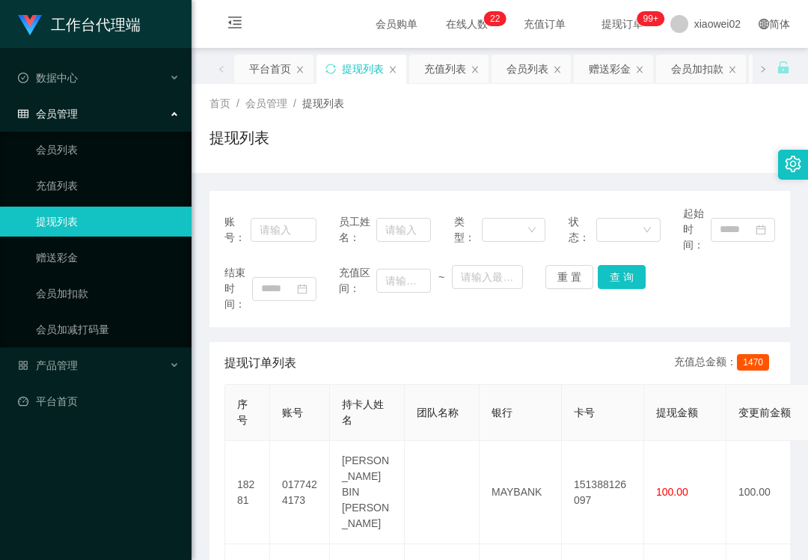
drag, startPoint x: 596, startPoint y: 112, endPoint x: 594, endPoint y: 100, distance: 12.8
click at [594, 112] on div "首页 / 会员管理 / 提现列表 / 提现列表" at bounding box center [500, 128] width 581 height 65
click at [153, 521] on div "工作台代理端 数据中心 会员管理 会员列表 充值列表 提现列表 赠送彩金 会员加扣款 会员加减打码量 产品管理 平台首页" at bounding box center [96, 280] width 192 height 560
click at [466, 135] on div "提现列表" at bounding box center [500, 144] width 581 height 34
drag, startPoint x: 123, startPoint y: 555, endPoint x: 139, endPoint y: 540, distance: 21.8
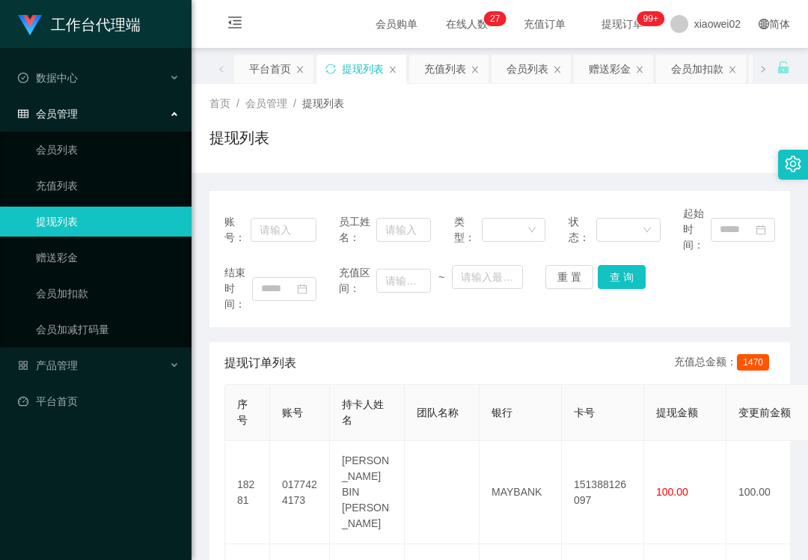
click at [123, 555] on div "工作台代理端 数据中心 会员管理 会员列表 充值列表 提现列表 赠送彩金 会员加扣款 会员加减打码量 产品管理 平台首页" at bounding box center [96, 280] width 192 height 560
click at [130, 237] on ul "会员列表 充值列表 提现列表 赠送彩金 会员加扣款 会员加减打码量" at bounding box center [96, 240] width 192 height 216
click at [112, 247] on link "赠送彩金" at bounding box center [108, 258] width 144 height 30
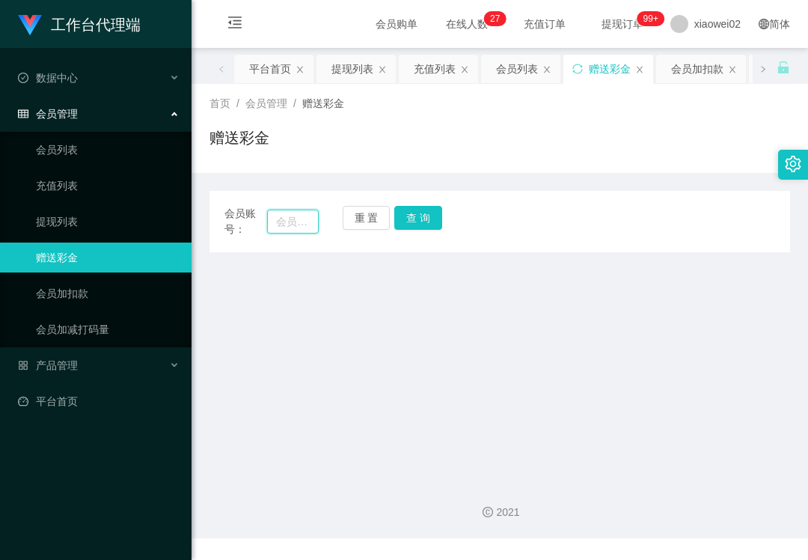
drag, startPoint x: 296, startPoint y: 223, endPoint x: 395, endPoint y: 226, distance: 98.9
click at [297, 223] on input "text" at bounding box center [293, 222] width 52 height 24
paste input "0177424173"
type input "0177424173"
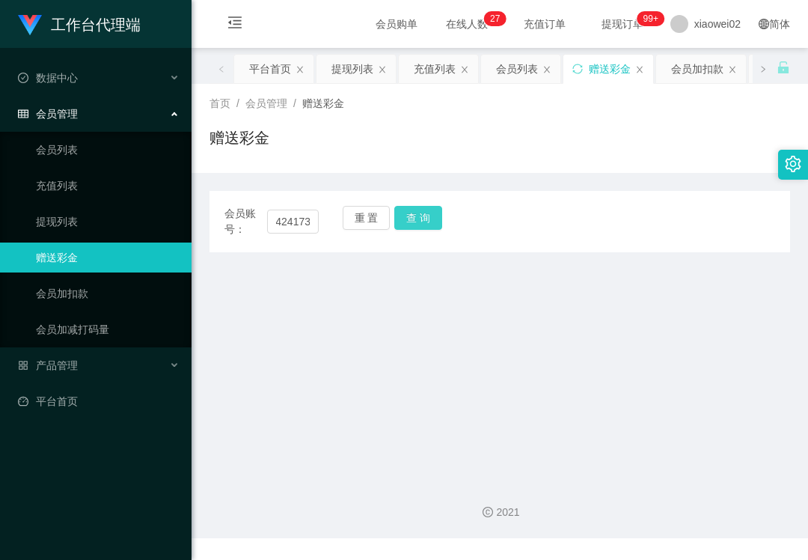
click at [429, 226] on button "查 询" at bounding box center [418, 218] width 48 height 24
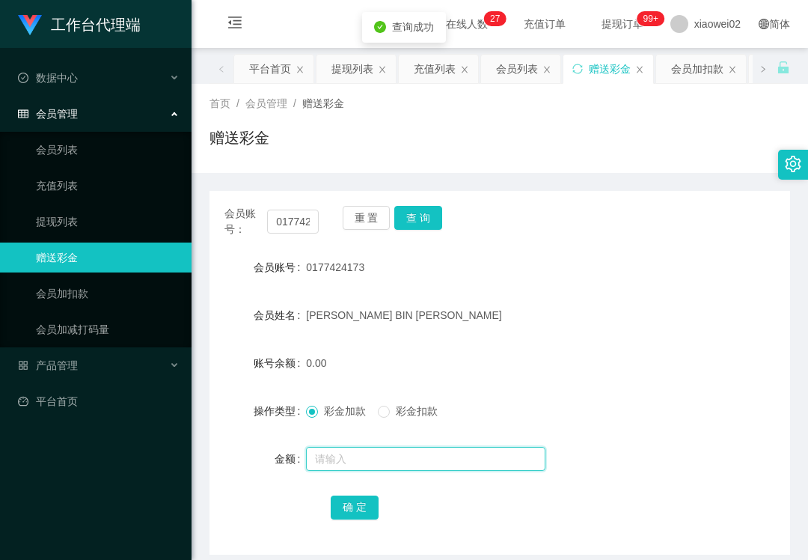
click at [370, 462] on input "text" at bounding box center [426, 459] width 240 height 24
type input "30"
drag, startPoint x: 362, startPoint y: 513, endPoint x: 503, endPoint y: 494, distance: 142.0
click at [362, 513] on button "确 定" at bounding box center [355, 508] width 48 height 24
drag, startPoint x: 124, startPoint y: 539, endPoint x: 163, endPoint y: 475, distance: 75.2
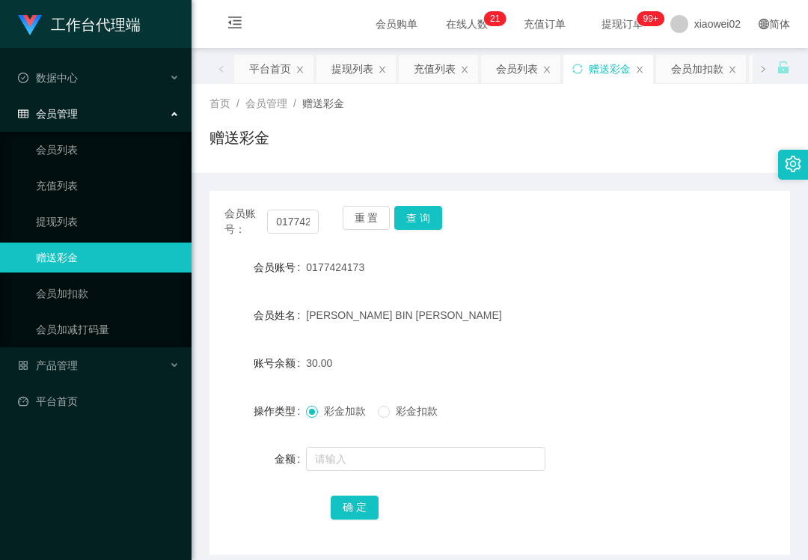
click at [127, 536] on div "工作台代理端 数据中心 会员管理 会员列表 充值列表 提现列表 赠送彩金 会员加扣款 会员加减打码量 产品管理 平台首页" at bounding box center [96, 280] width 192 height 560
click at [60, 548] on div "工作台代理端 数据中心 会员管理 会员列表 充值列表 提现列表 赠送彩金 会员加扣款 会员加减打码量 产品管理 平台首页" at bounding box center [96, 280] width 192 height 560
click at [84, 147] on link "会员列表" at bounding box center [108, 150] width 144 height 30
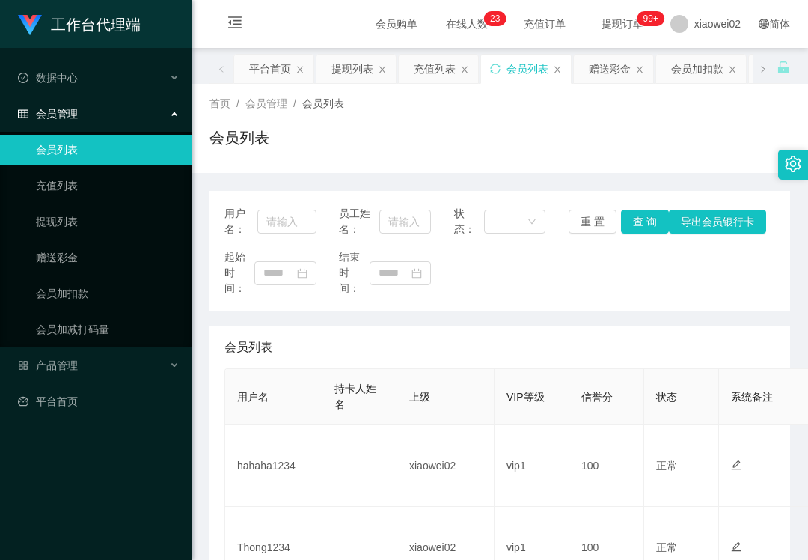
drag, startPoint x: 621, startPoint y: 118, endPoint x: 367, endPoint y: 225, distance: 276.1
click at [621, 118] on div "首页 / 会员管理 / 会员列表 / 会员列表" at bounding box center [500, 128] width 581 height 65
drag, startPoint x: 112, startPoint y: 225, endPoint x: 157, endPoint y: 192, distance: 56.1
click at [114, 225] on link "提现列表" at bounding box center [108, 222] width 144 height 30
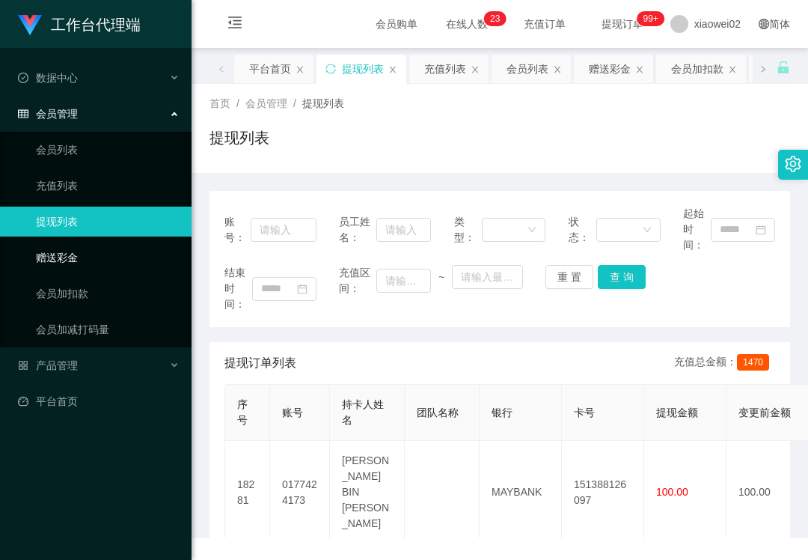
click at [79, 252] on link "赠送彩金" at bounding box center [108, 258] width 144 height 30
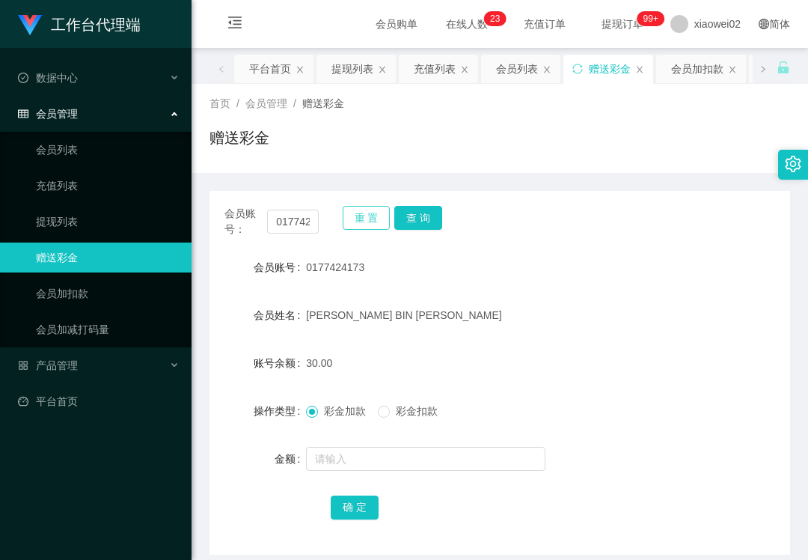
click at [349, 217] on button "重 置" at bounding box center [367, 218] width 48 height 24
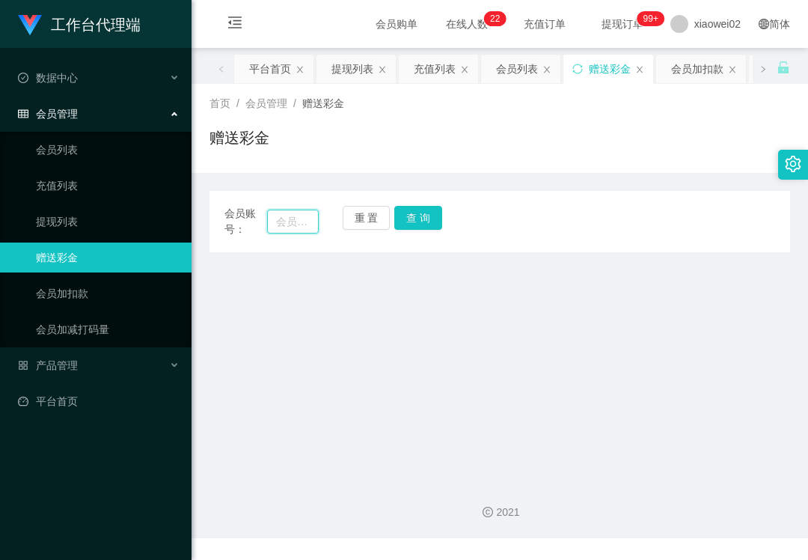
click at [291, 217] on input "text" at bounding box center [293, 222] width 52 height 24
paste input "Lim74"
type input "Lim74"
click at [418, 216] on button "查 询" at bounding box center [418, 218] width 48 height 24
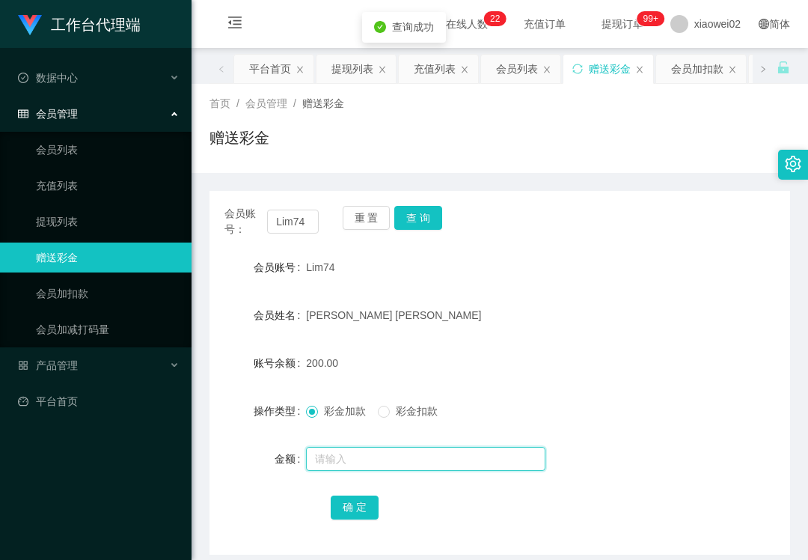
click at [372, 466] on input "text" at bounding box center [426, 459] width 240 height 24
type input "70"
click at [385, 419] on label "彩金扣款" at bounding box center [411, 411] width 66 height 16
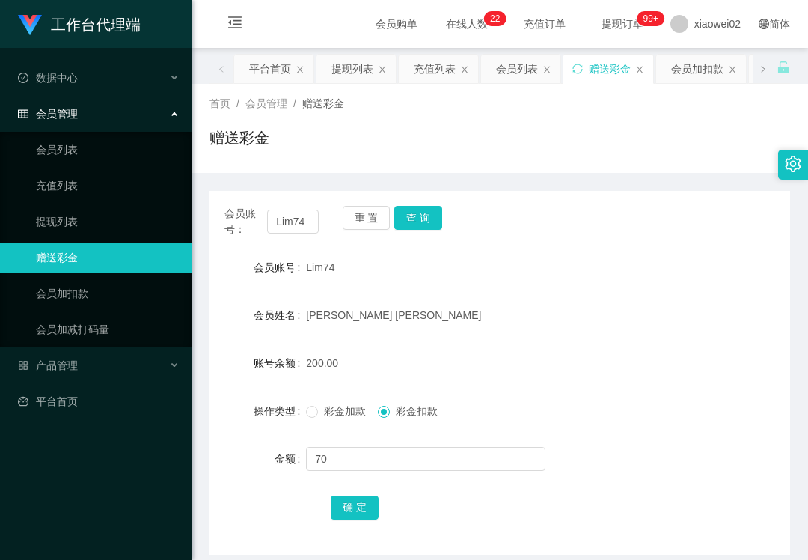
click at [338, 521] on div "确 定" at bounding box center [500, 507] width 339 height 30
click at [353, 513] on button "确 定" at bounding box center [355, 508] width 48 height 24
drag, startPoint x: 132, startPoint y: 554, endPoint x: 127, endPoint y: 512, distance: 42.2
click at [132, 554] on div "工作台代理端 数据中心 会员管理 会员列表 充值列表 提现列表 赠送彩金 会员加扣款 会员加减打码量 产品管理 平台首页" at bounding box center [96, 280] width 192 height 560
click at [70, 210] on link "提现列表" at bounding box center [108, 222] width 144 height 30
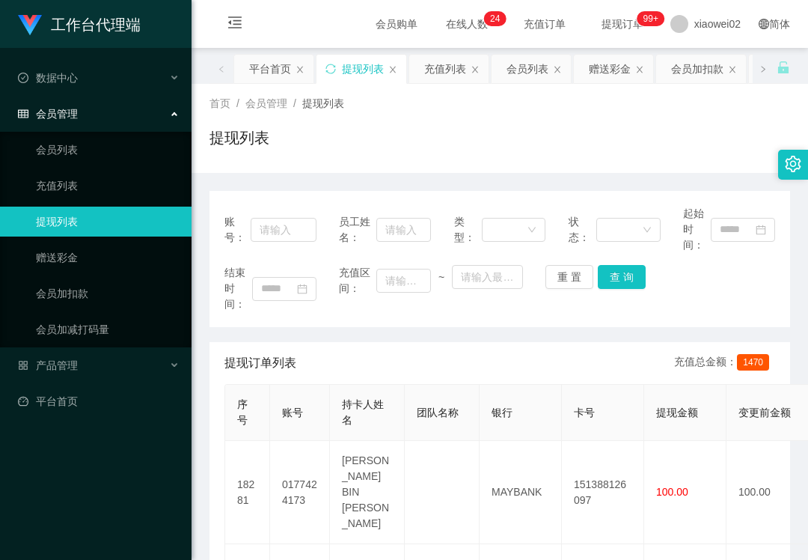
drag, startPoint x: 10, startPoint y: 522, endPoint x: 18, endPoint y: 513, distance: 12.2
click at [10, 522] on div "工作台代理端 数据中心 会员管理 会员列表 充值列表 提现列表 赠送彩金 会员加扣款 会员加减打码量 产品管理 平台首页" at bounding box center [96, 280] width 192 height 560
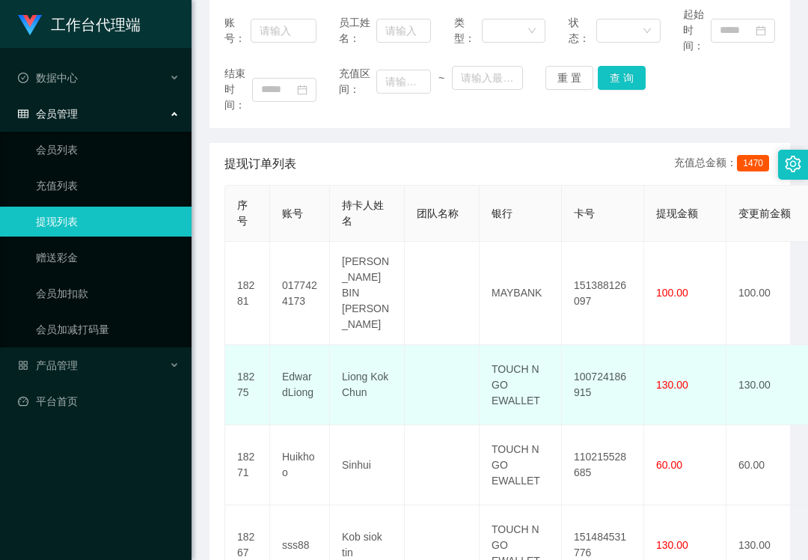
scroll to position [189, 0]
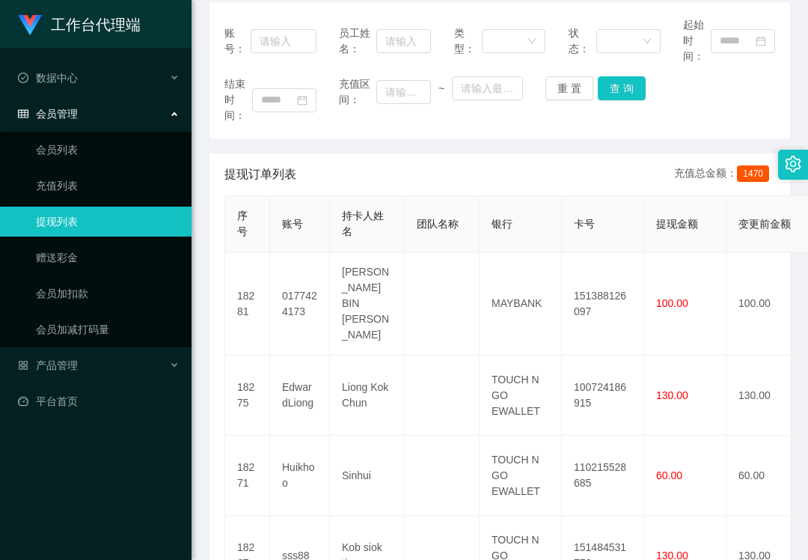
drag, startPoint x: 166, startPoint y: 540, endPoint x: 172, endPoint y: 512, distance: 29.1
click at [166, 540] on div "工作台代理端 数据中心 会员管理 会员列表 充值列表 提现列表 赠送彩金 会员加扣款 会员加减打码量 产品管理 平台首页" at bounding box center [96, 280] width 192 height 560
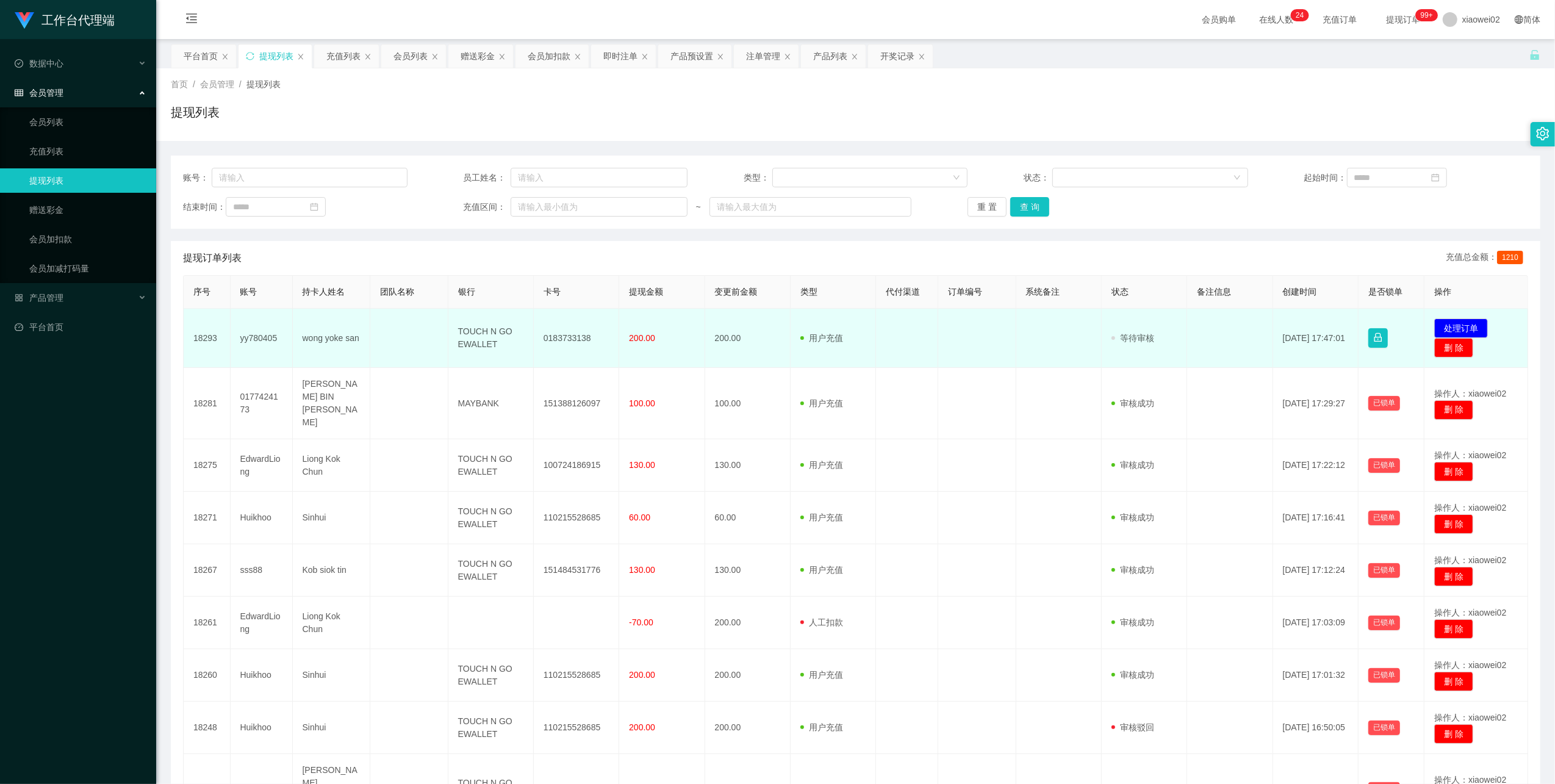
click at [571, 336] on td "0183733138" at bounding box center [576, 338] width 86 height 59
copy td "0183733138"
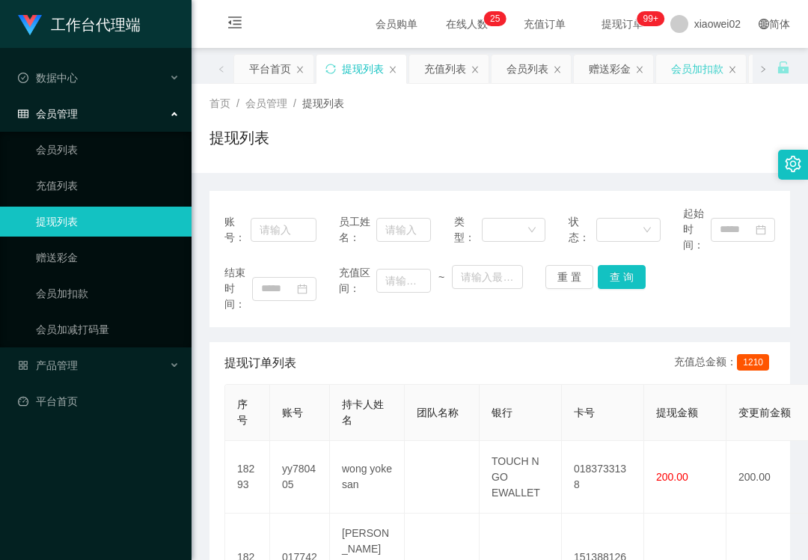
drag, startPoint x: 680, startPoint y: 153, endPoint x: 701, endPoint y: 73, distance: 82.6
click at [680, 153] on div "提现列表" at bounding box center [500, 144] width 581 height 34
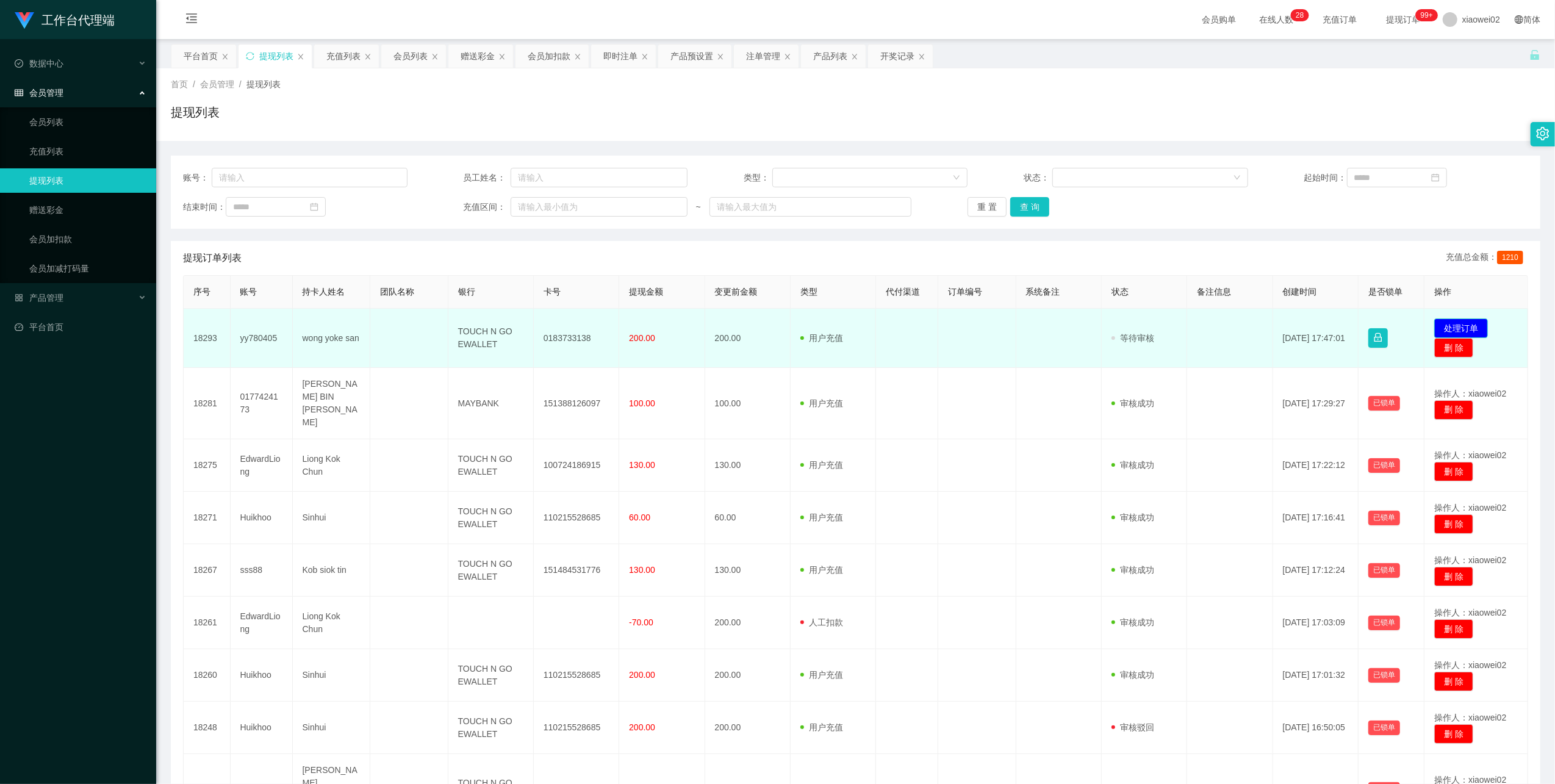
click at [659, 321] on button "处理订单" at bounding box center [1461, 328] width 54 height 20
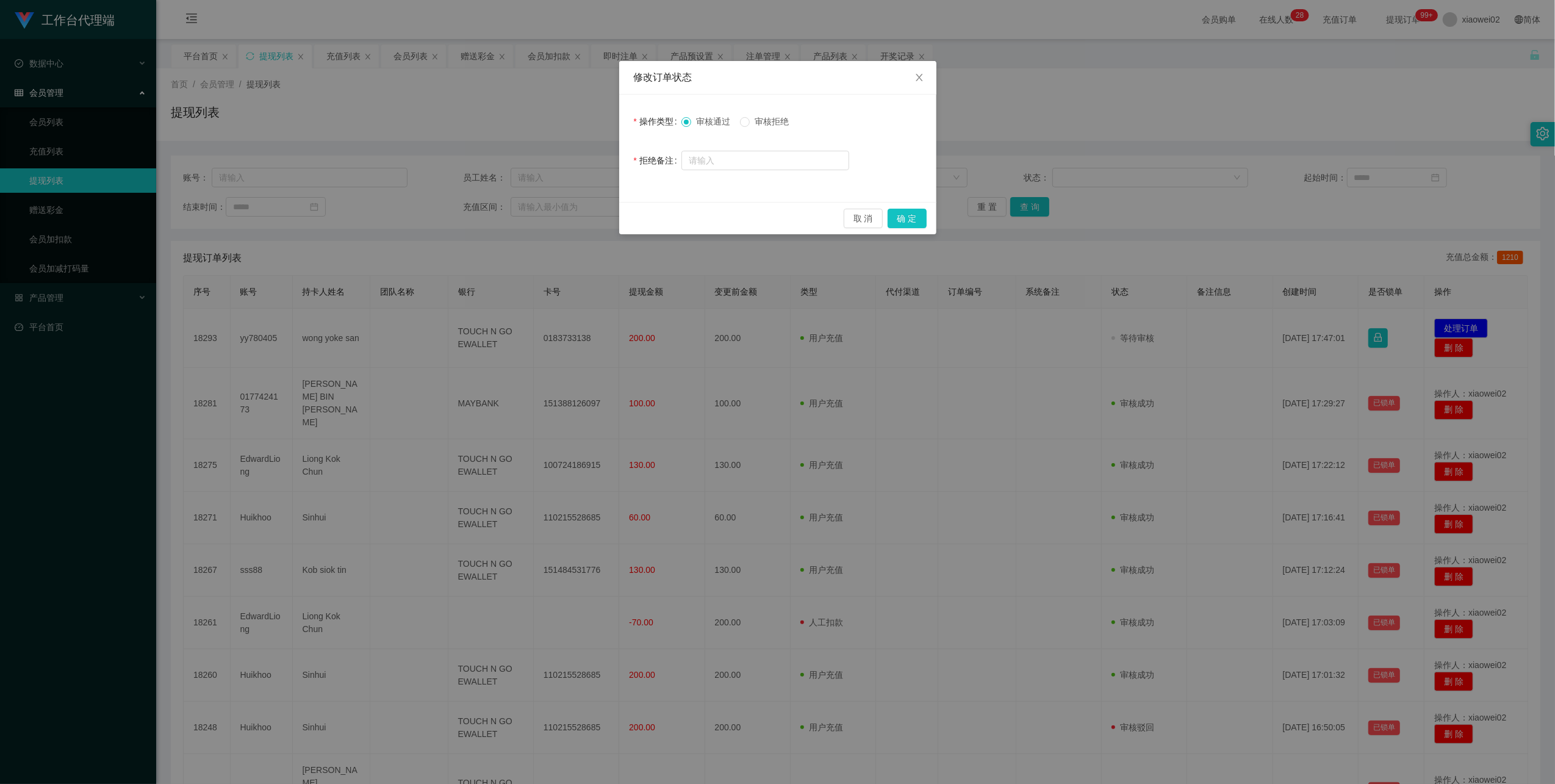
click at [659, 120] on span "审核拒绝" at bounding box center [772, 121] width 44 height 10
click at [659, 221] on button "确 定" at bounding box center [907, 218] width 39 height 20
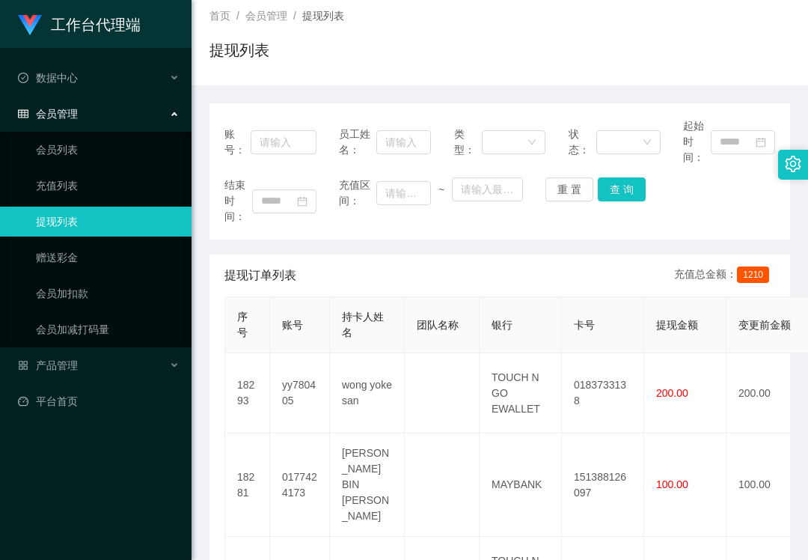
scroll to position [199, 0]
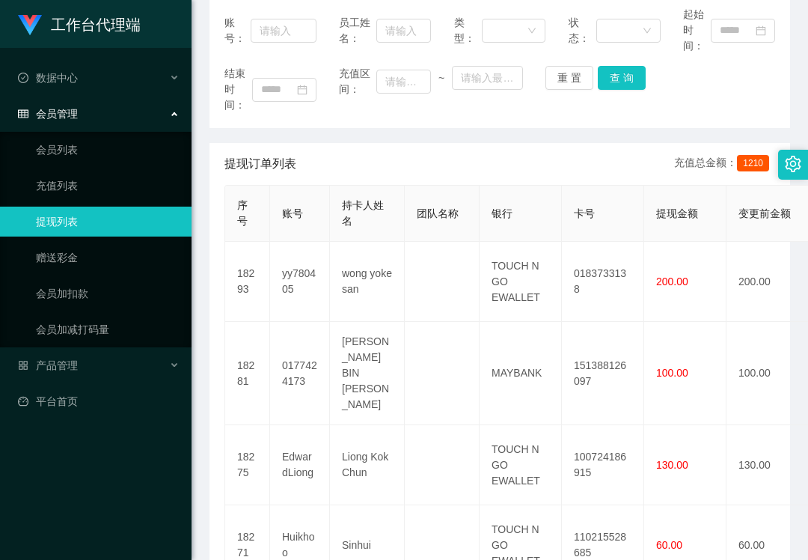
click at [103, 540] on div "工作台代理端 数据中心 会员管理 会员列表 充值列表 提现列表 赠送彩金 会员加扣款 会员加减打码量 产品管理 平台首页" at bounding box center [96, 280] width 192 height 560
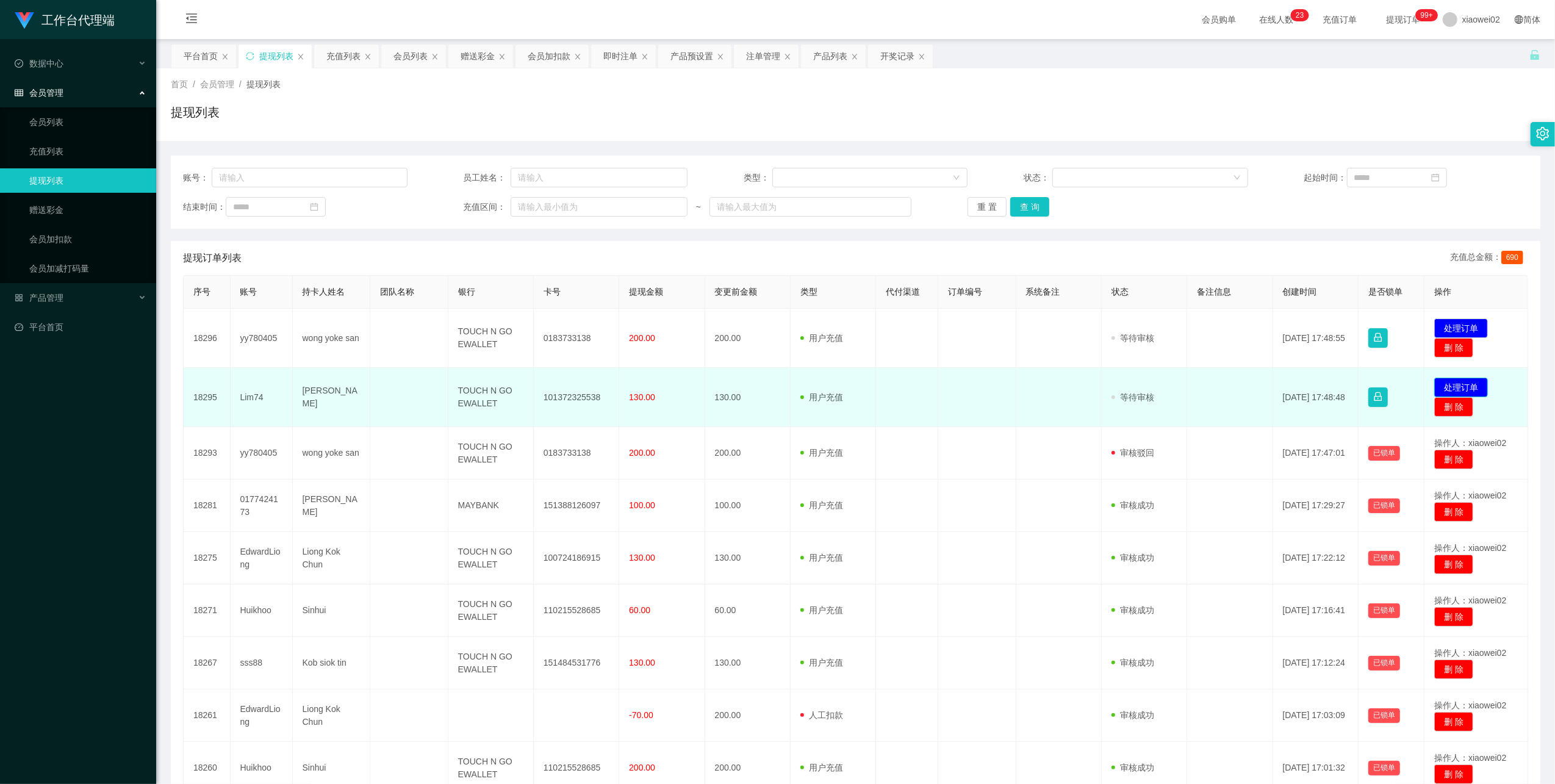
click at [659, 381] on button "处理订单" at bounding box center [1461, 387] width 54 height 20
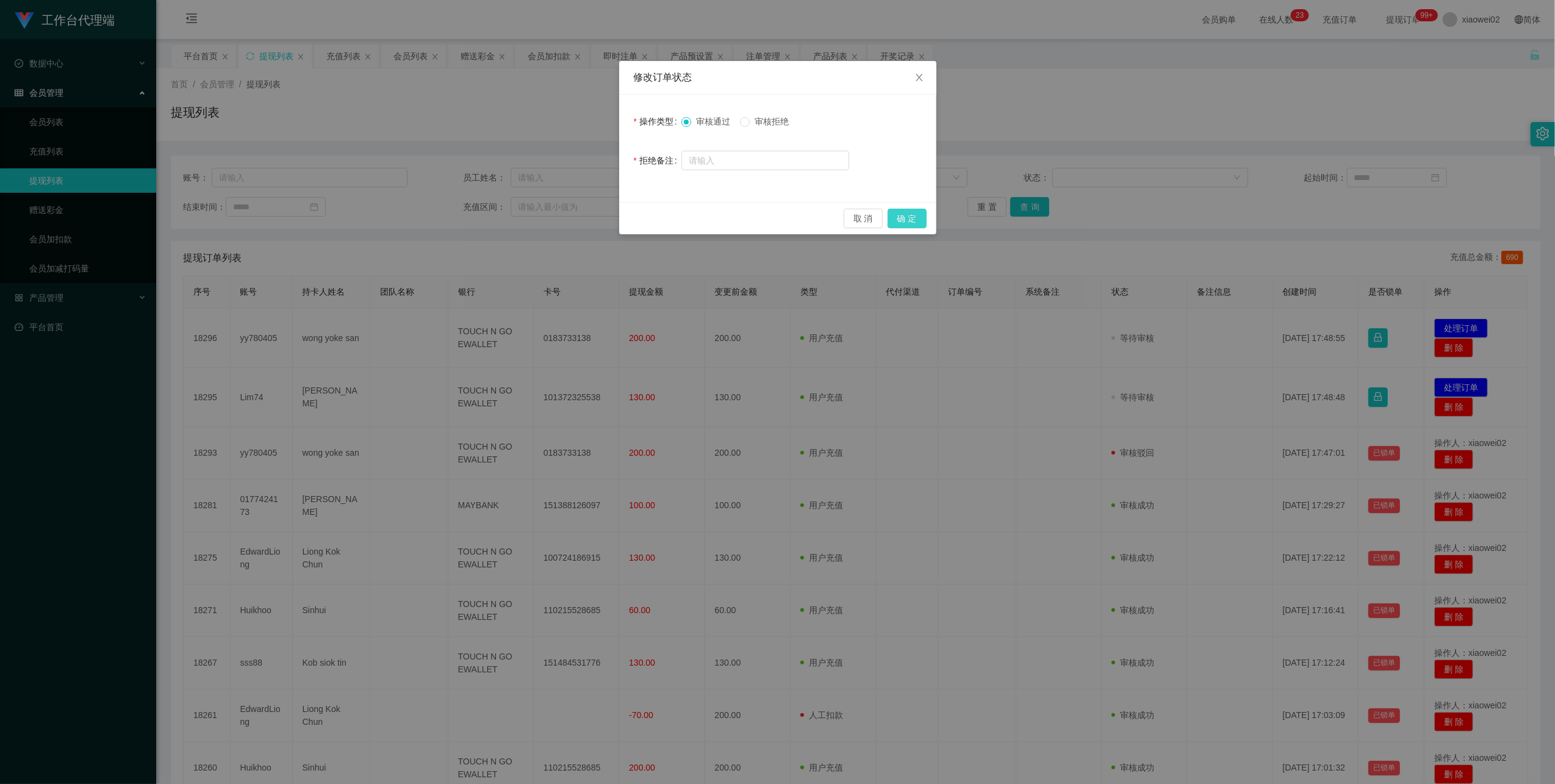
drag, startPoint x: 913, startPoint y: 216, endPoint x: 932, endPoint y: 216, distance: 19.0
click at [659, 216] on button "确 定" at bounding box center [907, 218] width 39 height 20
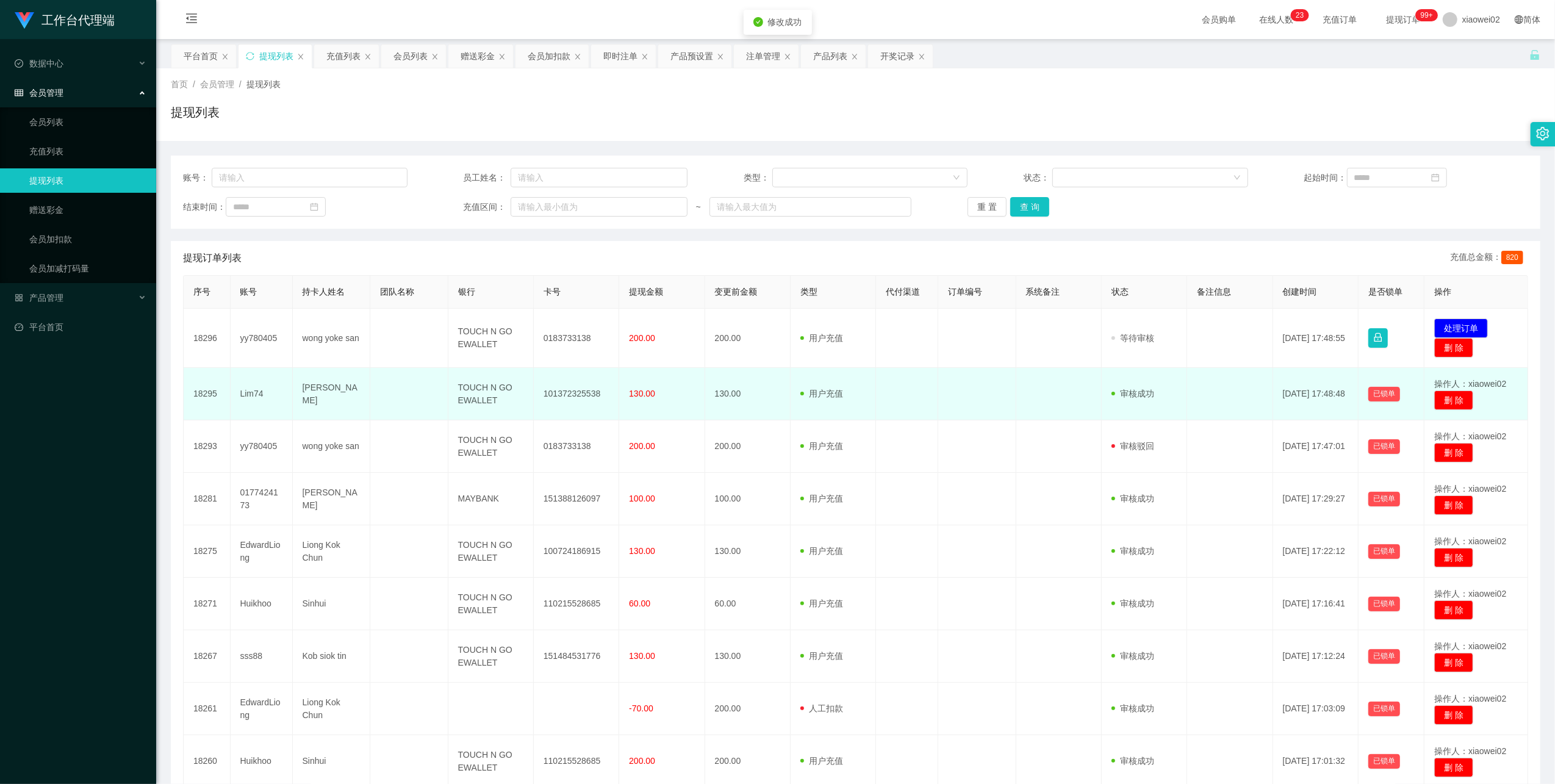
click at [582, 389] on td "101372325538" at bounding box center [576, 394] width 86 height 52
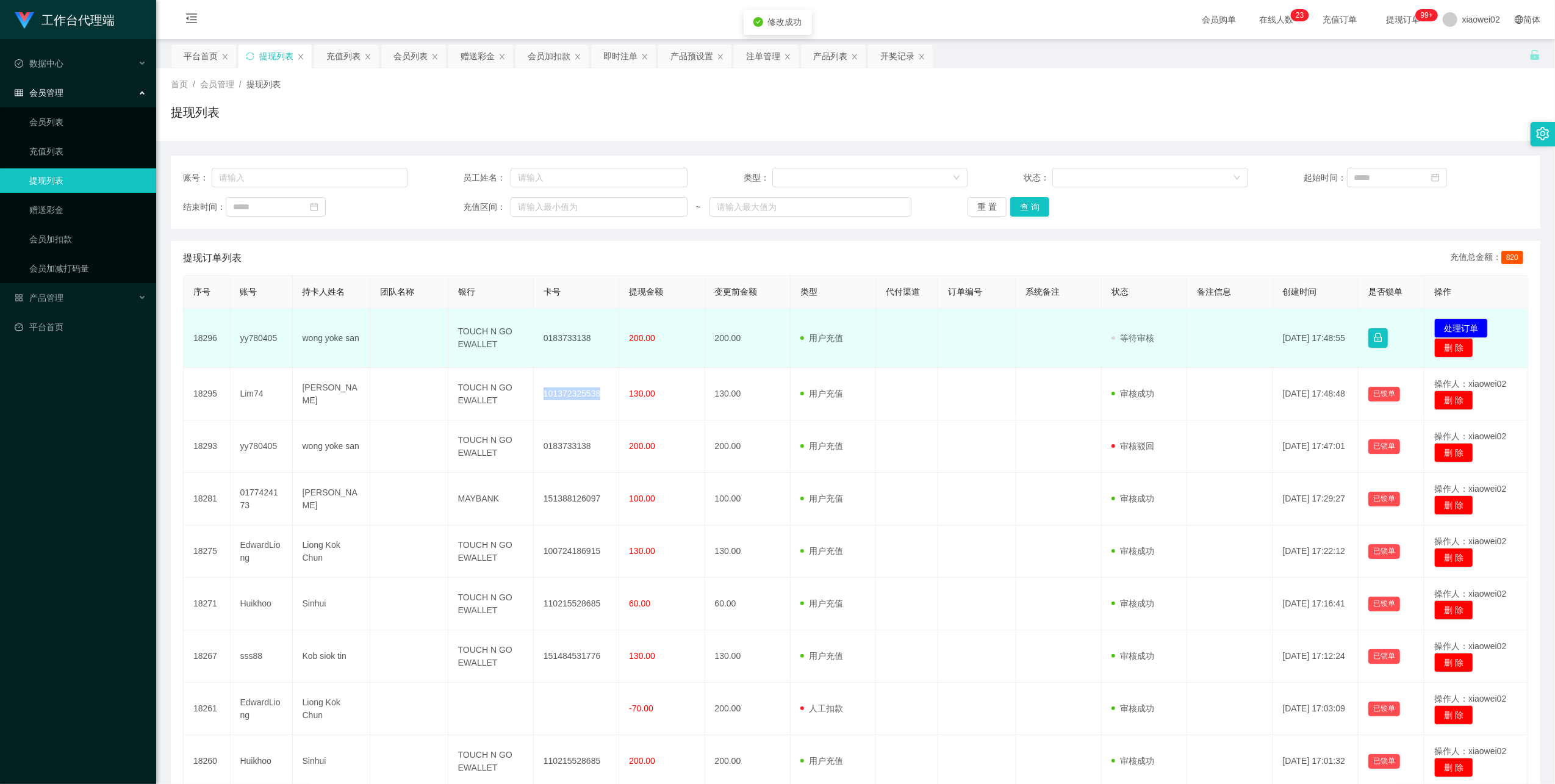
copy td "101372325538"
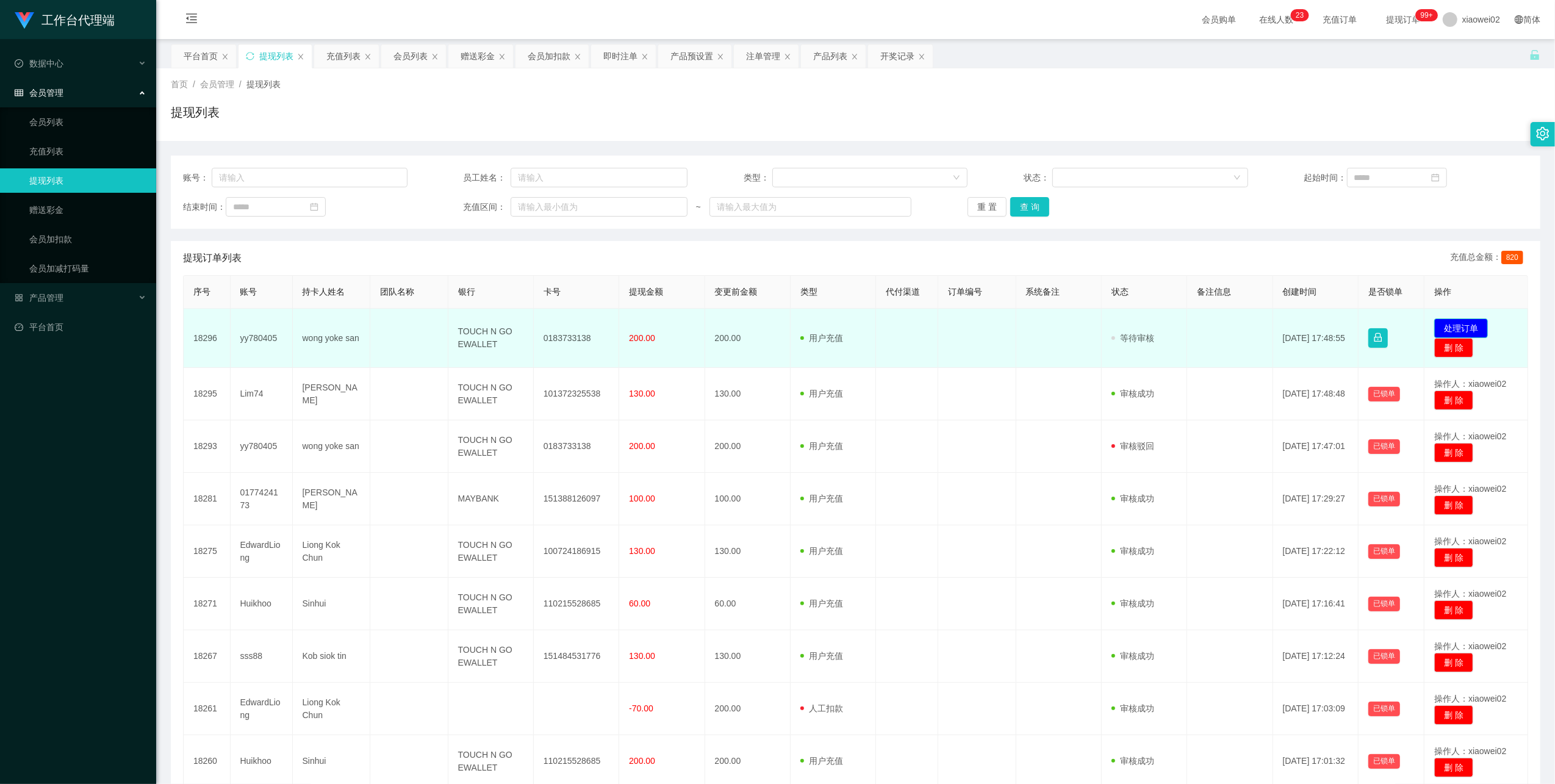
click at [659, 332] on button "处理订单" at bounding box center [1461, 328] width 54 height 20
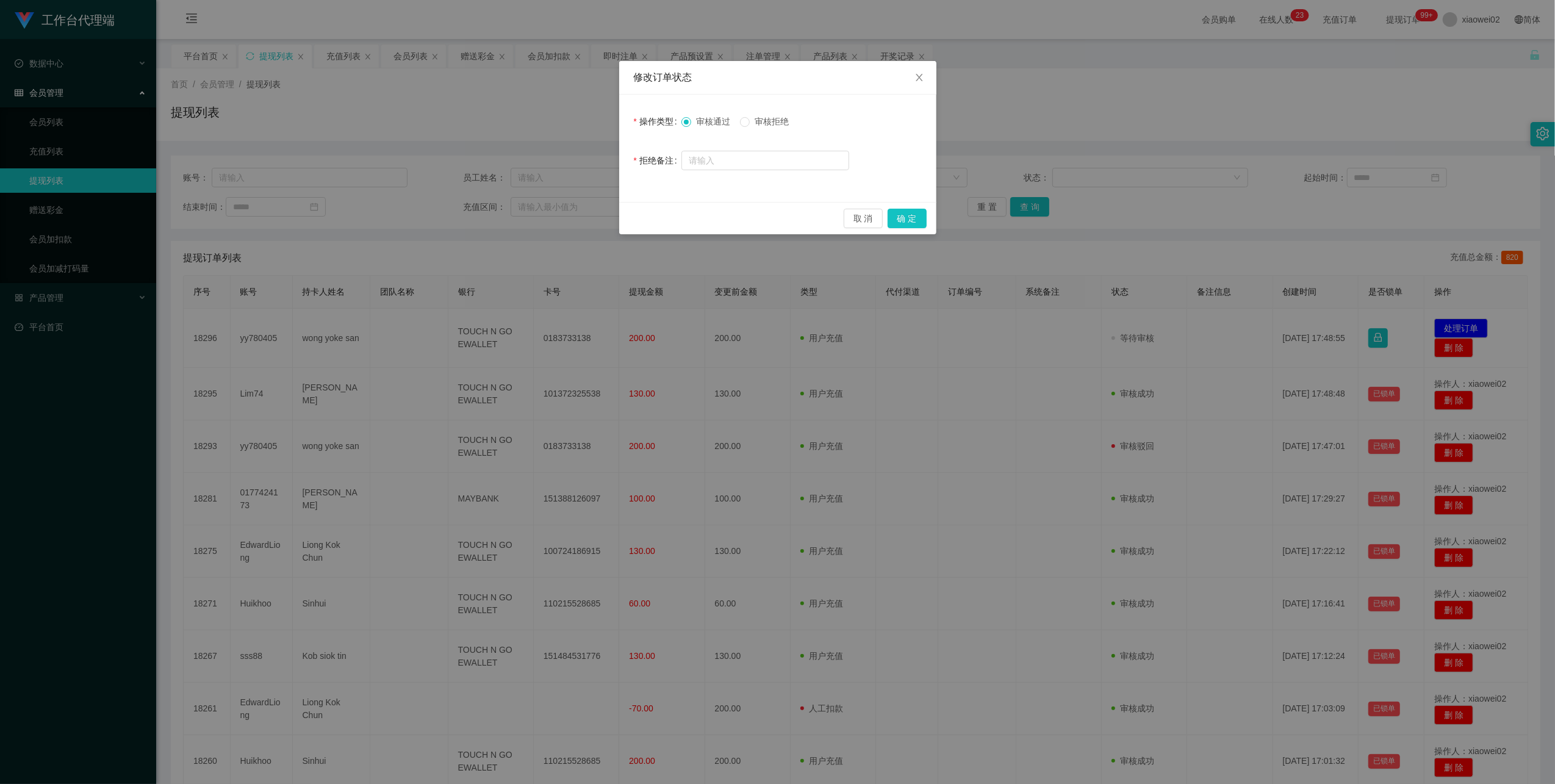
click at [659, 121] on span "审核拒绝" at bounding box center [772, 121] width 44 height 10
drag, startPoint x: 758, startPoint y: 160, endPoint x: 791, endPoint y: 139, distance: 39.1
click at [659, 159] on input "text" at bounding box center [765, 161] width 168 height 20
type input "积分错误"
click at [659, 218] on button "确 定" at bounding box center [907, 218] width 39 height 20
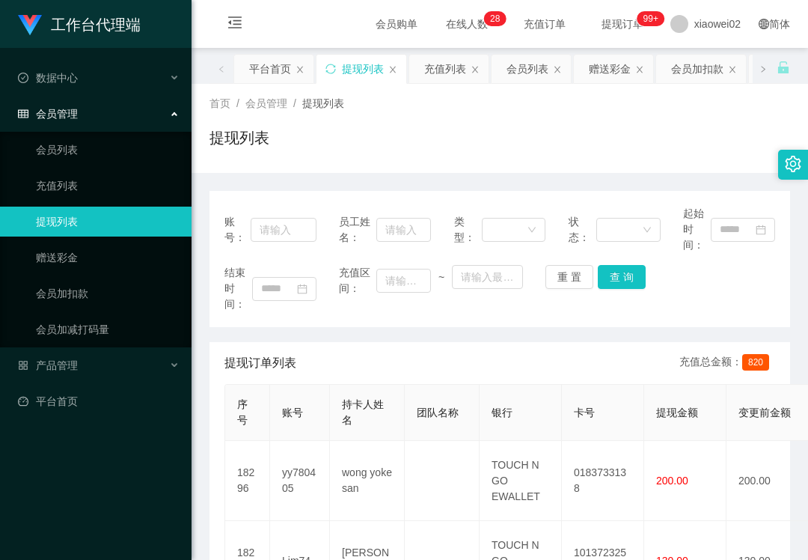
drag, startPoint x: 76, startPoint y: 534, endPoint x: 97, endPoint y: 503, distance: 37.8
click at [79, 534] on div "工作台代理端 数据中心 会员管理 会员列表 充值列表 提现列表 赠送彩金 会员加扣款 会员加减打码量 产品管理 平台首页" at bounding box center [96, 280] width 192 height 560
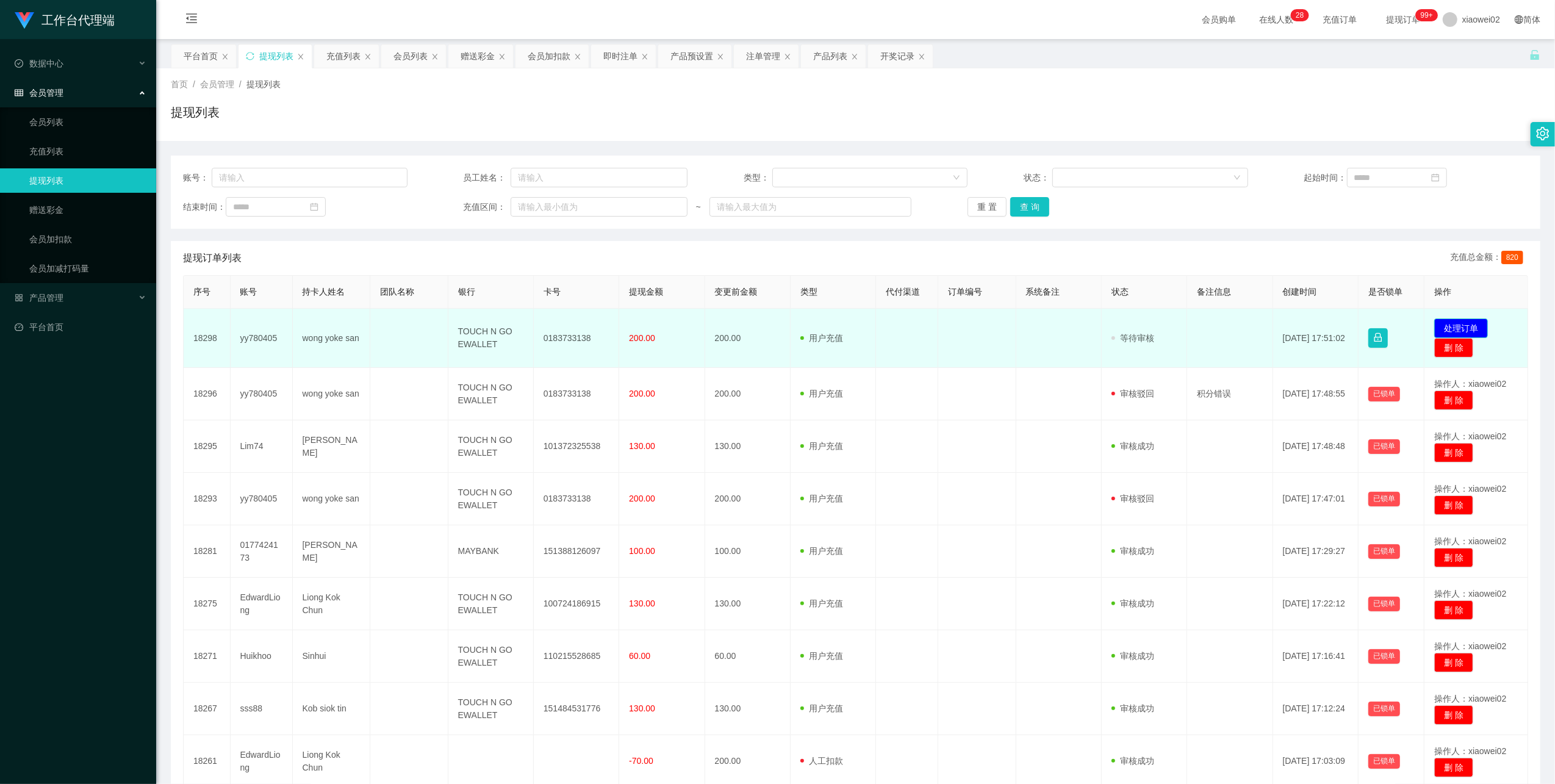
click at [659, 330] on button "处理订单" at bounding box center [1461, 328] width 54 height 20
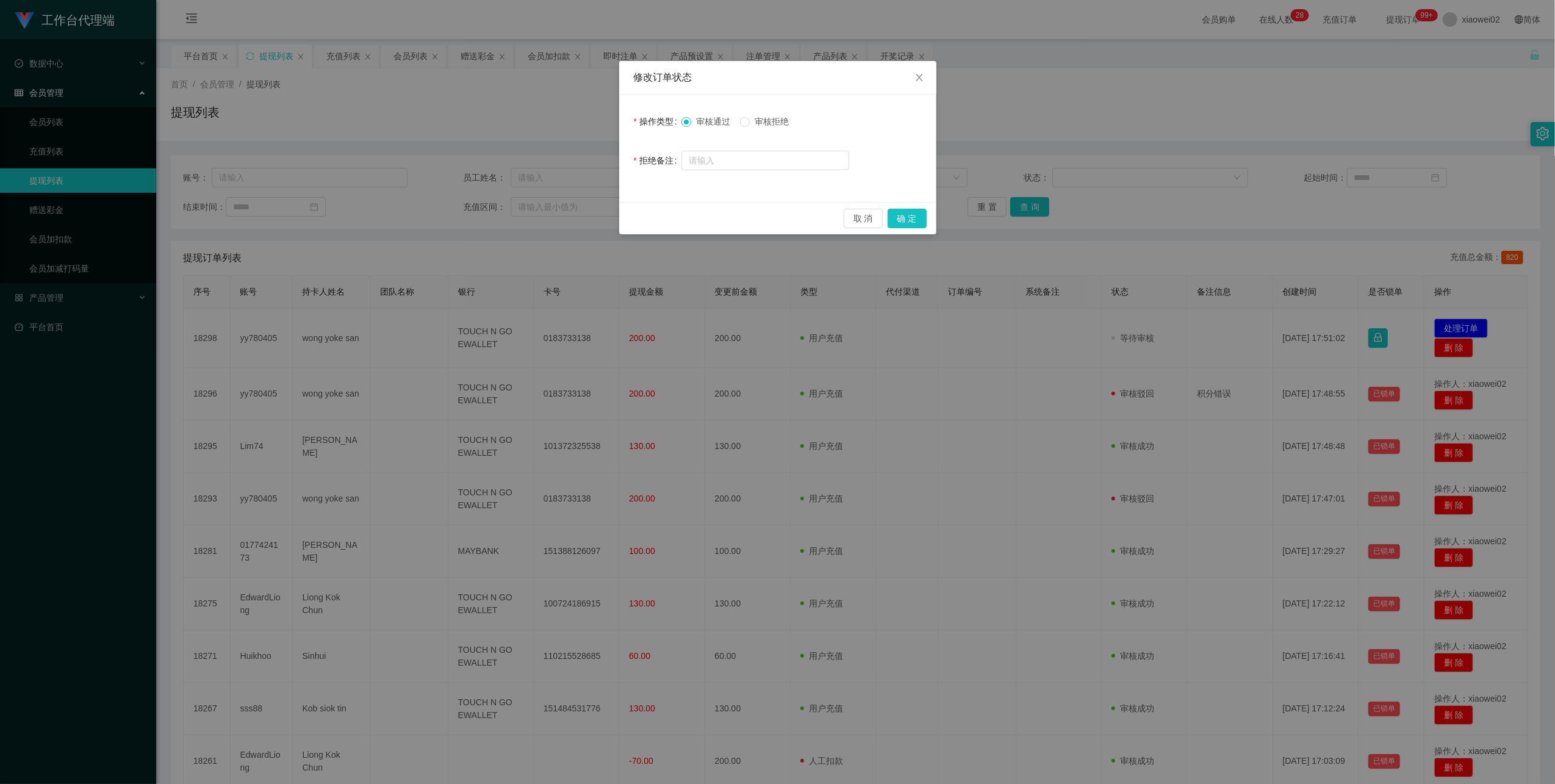
click at [659, 126] on span "审核拒绝" at bounding box center [772, 121] width 44 height 10
click at [659, 162] on input "text" at bounding box center [765, 161] width 168 height 20
type input "积"
type input "积分错误，请联系你的老师修正"
drag, startPoint x: 906, startPoint y: 215, endPoint x: 913, endPoint y: 214, distance: 7.1
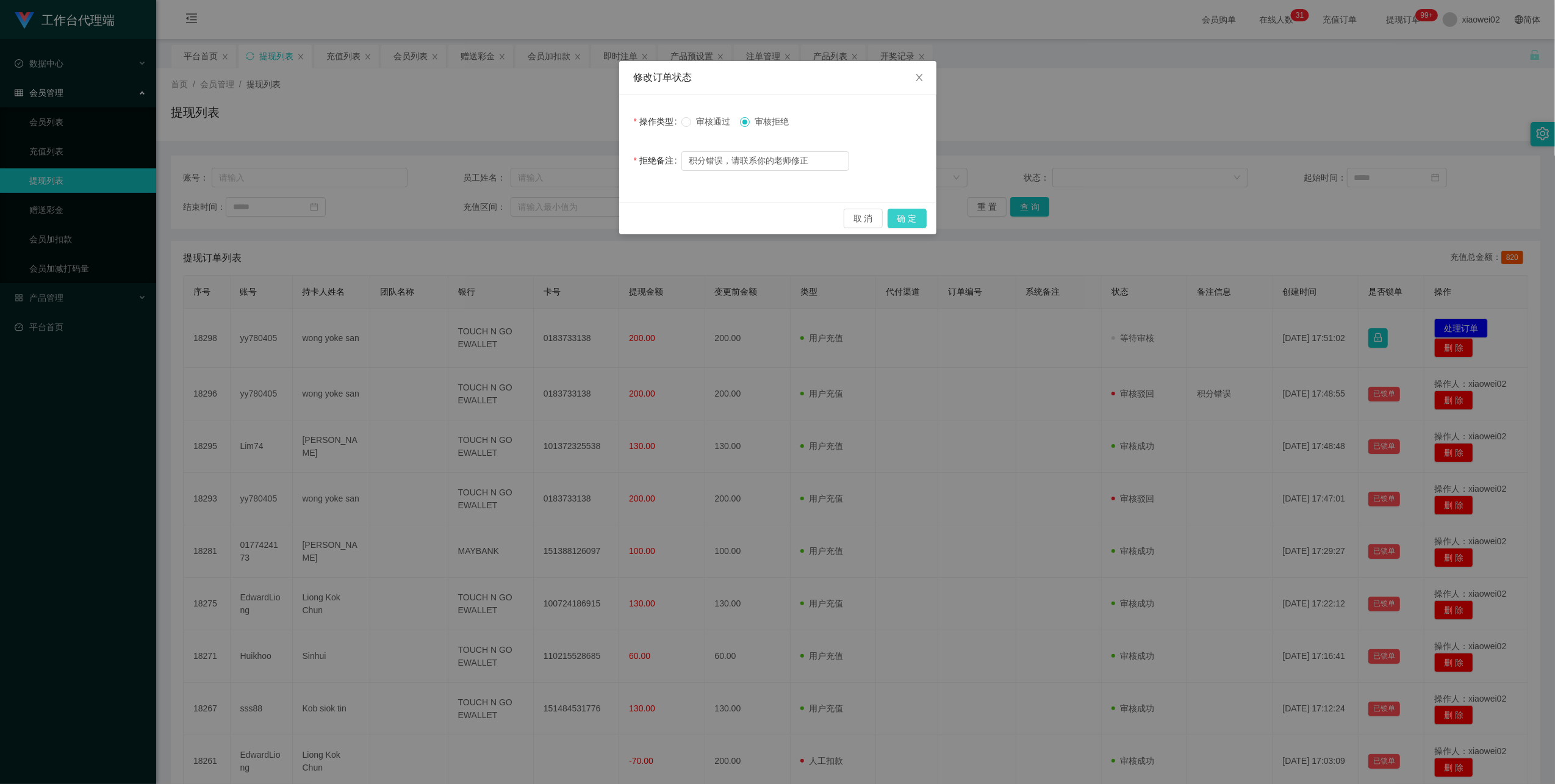
click at [659, 215] on button "确 定" at bounding box center [907, 218] width 39 height 20
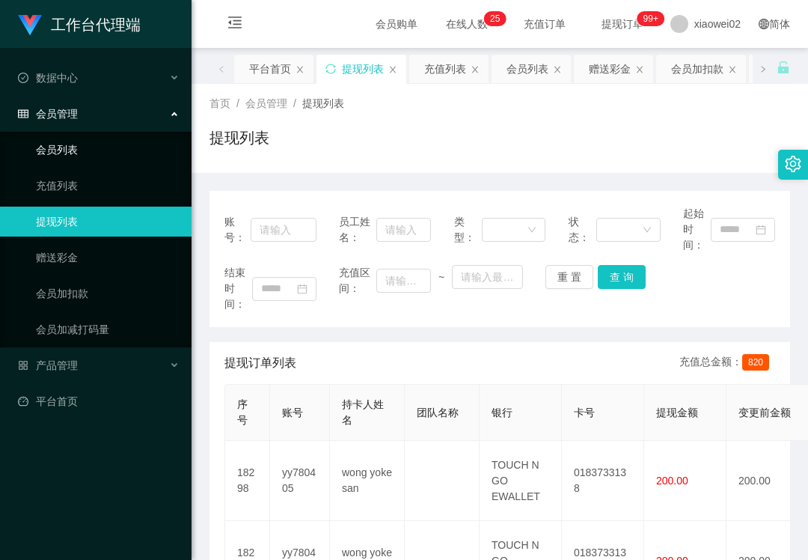
click at [91, 139] on link "会员列表" at bounding box center [108, 150] width 144 height 30
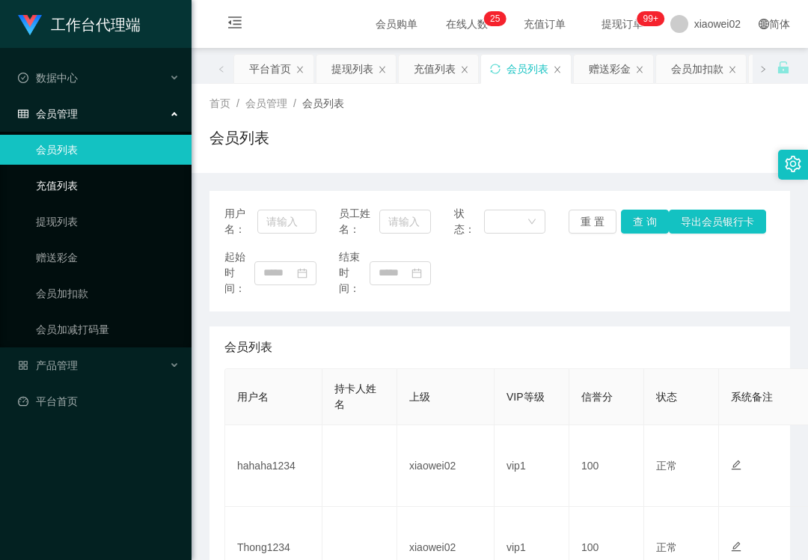
drag, startPoint x: 51, startPoint y: 210, endPoint x: 57, endPoint y: 171, distance: 40.1
click at [51, 210] on link "提现列表" at bounding box center [108, 222] width 144 height 30
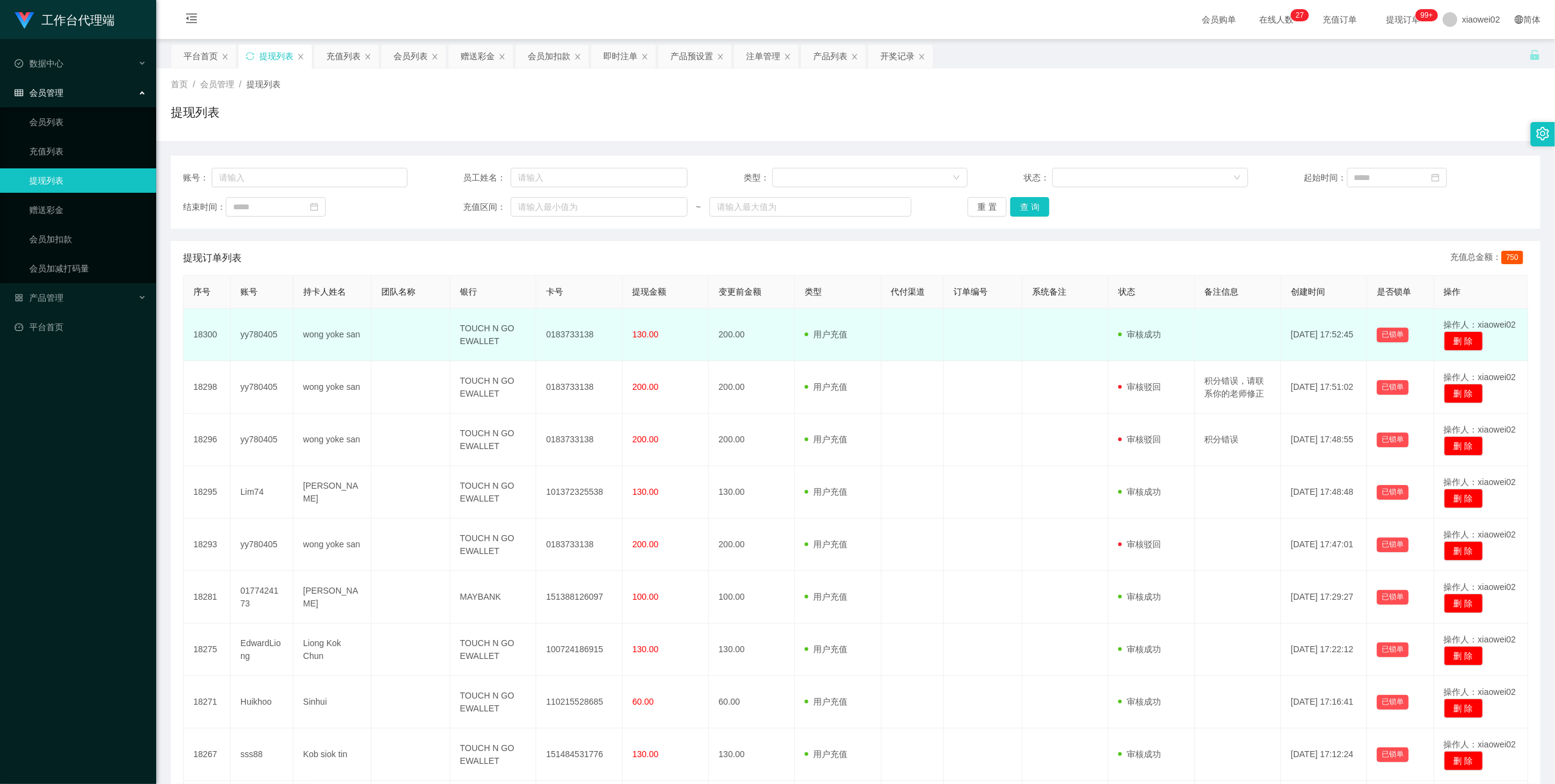
click at [570, 338] on td "0183733138" at bounding box center [579, 335] width 86 height 52
copy td "0183733138"
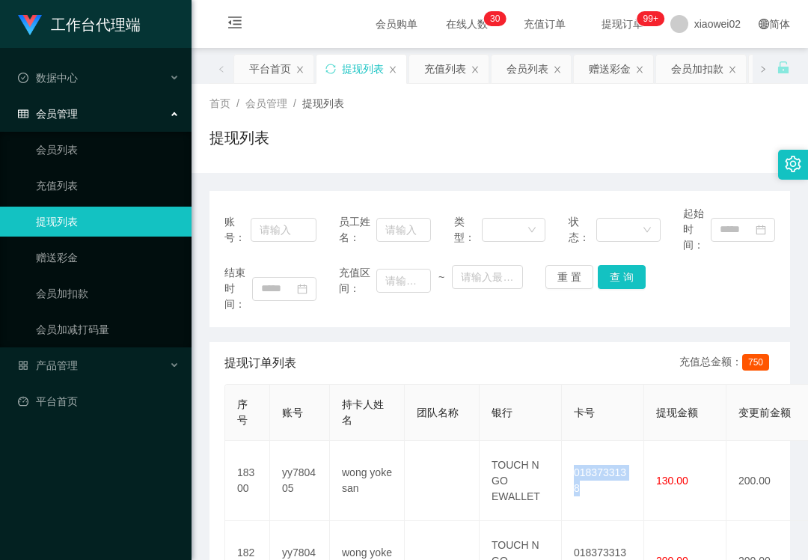
drag, startPoint x: 540, startPoint y: 375, endPoint x: 530, endPoint y: 380, distance: 11.7
click at [530, 380] on div "提现订单列表 充值总金额： 750" at bounding box center [500, 363] width 551 height 42
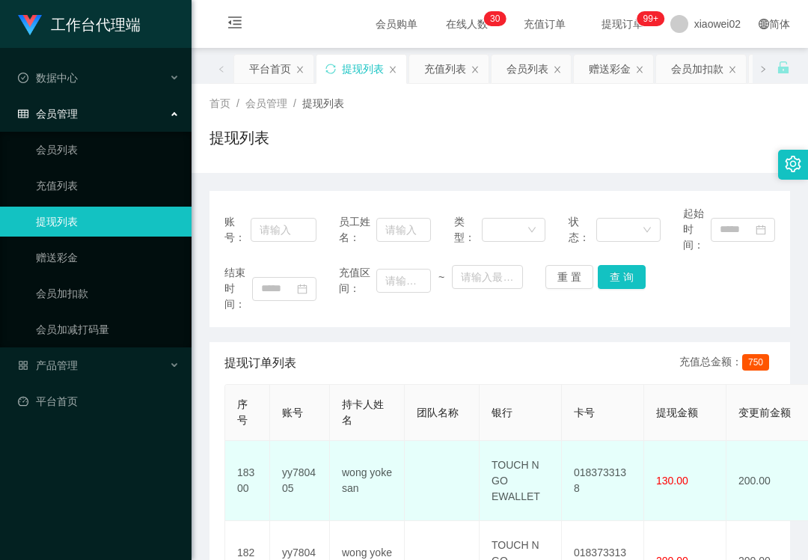
click at [287, 466] on td "yy780405" at bounding box center [300, 481] width 60 height 80
click at [294, 472] on td "yy780405" at bounding box center [300, 481] width 60 height 80
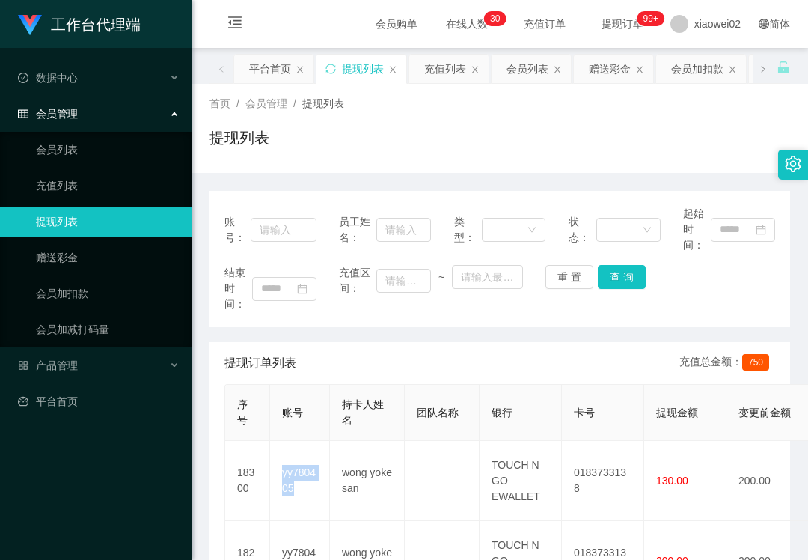
copy td "yy780405"
click at [78, 243] on link "赠送彩金" at bounding box center [108, 258] width 144 height 30
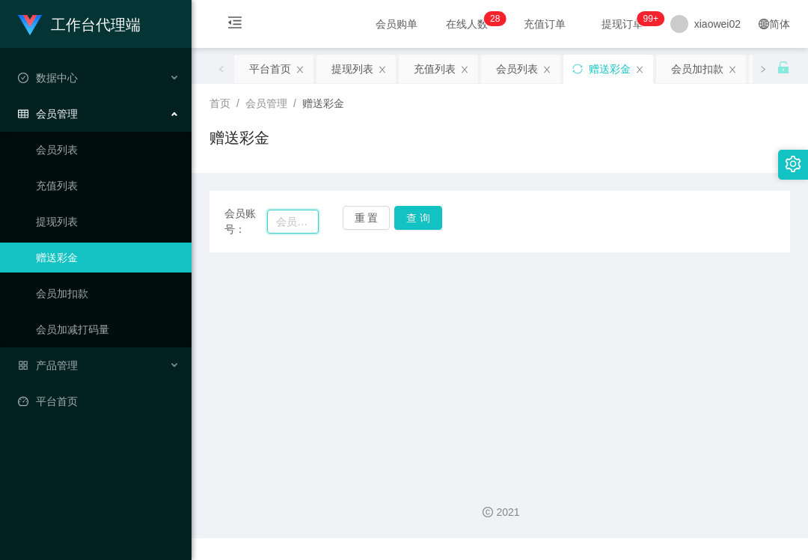
click at [298, 219] on input "text" at bounding box center [293, 222] width 52 height 24
paste input "yy780405"
type input "yy780405"
click at [432, 222] on button "查 询" at bounding box center [418, 218] width 48 height 24
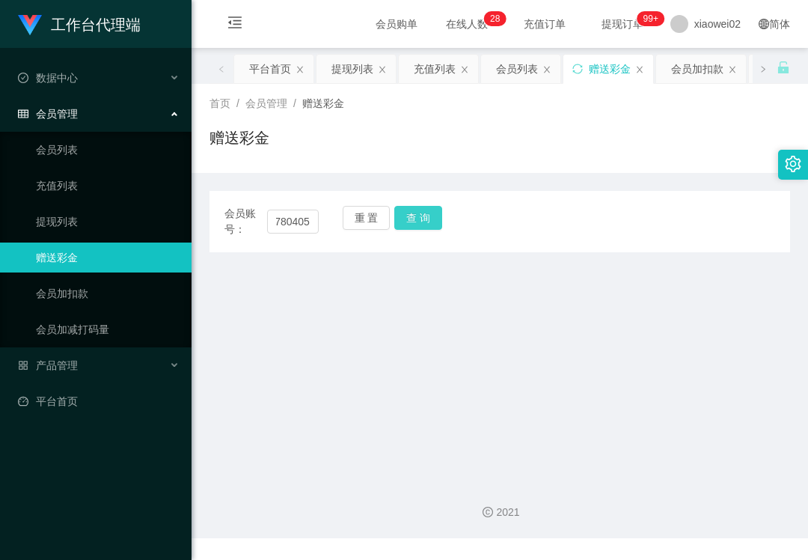
scroll to position [0, 0]
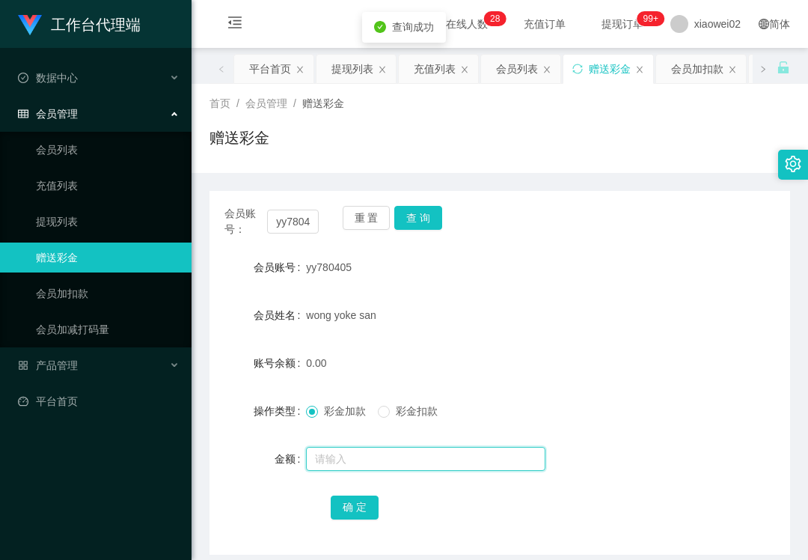
click at [367, 457] on input "text" at bounding box center [426, 459] width 240 height 24
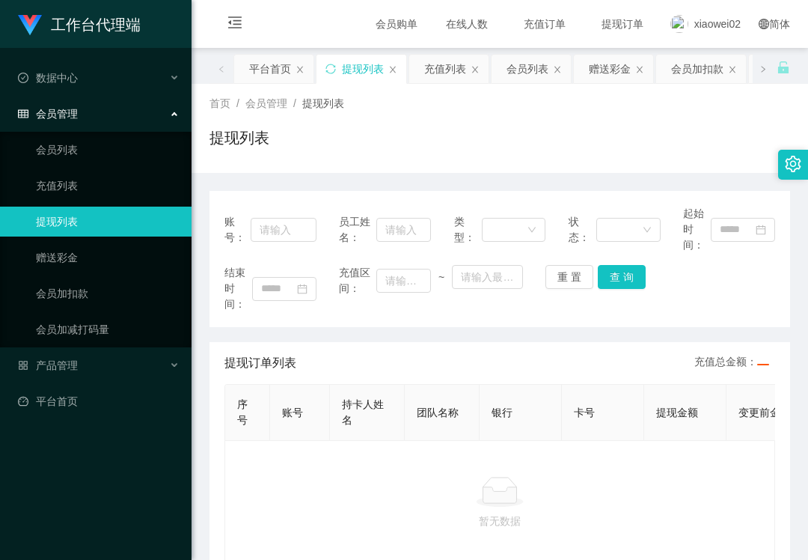
click at [108, 219] on link "提现列表" at bounding box center [108, 222] width 144 height 30
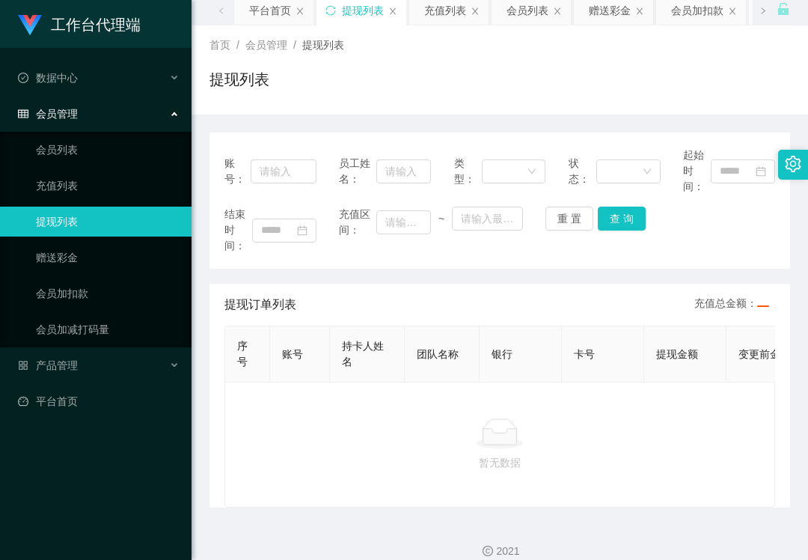
scroll to position [91, 0]
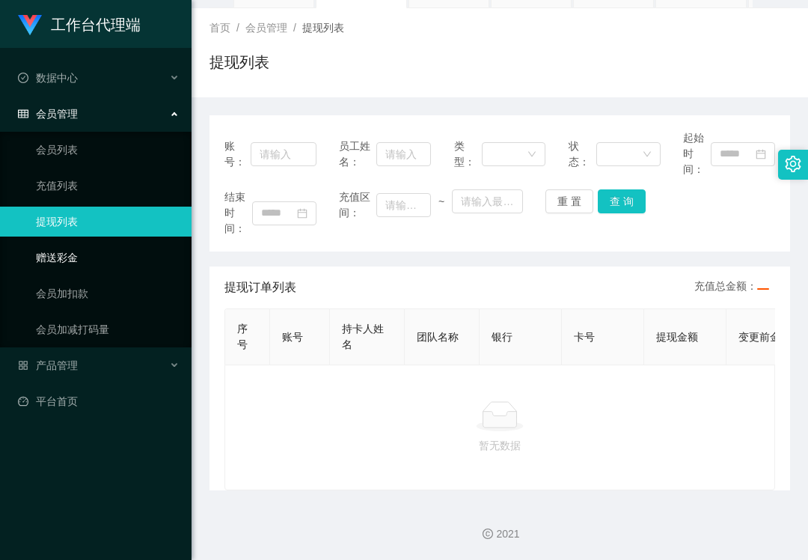
click at [121, 244] on link "赠送彩金" at bounding box center [108, 258] width 144 height 30
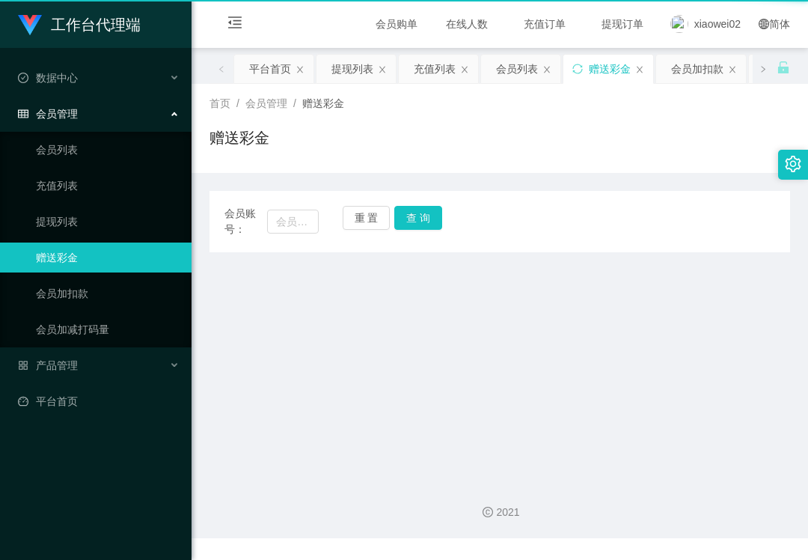
click at [121, 244] on link "赠送彩金" at bounding box center [108, 258] width 144 height 30
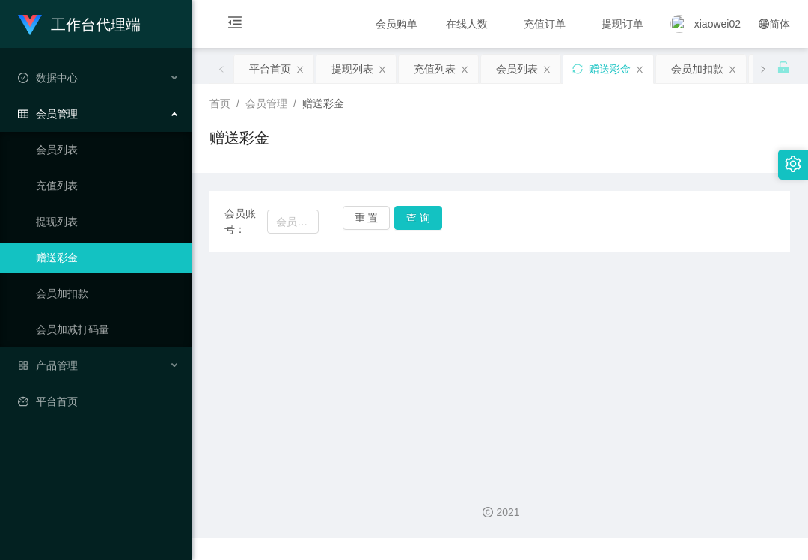
click at [156, 199] on ul "会员列表 充值列表 提现列表 赠送彩金 会员加扣款 会员加减打码量" at bounding box center [96, 240] width 192 height 216
click at [115, 153] on link "会员列表" at bounding box center [108, 150] width 144 height 30
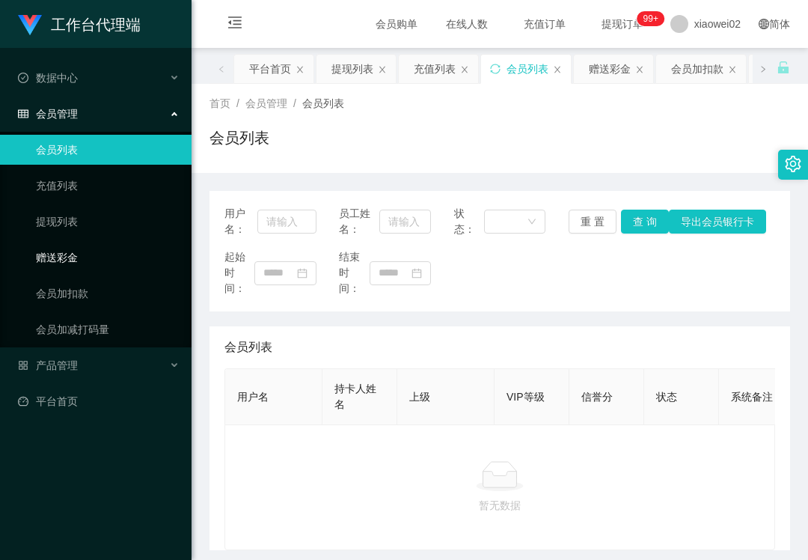
scroll to position [76, 0]
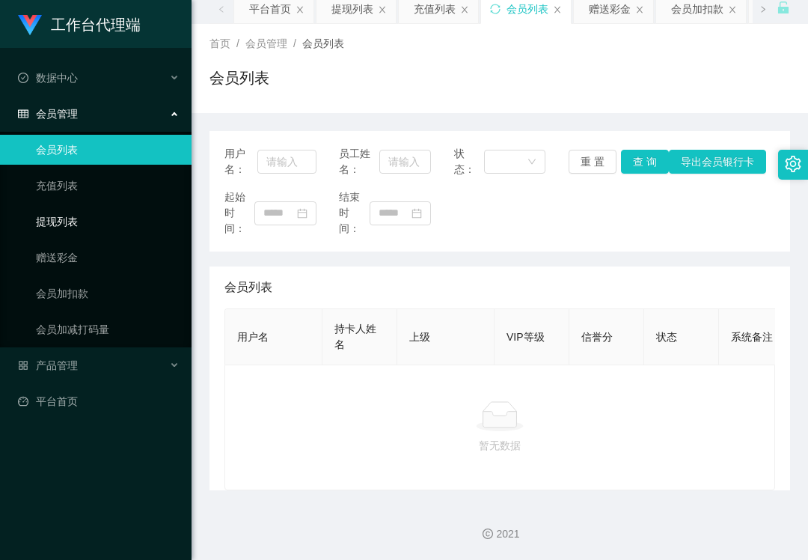
click at [127, 220] on link "提现列表" at bounding box center [108, 222] width 144 height 30
